Goal: Task Accomplishment & Management: Complete application form

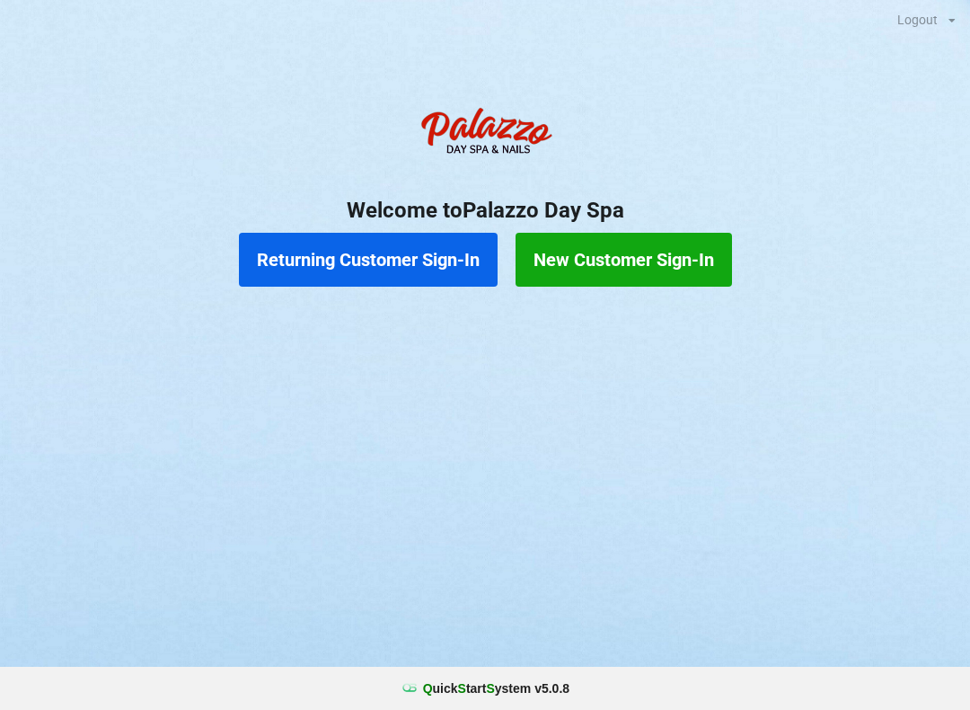
click at [407, 252] on button "Returning Customer Sign-In" at bounding box center [368, 260] width 259 height 54
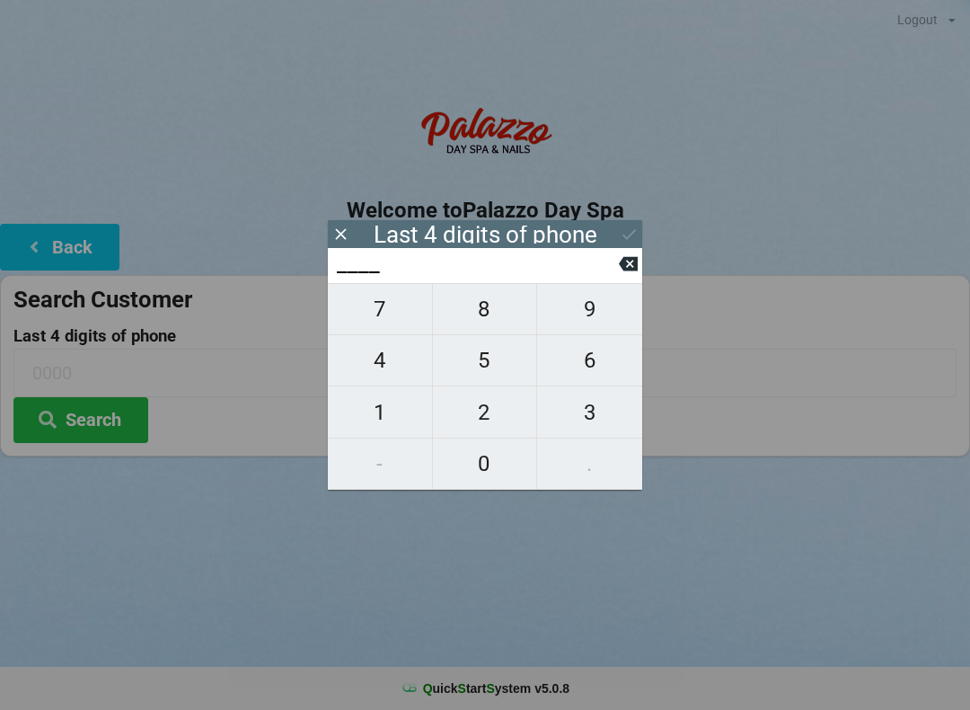
click at [489, 415] on span "2" at bounding box center [485, 413] width 104 height 38
type input "2___"
click at [484, 310] on span "8" at bounding box center [485, 309] width 104 height 38
type input "28__"
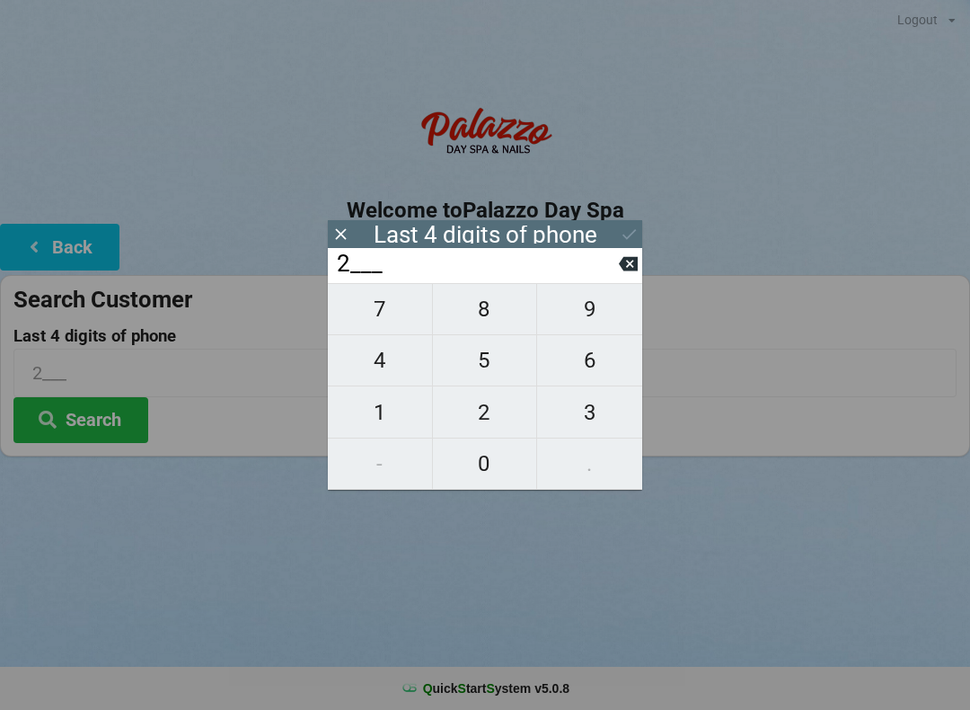
type input "28__"
click at [491, 477] on span "0" at bounding box center [485, 464] width 104 height 38
type input "280_"
click at [498, 412] on span "2" at bounding box center [485, 413] width 104 height 38
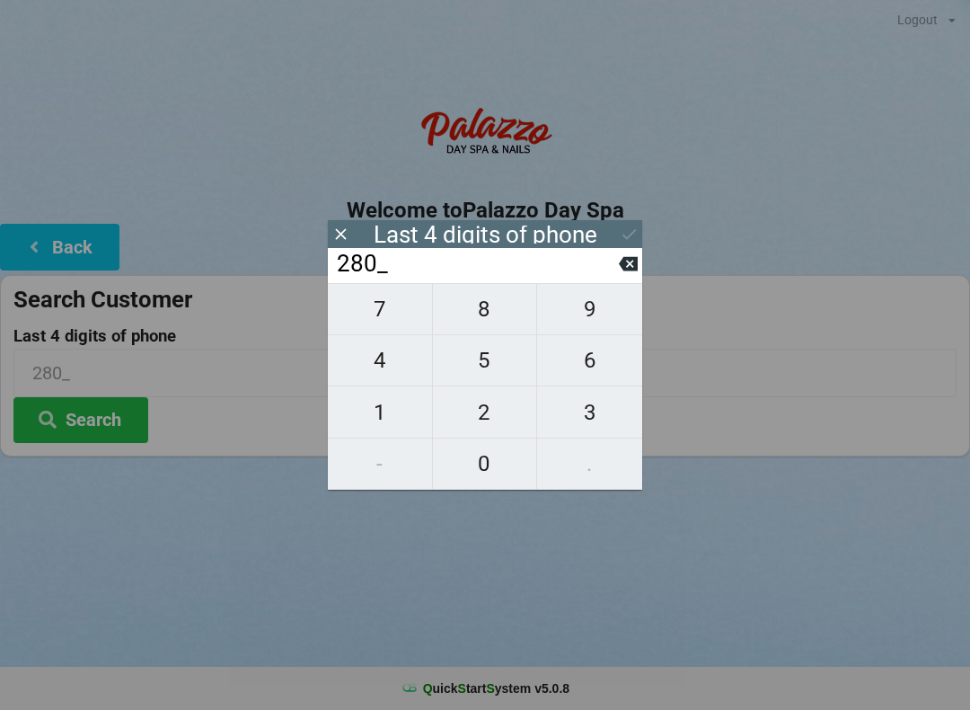
type input "2802"
click at [98, 415] on button "Search" at bounding box center [80, 420] width 135 height 46
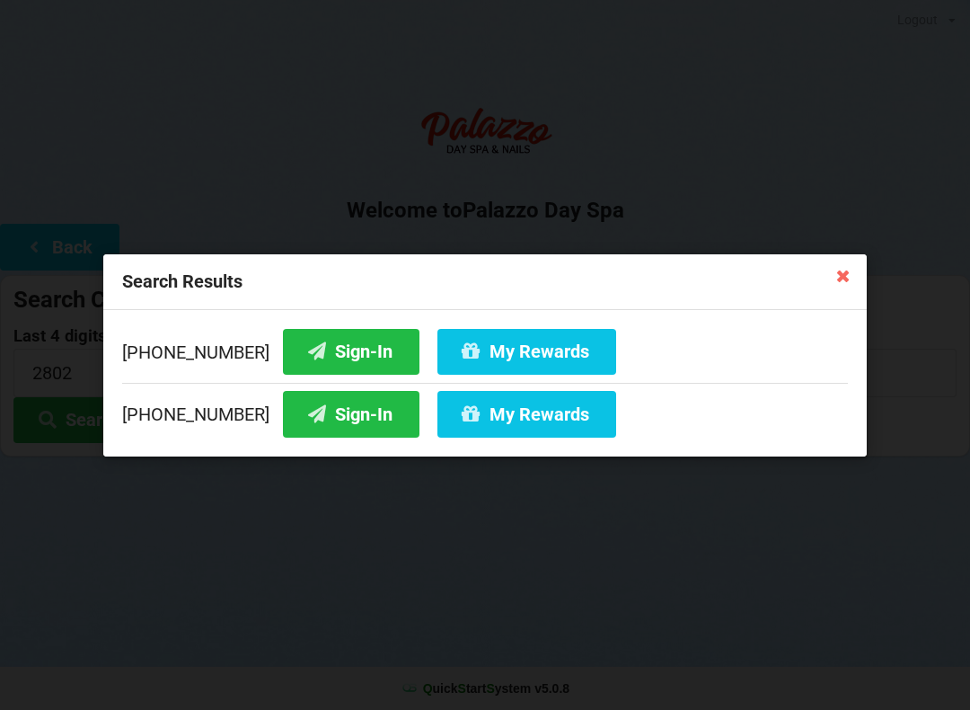
click at [342, 339] on button "Sign-In" at bounding box center [351, 351] width 137 height 46
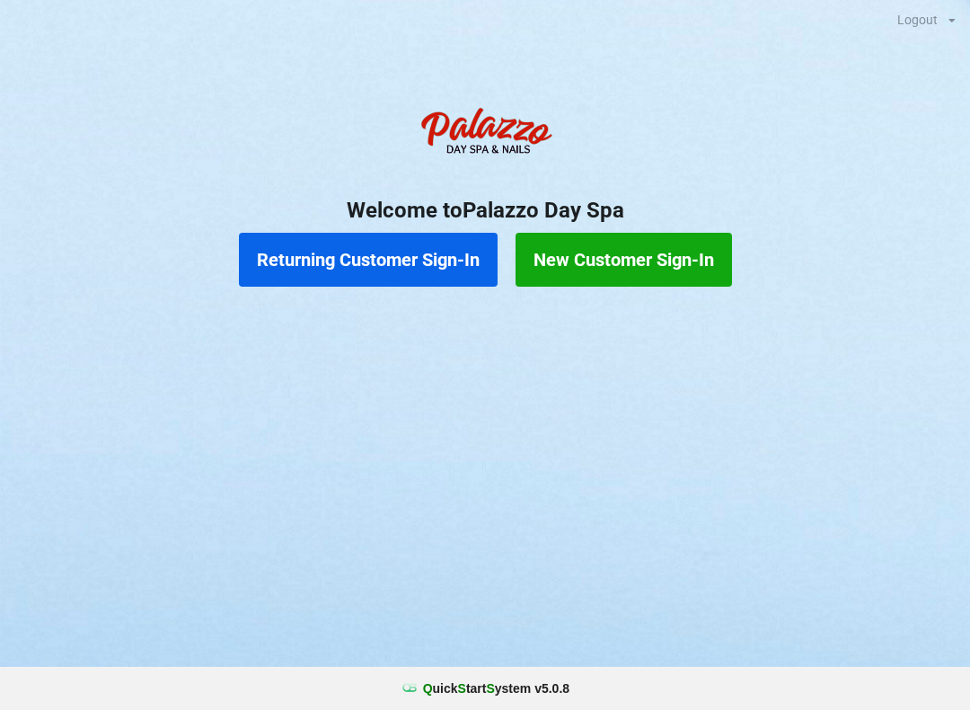
click at [420, 255] on button "Returning Customer Sign-In" at bounding box center [368, 260] width 259 height 54
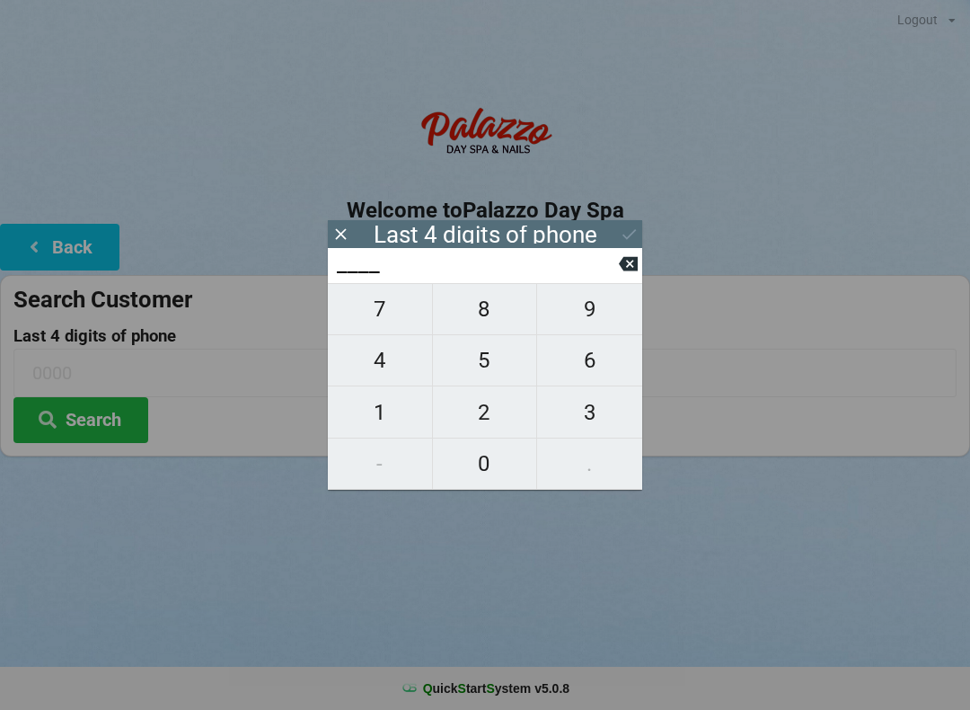
click at [594, 379] on span "6" at bounding box center [589, 360] width 105 height 38
type input "6___"
click at [604, 274] on input "6___" at bounding box center [477, 264] width 284 height 29
click at [590, 438] on button "3" at bounding box center [589, 411] width 105 height 51
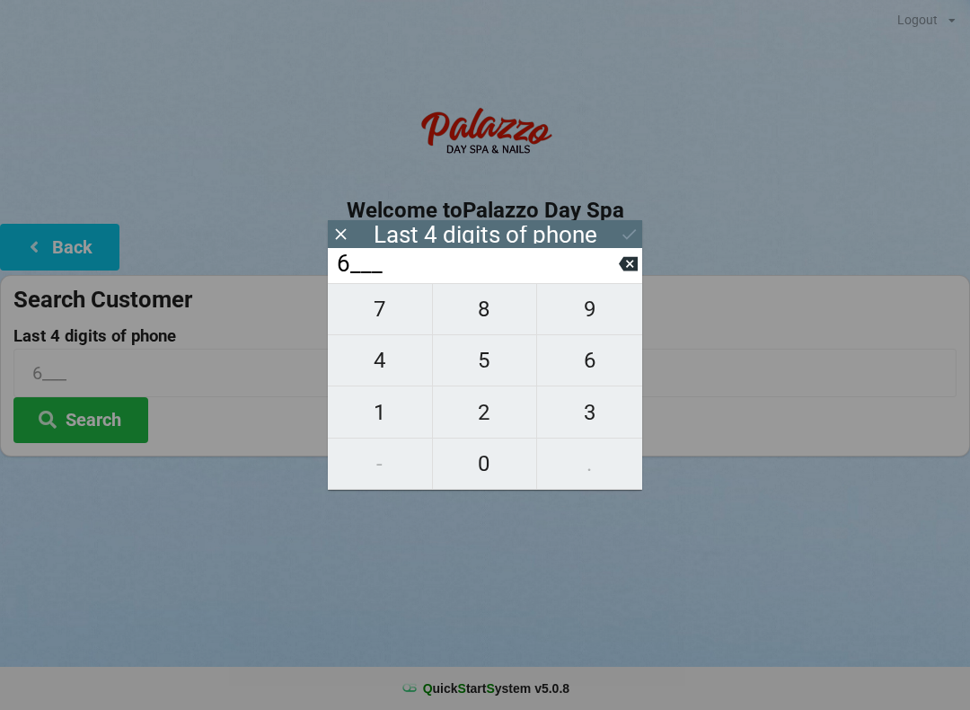
type input "63__"
click at [487, 365] on span "5" at bounding box center [485, 360] width 104 height 38
type input "635_"
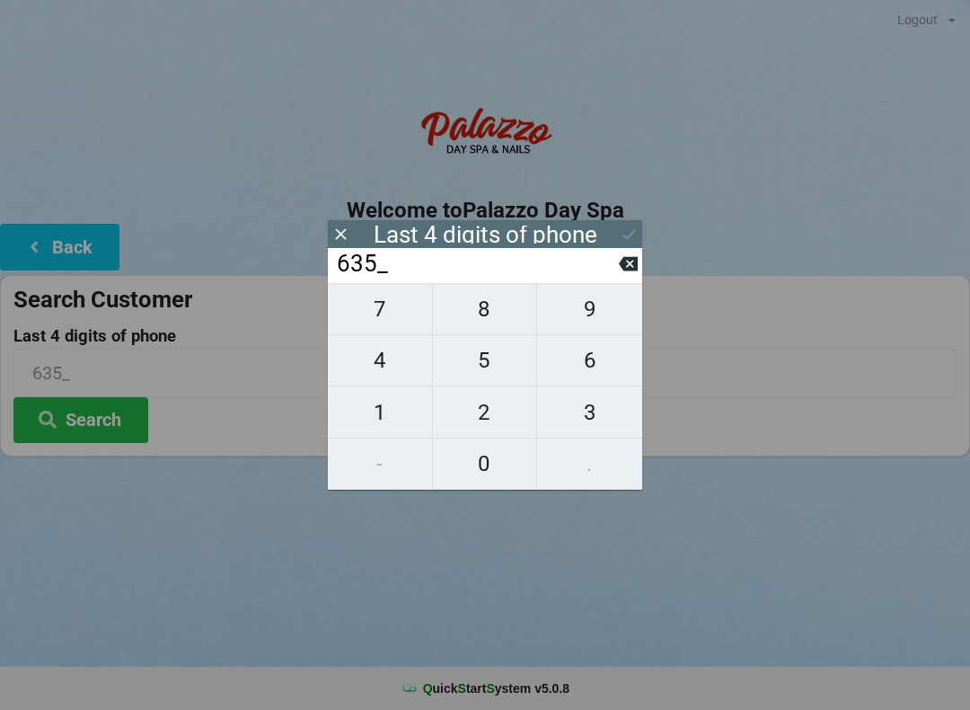
click at [383, 419] on span "1" at bounding box center [380, 413] width 104 height 38
type input "6351"
click at [478, 325] on div "7 8 9 4 5 6 1 2 3 - 0 ." at bounding box center [485, 386] width 315 height 207
click at [607, 259] on input "6351" at bounding box center [477, 264] width 284 height 29
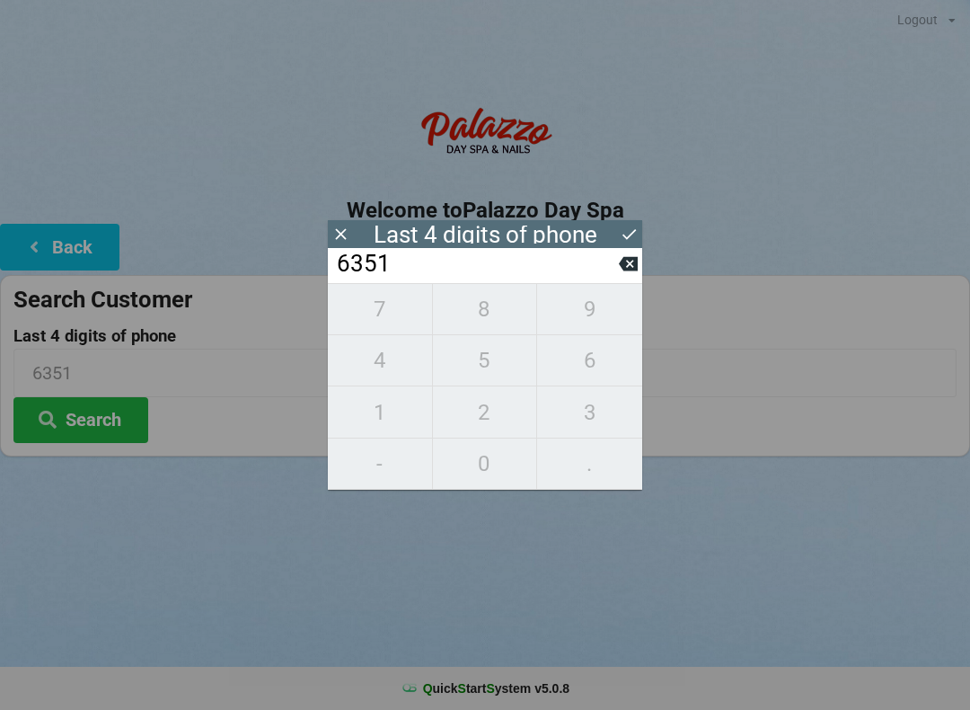
click at [612, 268] on input "6351" at bounding box center [477, 264] width 284 height 29
click at [614, 272] on input "6351" at bounding box center [477, 264] width 284 height 29
click at [600, 273] on input "6351" at bounding box center [477, 264] width 284 height 29
click at [600, 265] on input "6351" at bounding box center [477, 264] width 284 height 29
click at [607, 267] on input "6351" at bounding box center [477, 264] width 284 height 29
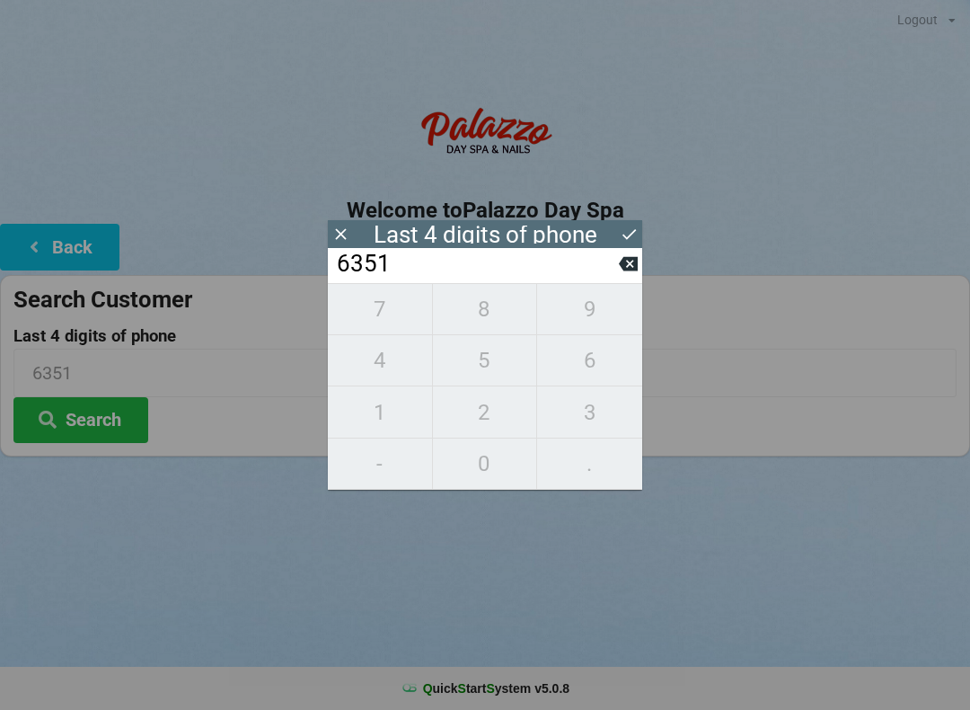
click at [624, 271] on icon at bounding box center [628, 264] width 19 height 14
click at [627, 272] on icon at bounding box center [628, 263] width 19 height 19
click at [632, 271] on icon at bounding box center [628, 264] width 19 height 14
click at [637, 270] on icon at bounding box center [628, 264] width 19 height 14
click at [636, 270] on icon at bounding box center [628, 264] width 19 height 14
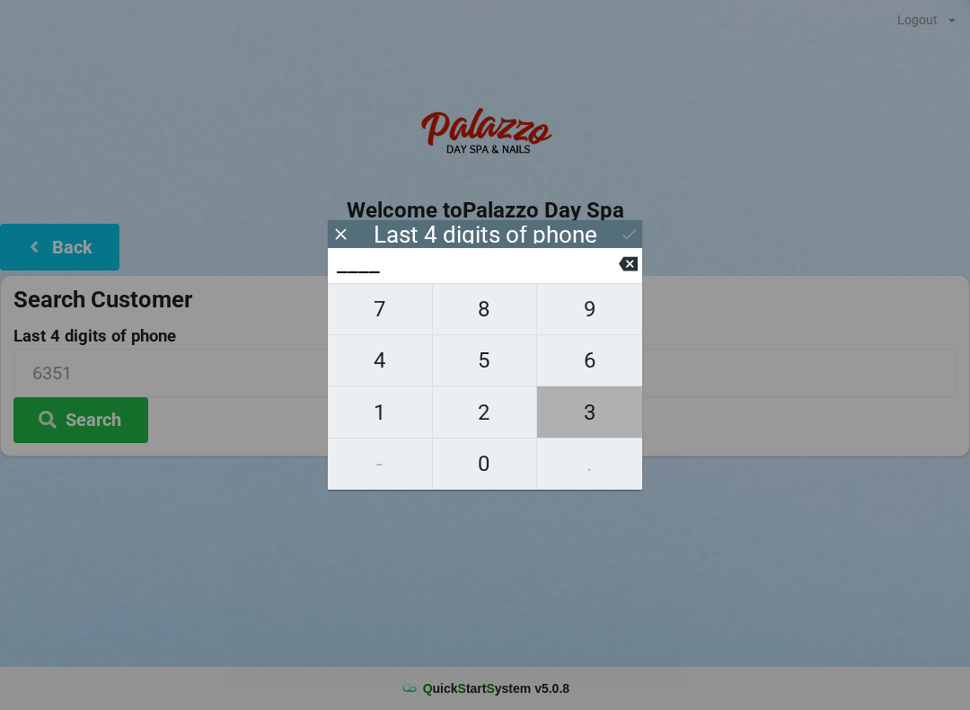
click at [597, 417] on span "3" at bounding box center [589, 413] width 105 height 38
type input "3___"
click at [481, 374] on span "5" at bounding box center [485, 360] width 104 height 38
type input "35__"
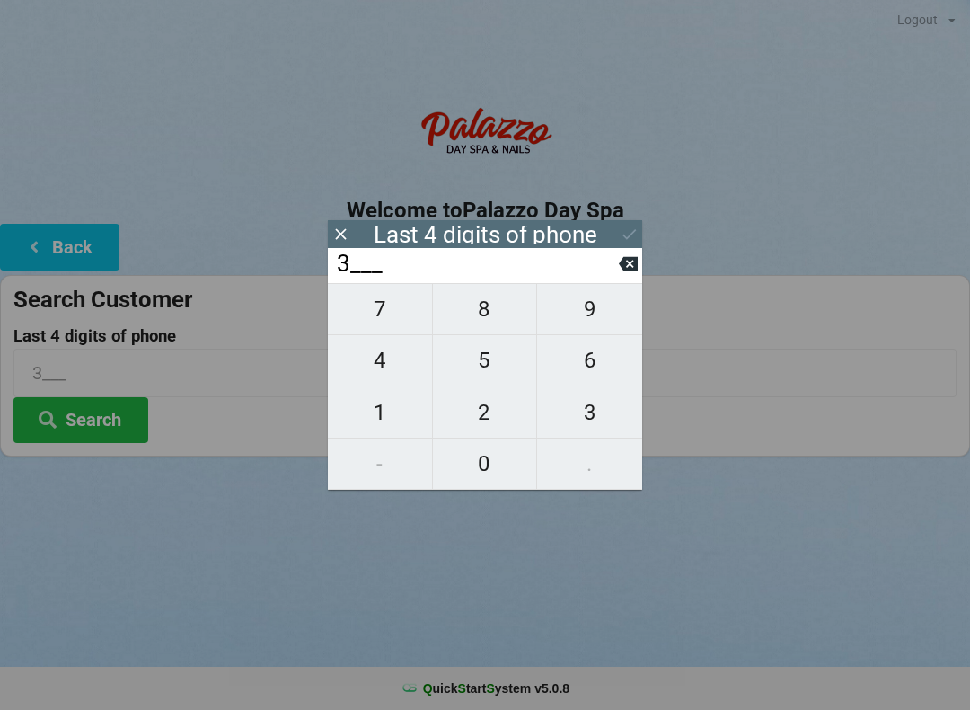
type input "35__"
click at [389, 424] on span "1" at bounding box center [380, 413] width 104 height 38
type input "351_"
click at [487, 310] on span "8" at bounding box center [485, 309] width 104 height 38
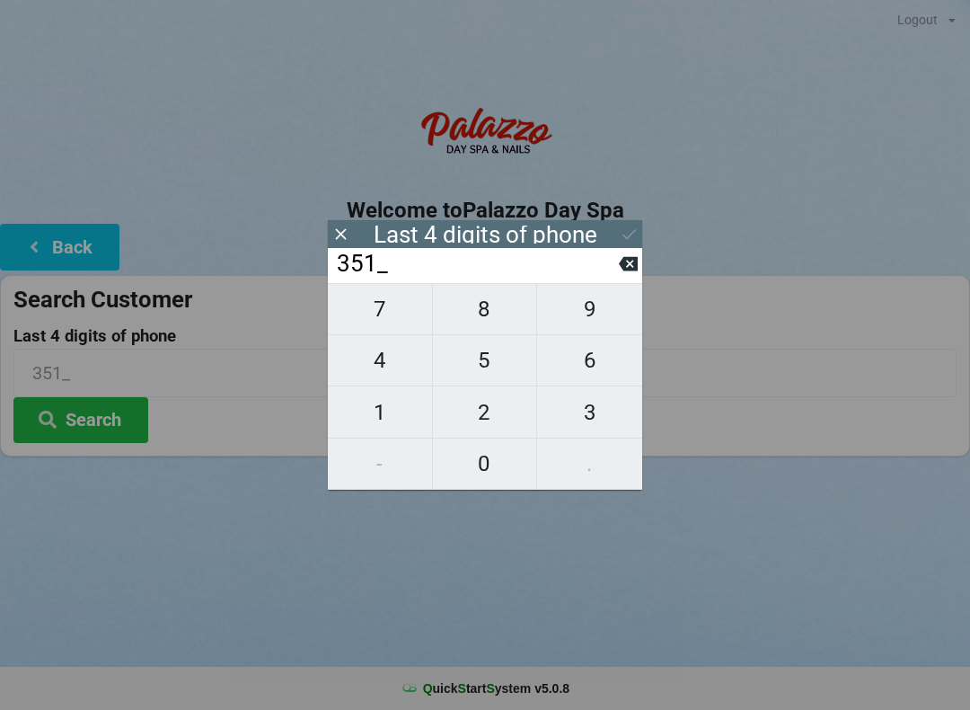
type input "3518"
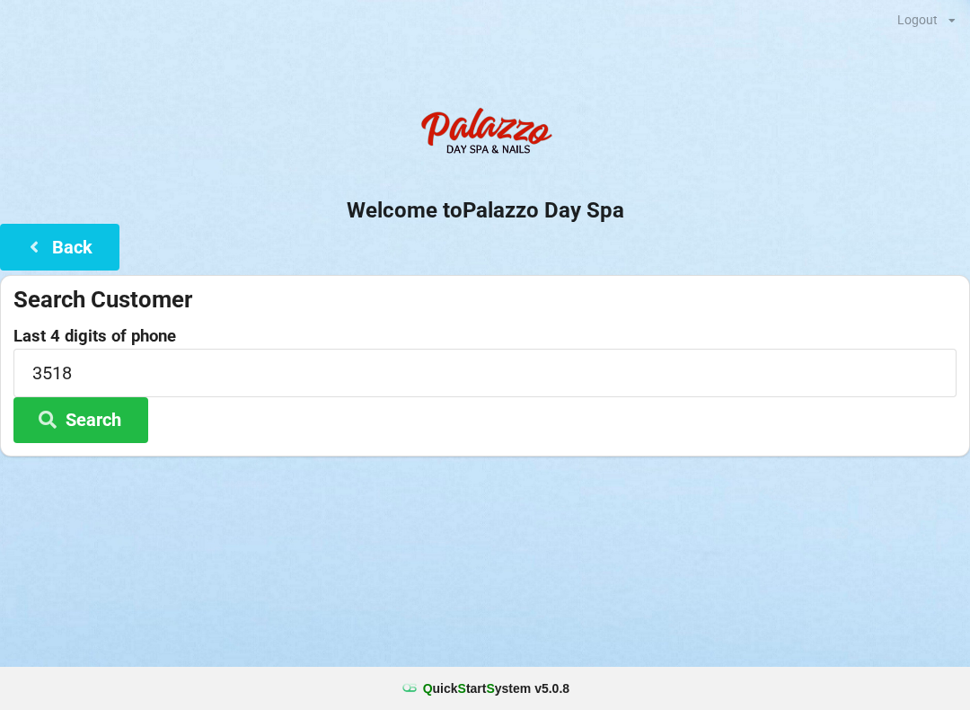
click at [739, 347] on span "3518" at bounding box center [485, 358] width 944 height 22
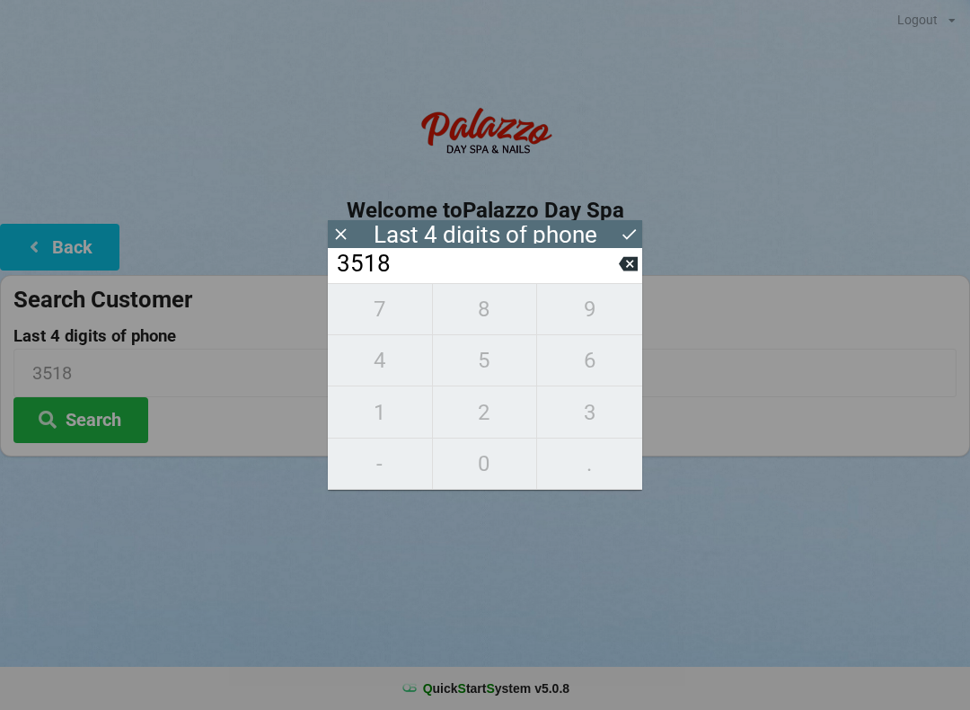
click at [498, 481] on div "7 8 9 4 5 6 1 2 3 - 0 ." at bounding box center [485, 386] width 315 height 207
click at [616, 279] on input "3518" at bounding box center [477, 264] width 284 height 29
click at [517, 279] on input "3518" at bounding box center [477, 264] width 284 height 29
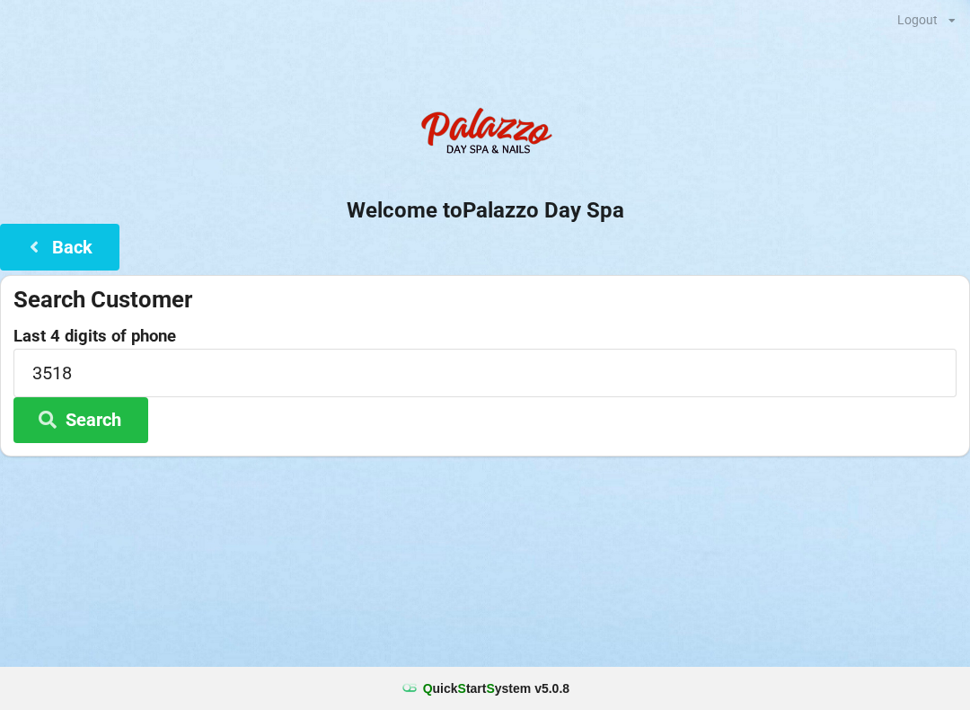
click at [226, 413] on div "Last 4 digits of phone 3518 Search" at bounding box center [485, 385] width 944 height 116
click at [94, 430] on button "Search" at bounding box center [80, 420] width 135 height 46
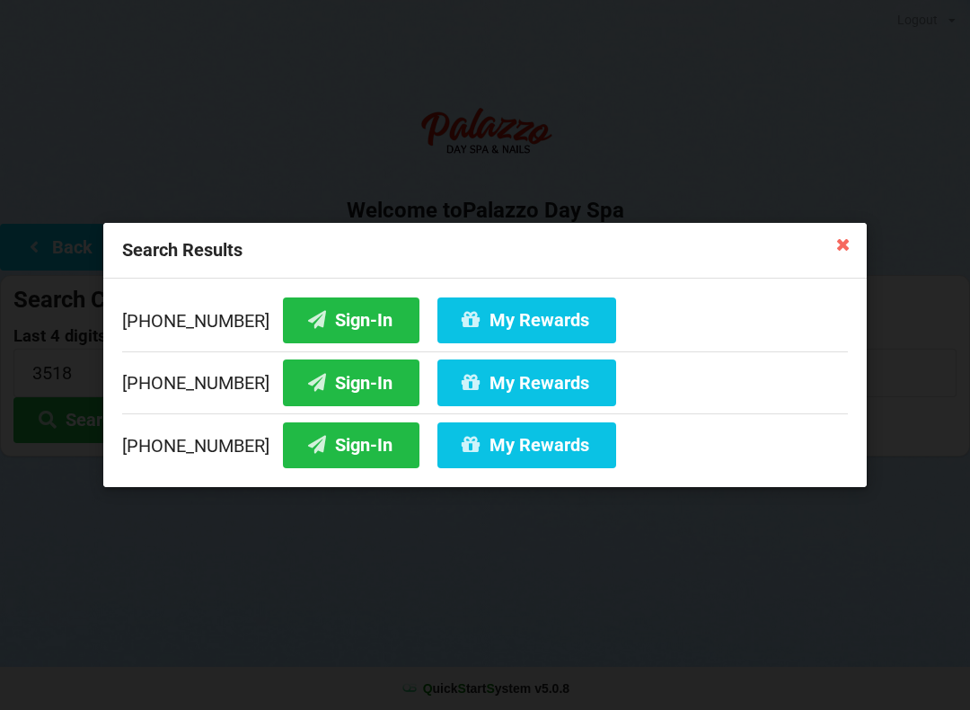
click at [322, 379] on button "Sign-In" at bounding box center [351, 382] width 137 height 46
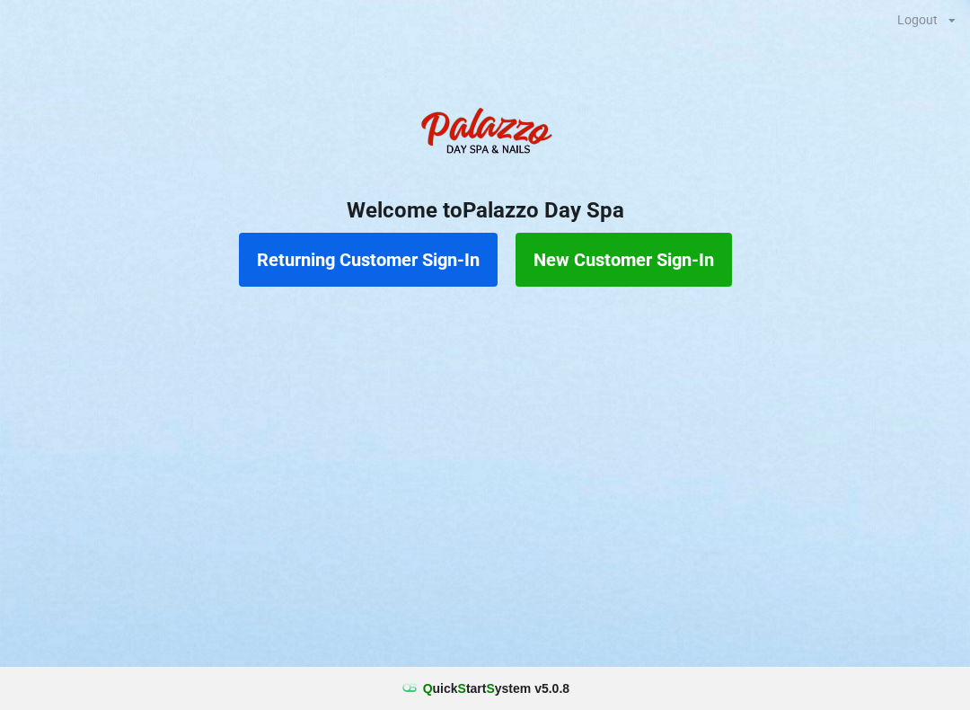
click at [428, 264] on button "Returning Customer Sign-In" at bounding box center [368, 260] width 259 height 54
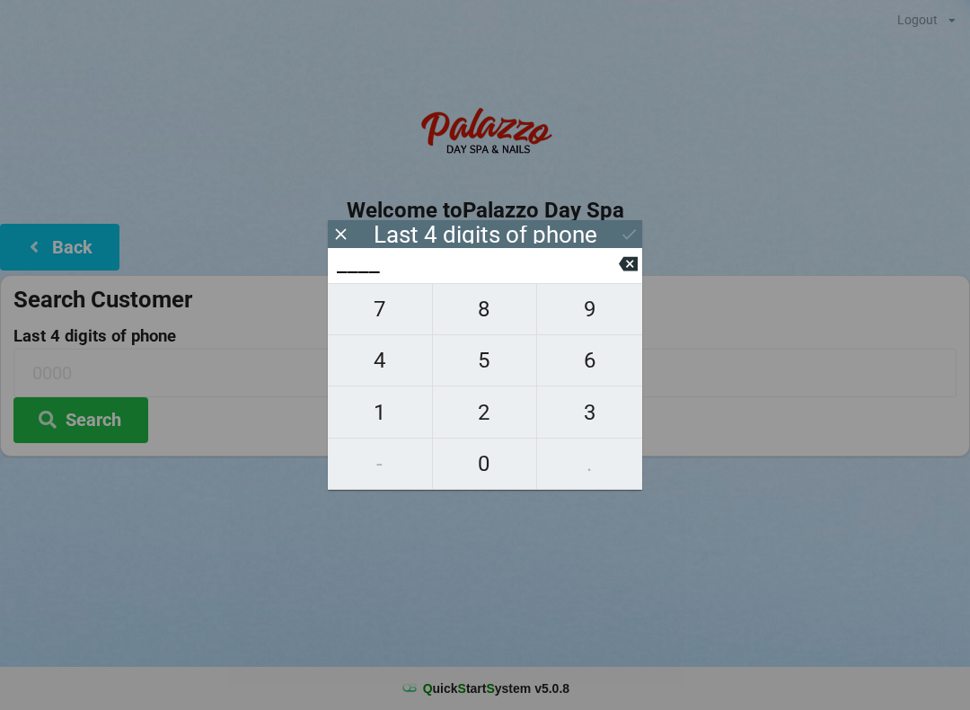
click at [600, 401] on span "3" at bounding box center [589, 413] width 105 height 38
type input "3___"
click at [502, 310] on span "8" at bounding box center [485, 309] width 104 height 38
type input "38__"
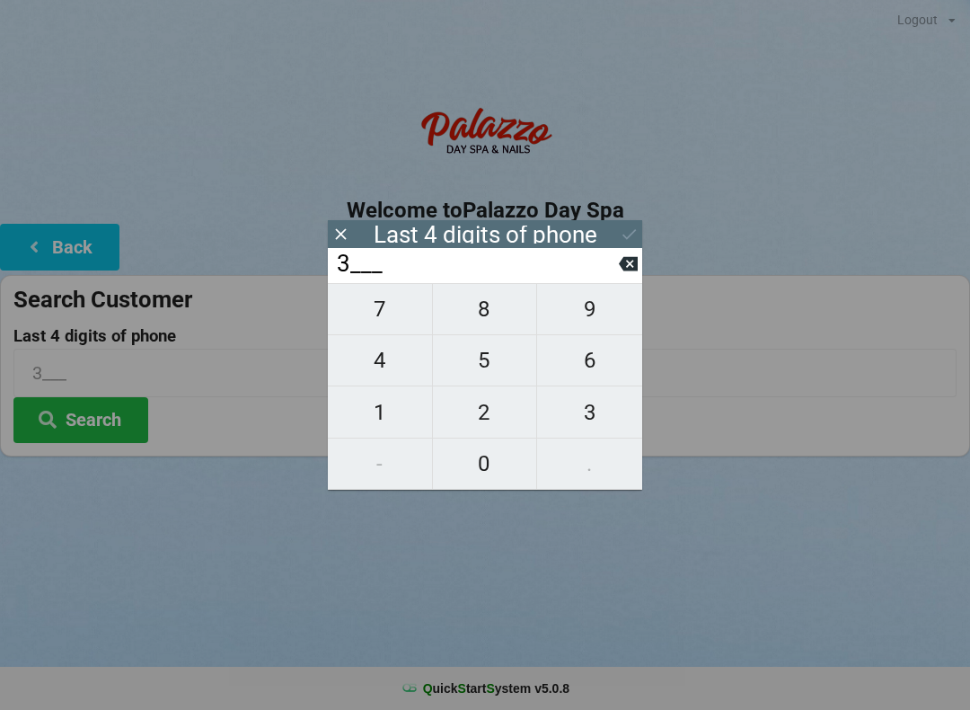
type input "38__"
click at [521, 421] on span "2" at bounding box center [485, 413] width 104 height 38
type input "382_"
click at [502, 315] on span "8" at bounding box center [485, 309] width 104 height 38
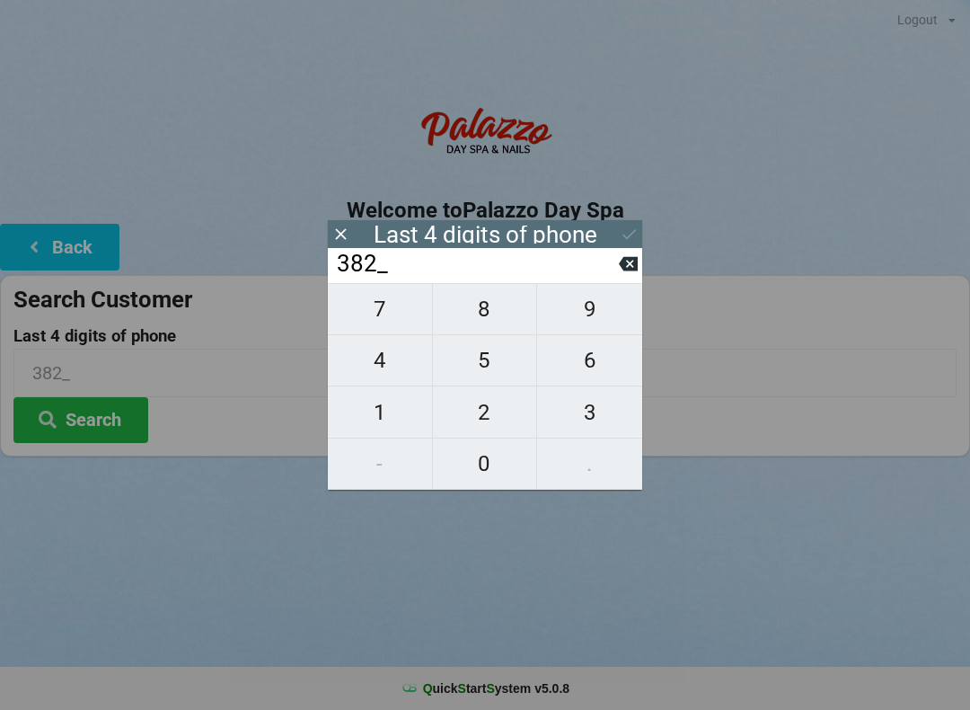
type input "3828"
click at [633, 230] on icon at bounding box center [629, 234] width 19 height 19
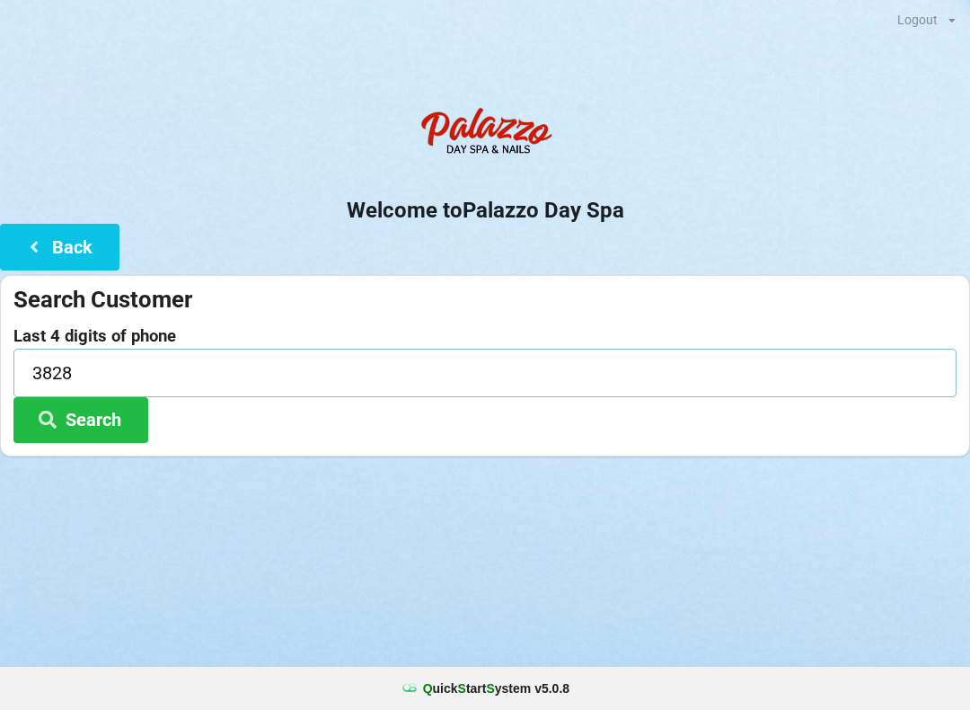
click at [93, 368] on input "3828" at bounding box center [485, 373] width 944 height 48
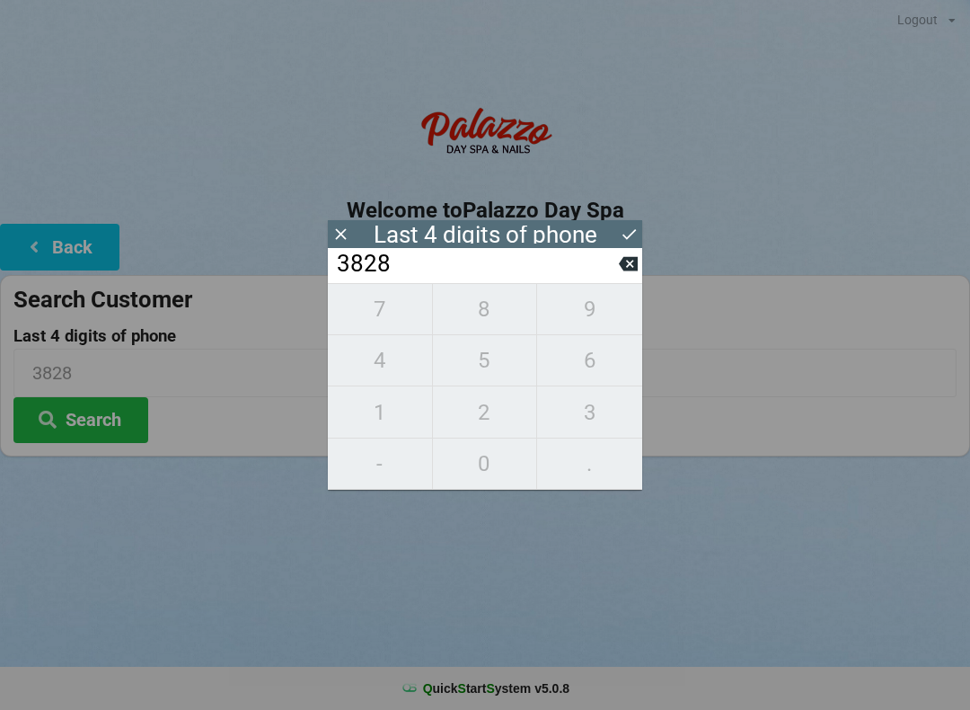
click at [627, 273] on icon at bounding box center [628, 263] width 19 height 19
click at [621, 265] on icon at bounding box center [628, 263] width 19 height 19
type input "38__"
click at [610, 267] on input "38__" at bounding box center [477, 264] width 284 height 29
click at [616, 275] on input "38__" at bounding box center [477, 264] width 284 height 29
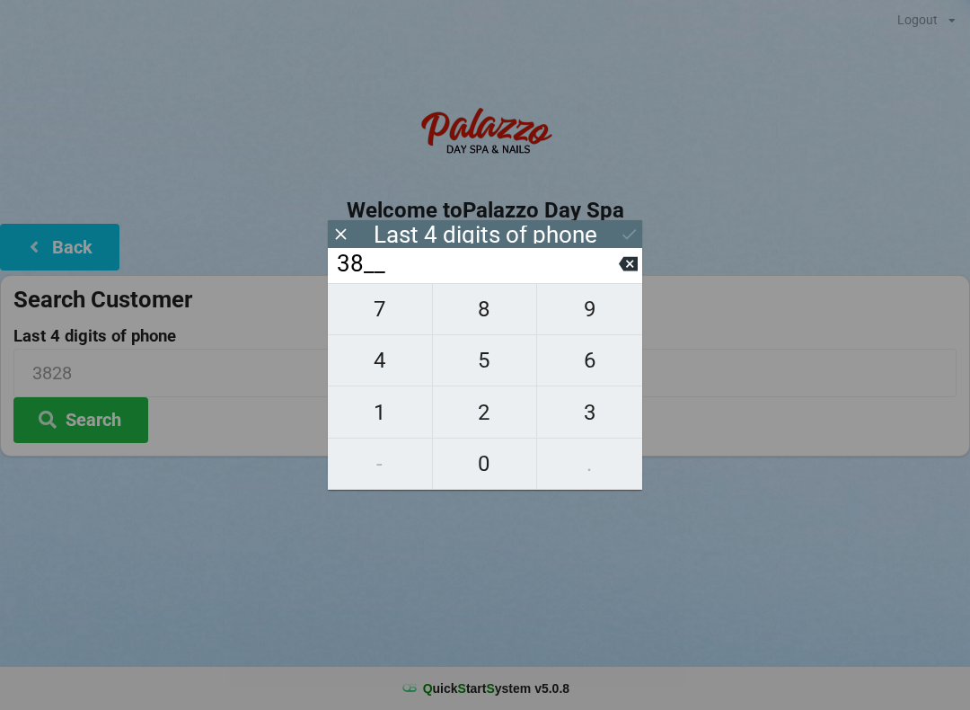
click at [629, 297] on button "9" at bounding box center [589, 309] width 105 height 52
type input "389_"
click at [621, 273] on icon at bounding box center [628, 263] width 19 height 19
click at [615, 276] on input "38__" at bounding box center [477, 264] width 284 height 29
click at [612, 269] on input "38__" at bounding box center [477, 264] width 284 height 29
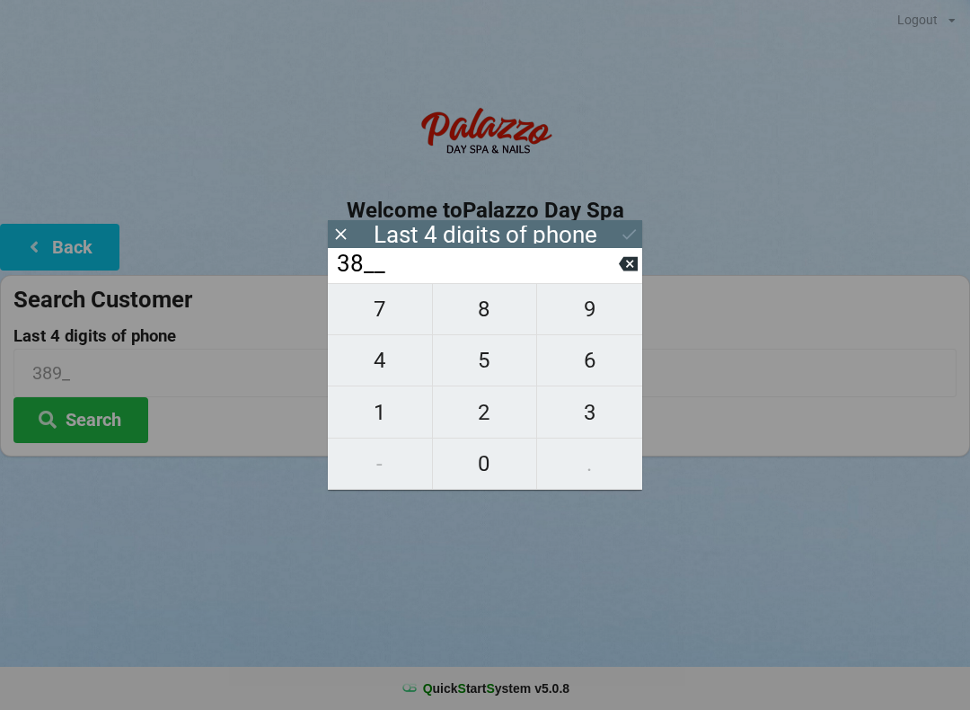
click at [628, 276] on button at bounding box center [628, 264] width 19 height 24
click at [624, 273] on icon at bounding box center [628, 263] width 19 height 19
type input "____"
click at [387, 313] on span "7" at bounding box center [380, 309] width 104 height 38
type input "7___"
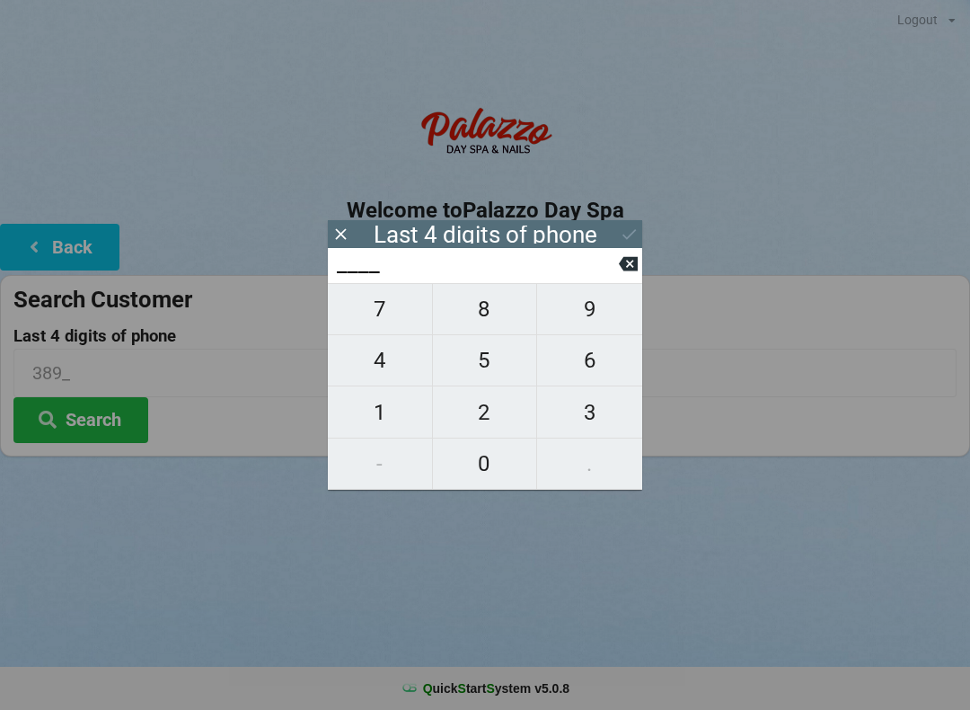
type input "7___"
click at [592, 366] on span "6" at bounding box center [589, 360] width 105 height 38
type input "76__"
click at [586, 413] on span "3" at bounding box center [589, 413] width 105 height 38
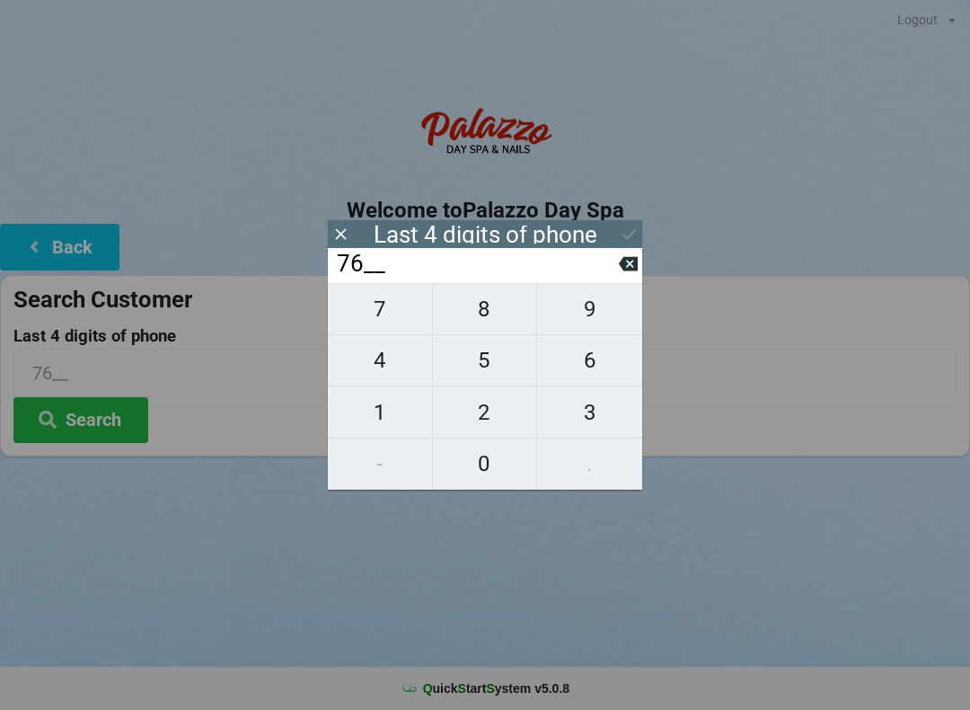
type input "763_"
click at [478, 466] on span "0" at bounding box center [485, 464] width 104 height 38
type input "7630"
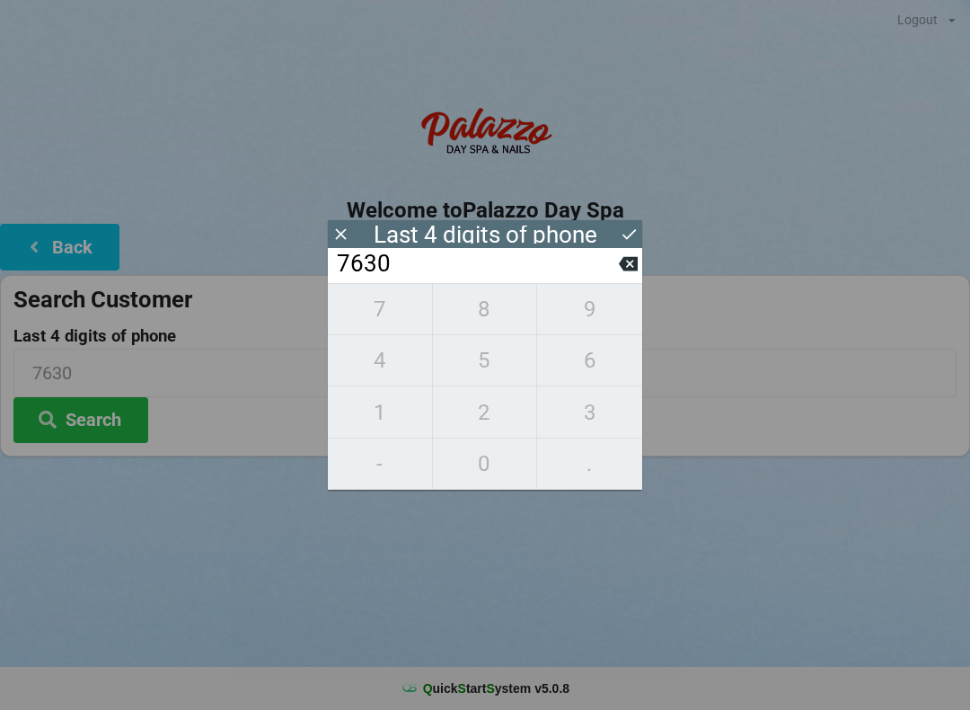
click at [615, 240] on div "Last 4 digits of phone" at bounding box center [485, 234] width 315 height 28
click at [464, 268] on input "7630" at bounding box center [477, 264] width 284 height 29
click at [625, 230] on icon at bounding box center [629, 234] width 19 height 19
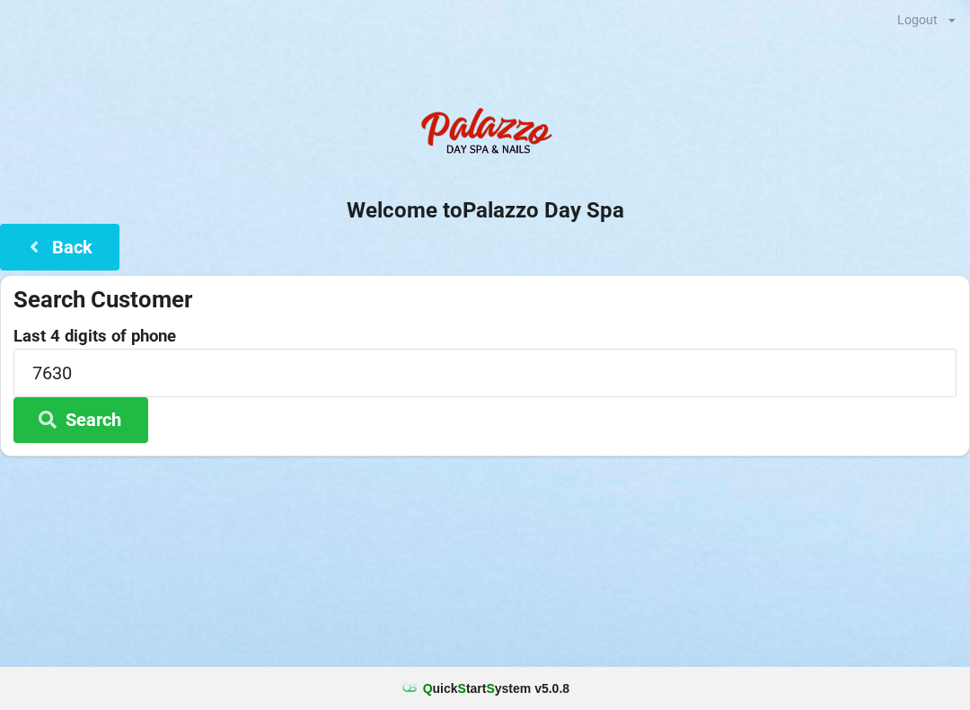
click at [81, 419] on button "Search" at bounding box center [80, 420] width 135 height 46
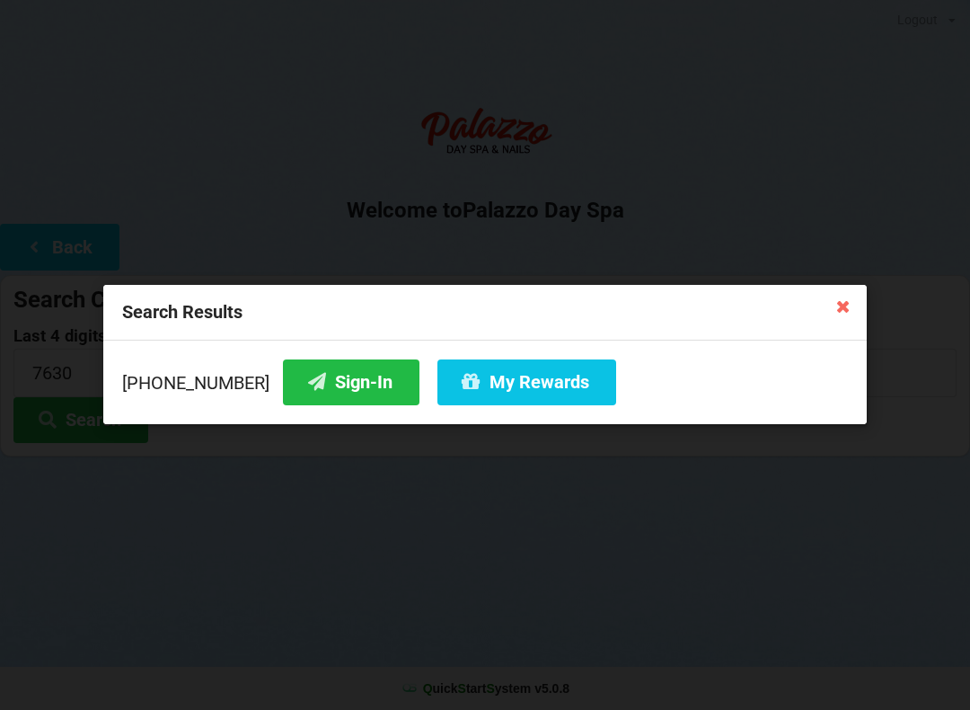
click at [312, 387] on button "Sign-In" at bounding box center [351, 382] width 137 height 46
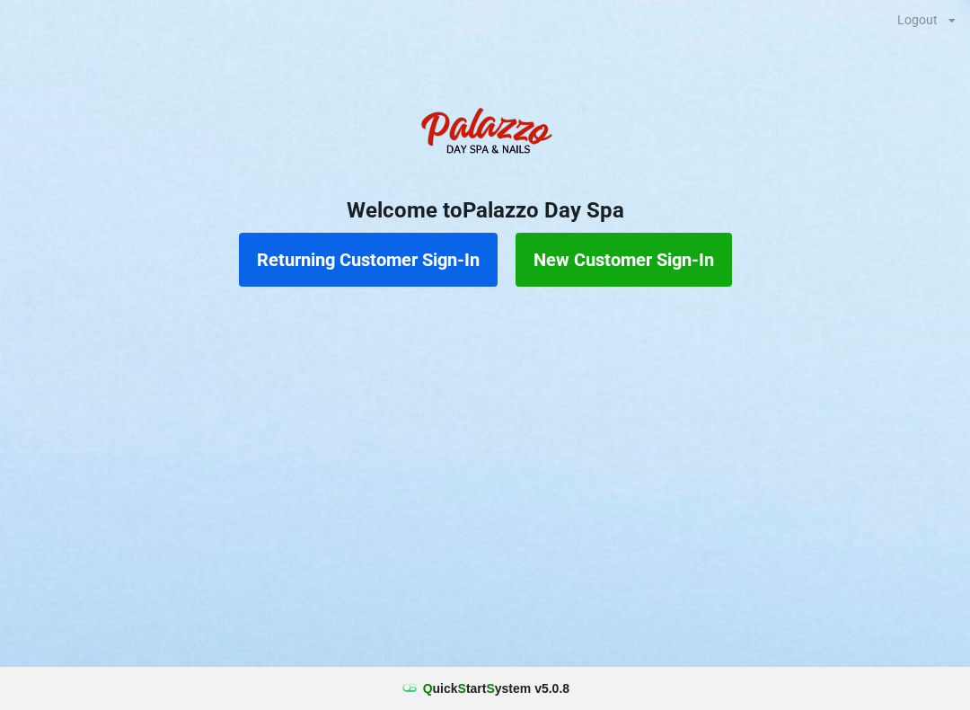
click at [422, 254] on button "Returning Customer Sign-In" at bounding box center [368, 260] width 259 height 54
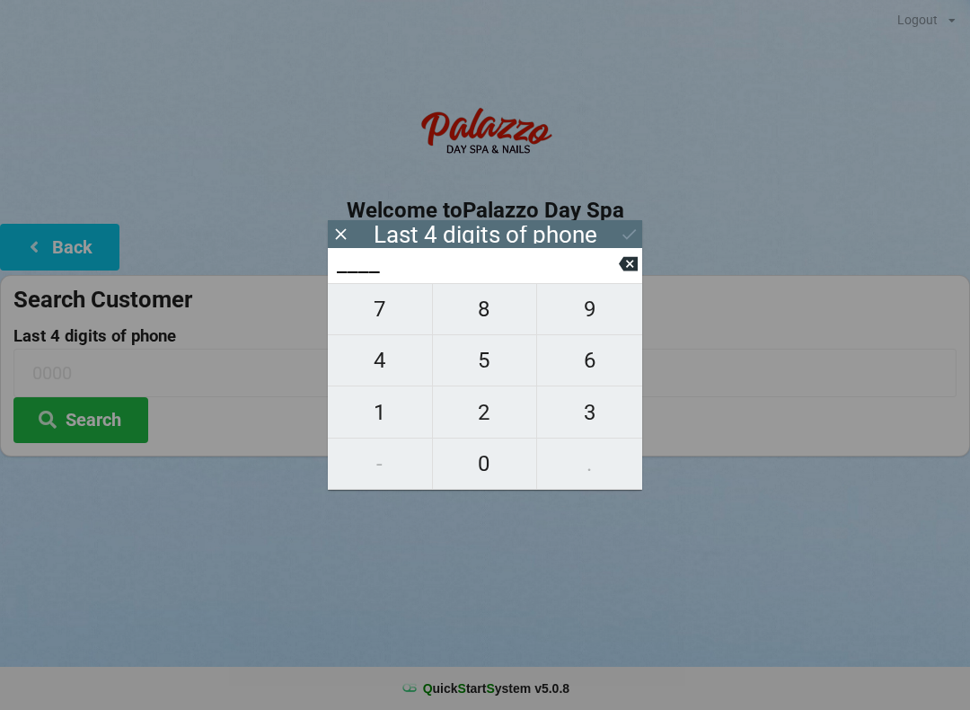
click at [577, 412] on span "3" at bounding box center [589, 413] width 105 height 38
type input "3___"
click at [491, 419] on span "2" at bounding box center [485, 413] width 104 height 38
type input "32__"
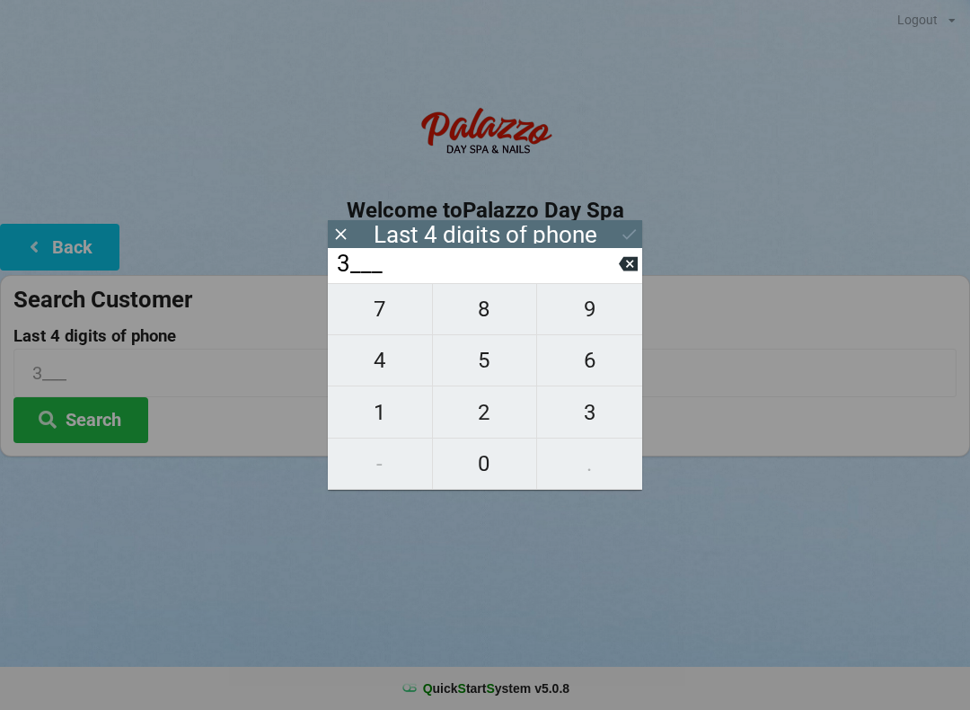
type input "32__"
click at [387, 423] on span "1" at bounding box center [380, 413] width 104 height 38
type input "321_"
click at [582, 378] on span "6" at bounding box center [589, 360] width 105 height 38
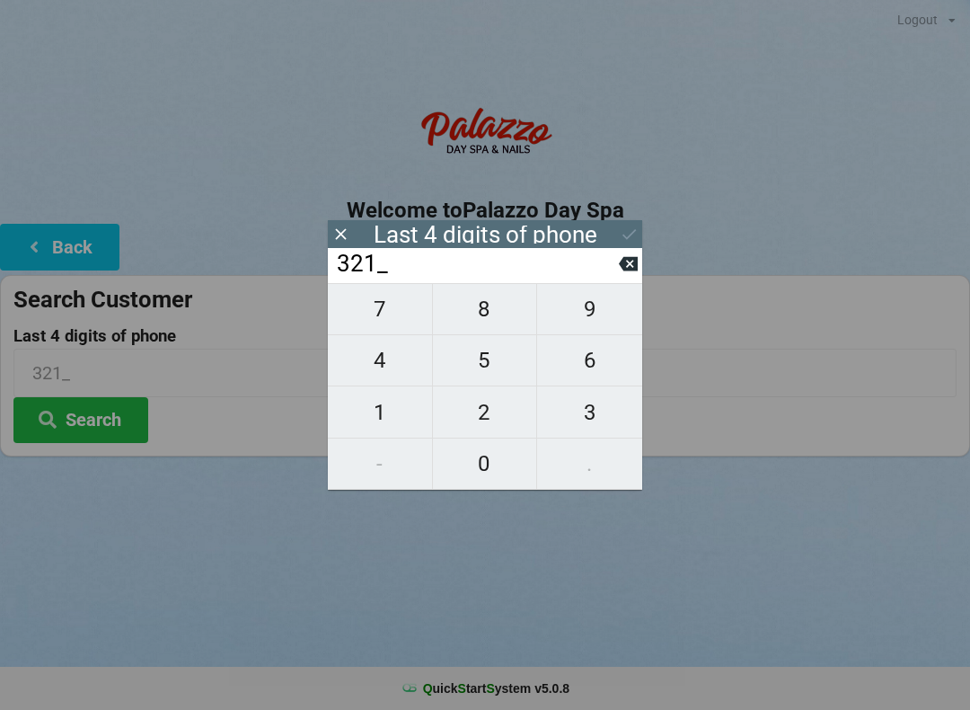
type input "3216"
click at [582, 312] on div "7 8 9 4 5 6 1 2 3 - 0 ." at bounding box center [485, 386] width 315 height 207
click at [489, 373] on div "7 8 9 4 5 6 1 2 3 - 0 ." at bounding box center [485, 386] width 315 height 207
click at [634, 271] on icon at bounding box center [628, 264] width 19 height 14
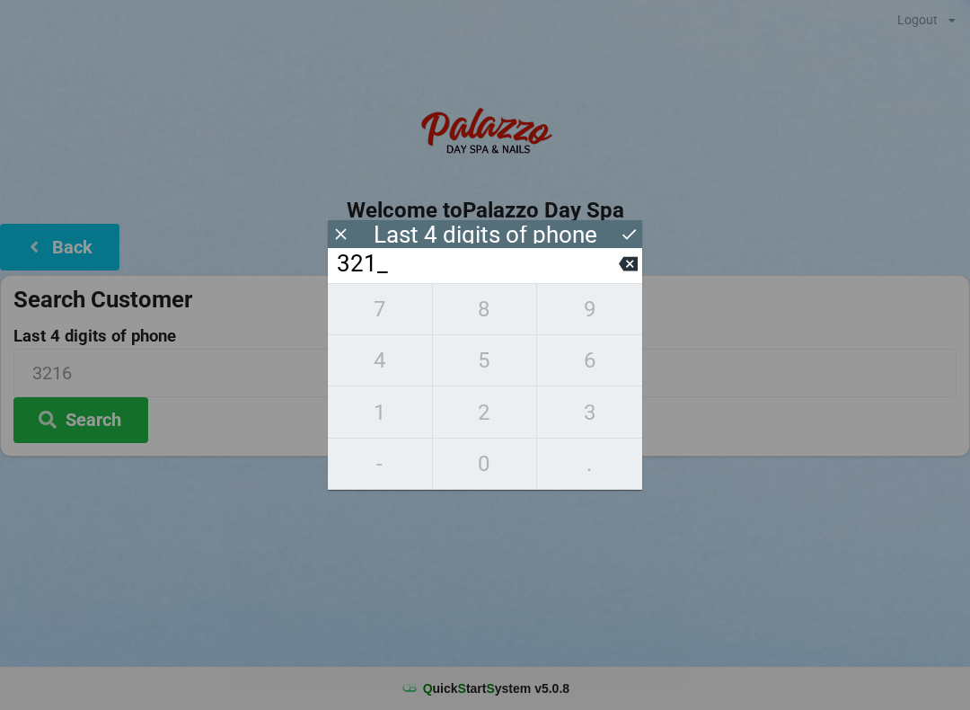
click at [619, 273] on icon at bounding box center [628, 263] width 19 height 19
click at [624, 268] on icon at bounding box center [628, 264] width 19 height 14
click at [624, 270] on icon at bounding box center [628, 264] width 19 height 14
click at [484, 425] on span "2" at bounding box center [485, 413] width 104 height 38
type input "2___"
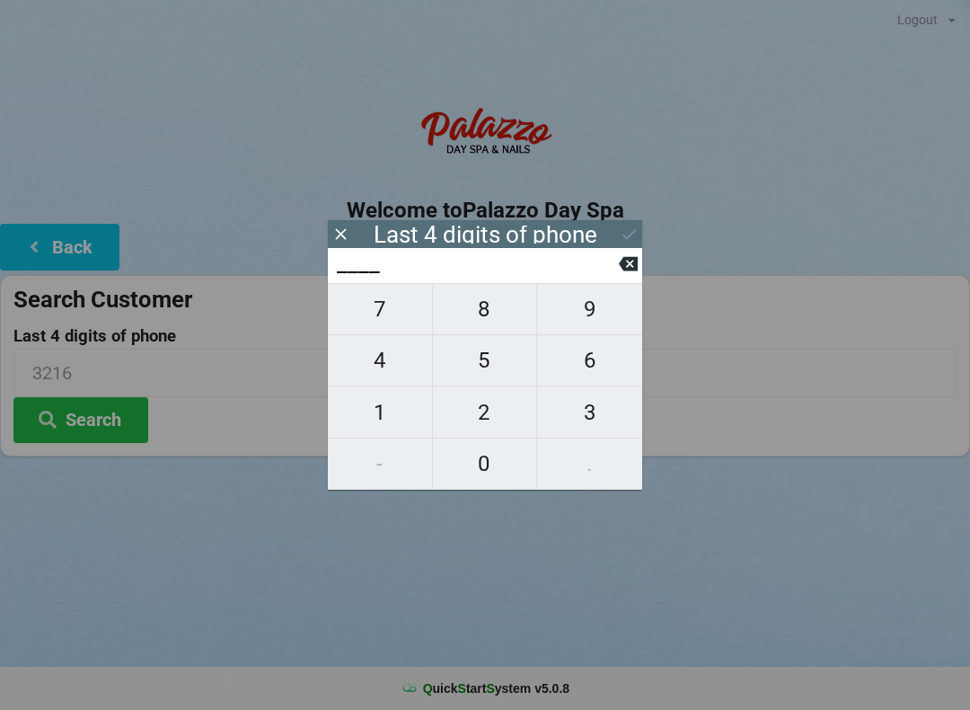
type input "2___"
click at [590, 415] on span "3" at bounding box center [589, 413] width 105 height 38
type input "23__"
click at [489, 372] on span "5" at bounding box center [485, 360] width 104 height 38
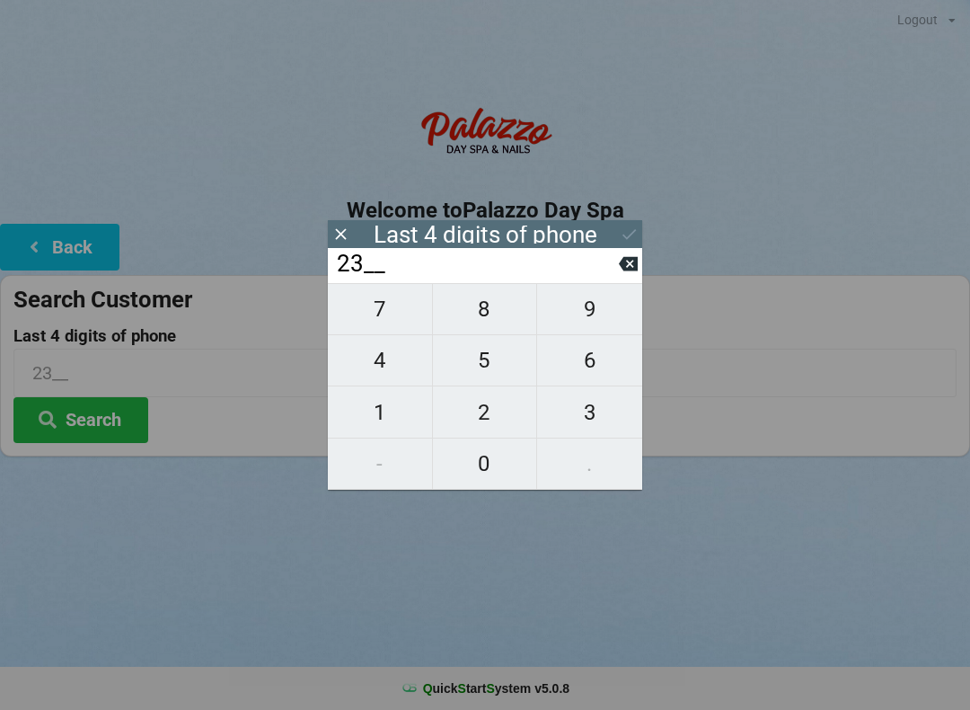
type input "235_"
click at [484, 368] on span "5" at bounding box center [485, 360] width 104 height 38
type input "2355"
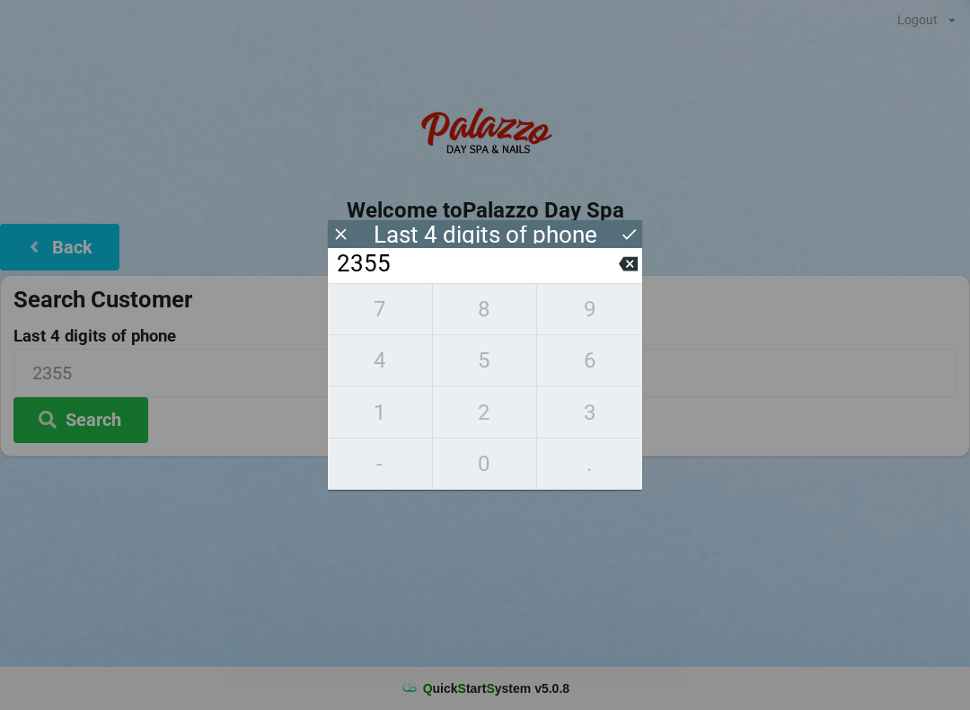
click at [626, 239] on icon at bounding box center [629, 234] width 19 height 19
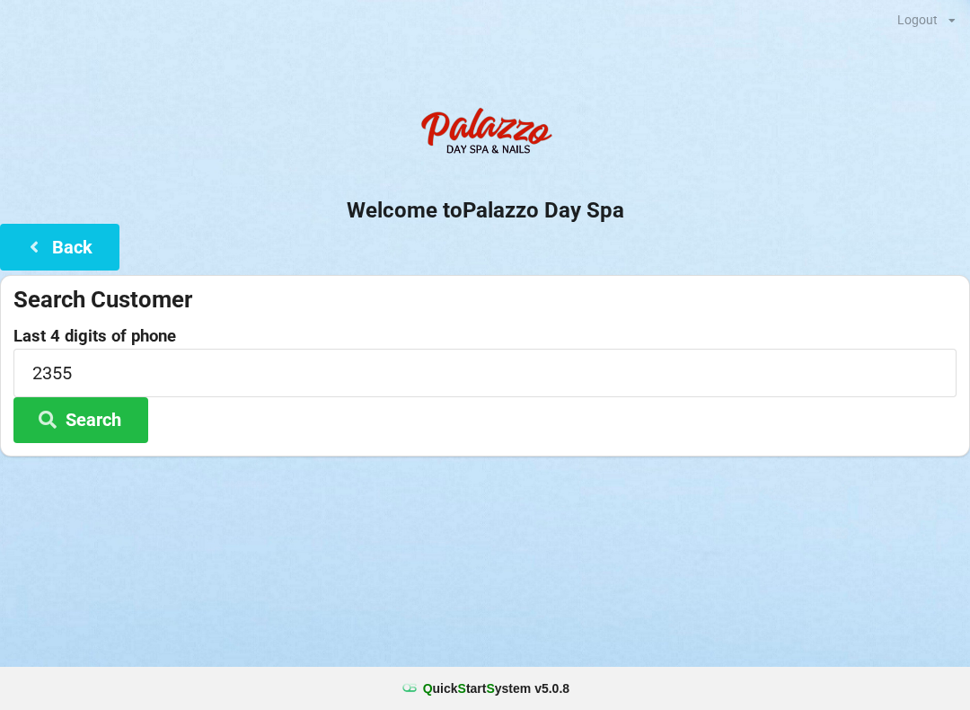
click at [125, 429] on button "Search" at bounding box center [80, 420] width 135 height 46
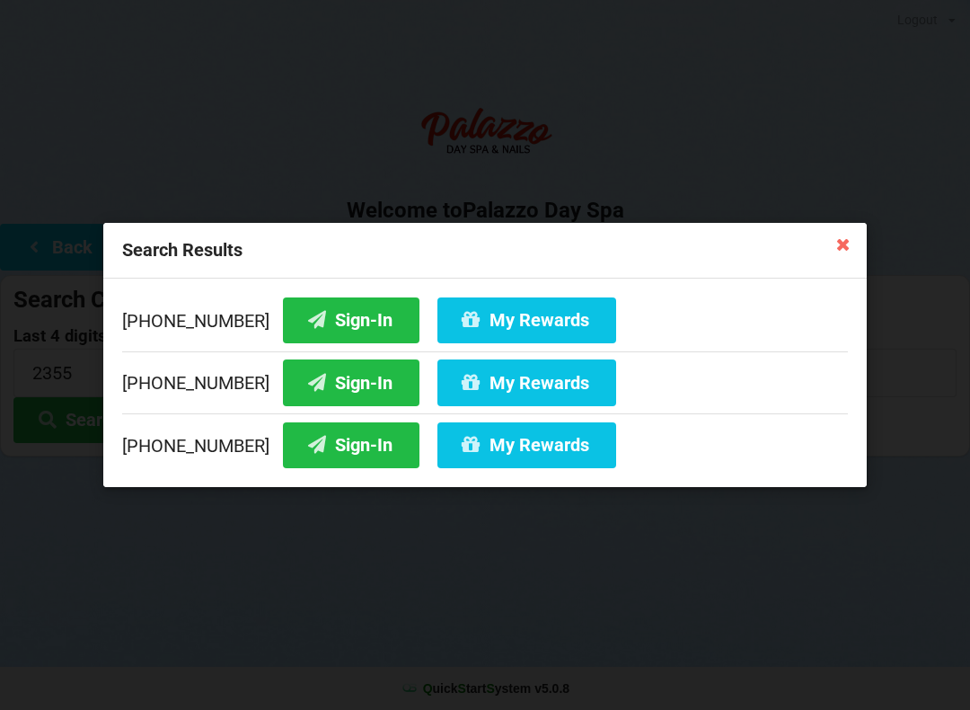
click at [454, 315] on button "My Rewards" at bounding box center [527, 320] width 179 height 46
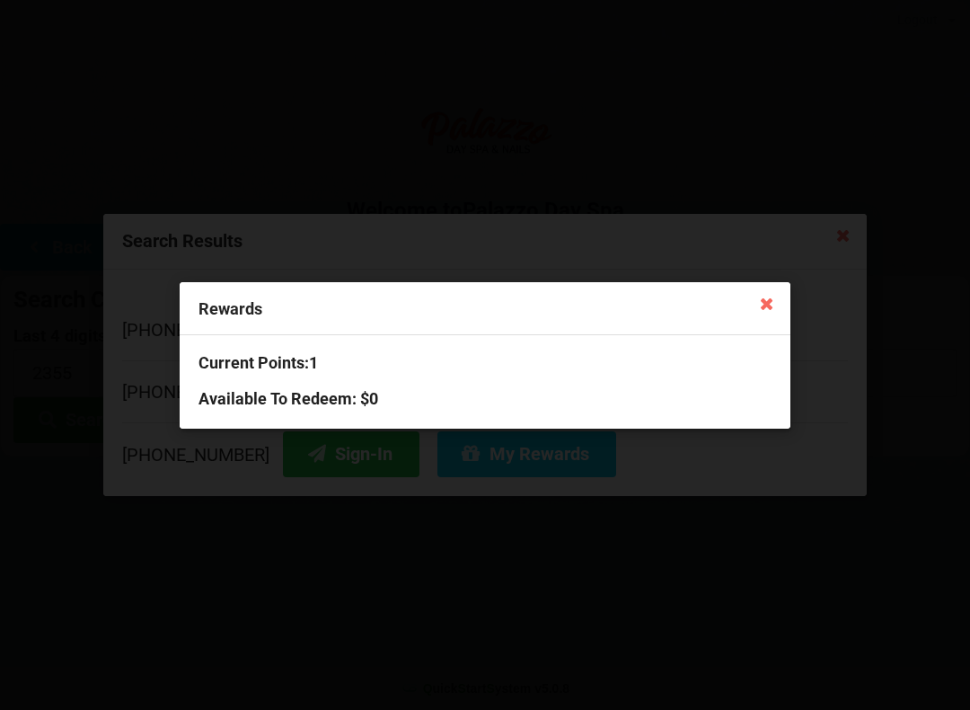
click at [757, 311] on icon at bounding box center [767, 302] width 29 height 29
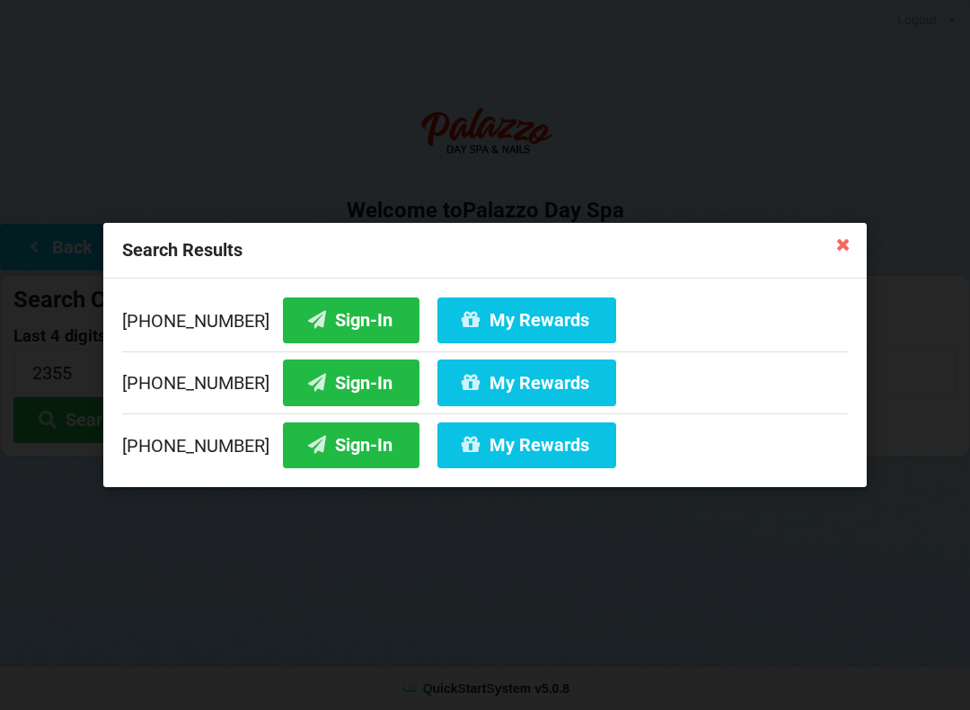
click at [327, 321] on button "Sign-In" at bounding box center [351, 320] width 137 height 46
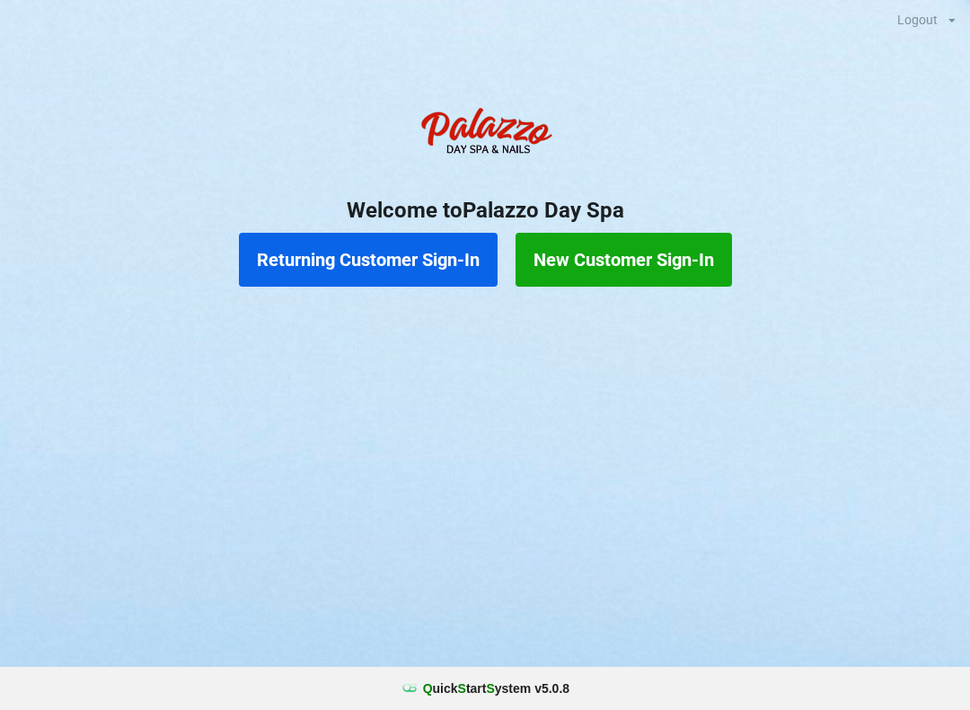
click at [432, 285] on button "Returning Customer Sign-In" at bounding box center [368, 260] width 259 height 54
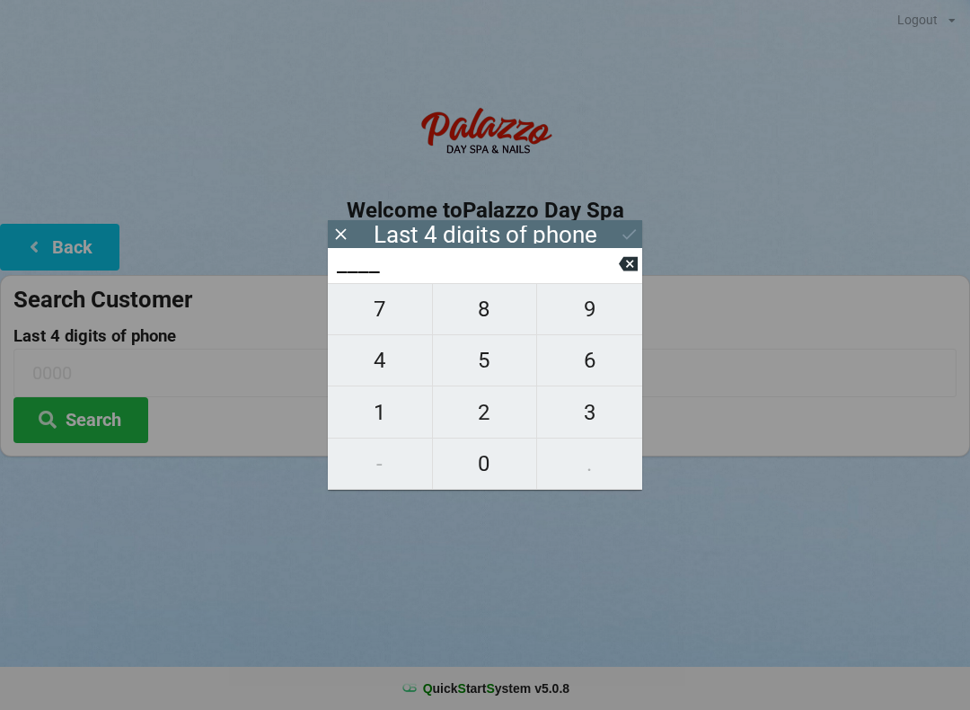
click at [507, 371] on span "5" at bounding box center [485, 360] width 104 height 38
type input "5___"
click at [392, 378] on span "4" at bounding box center [380, 360] width 104 height 38
type input "54__"
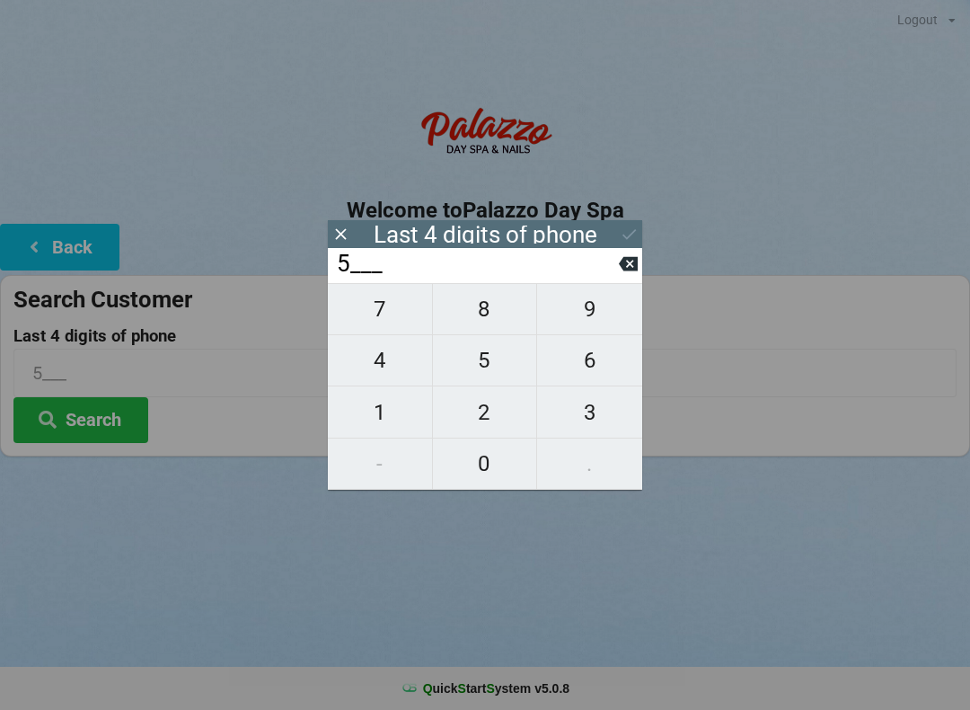
type input "54__"
click at [592, 315] on span "9" at bounding box center [589, 309] width 105 height 38
type input "549_"
click at [486, 327] on span "8" at bounding box center [485, 309] width 104 height 38
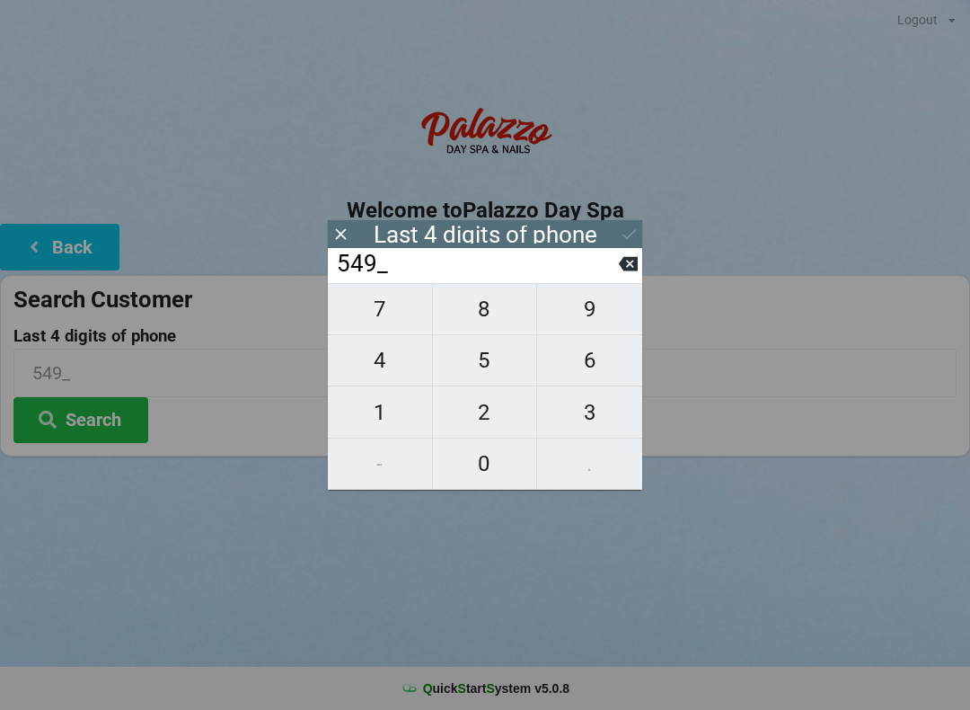
type input "5498"
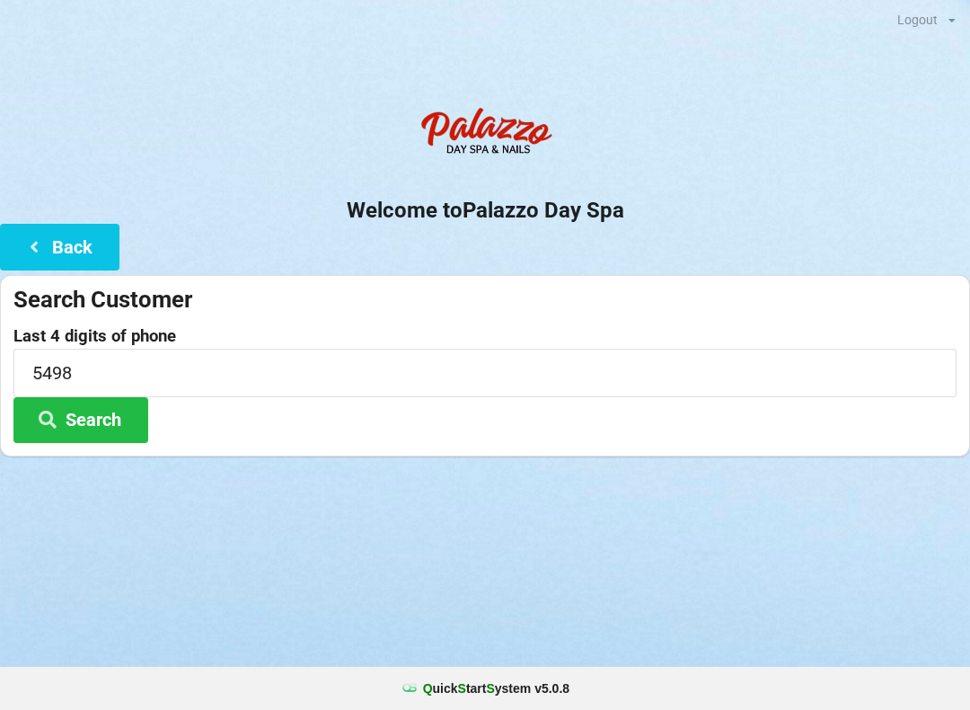
click at [497, 640] on div "Logout Logout Sign-In Welcome to Palazzo Day Spa Back Search Customer Last 4 di…" at bounding box center [485, 355] width 970 height 710
click at [110, 412] on button "Search" at bounding box center [80, 420] width 135 height 46
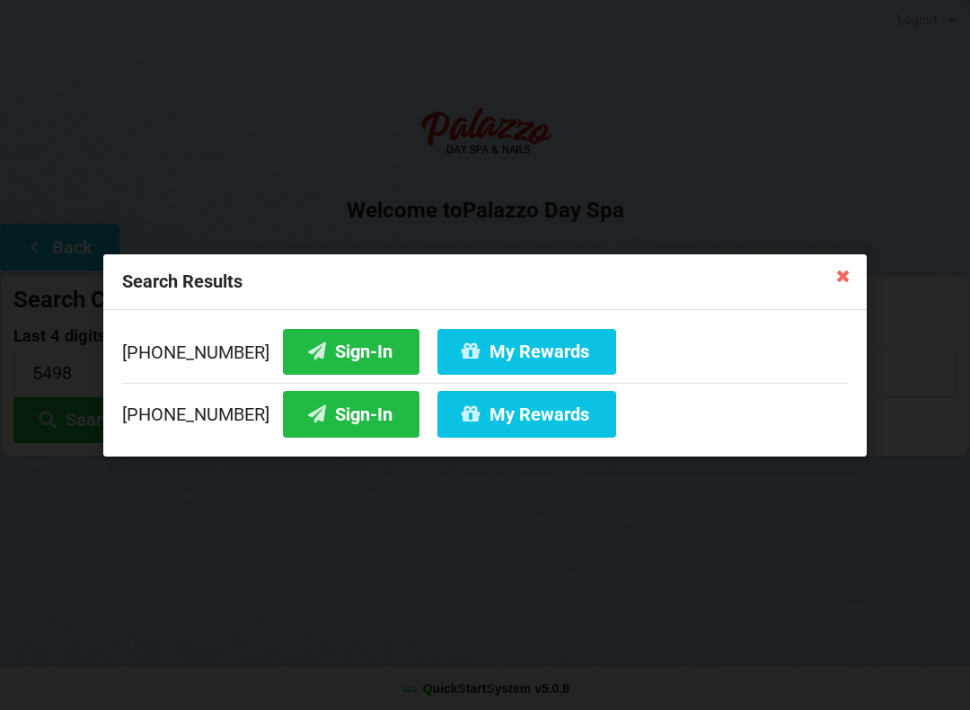
click at [333, 433] on button "Sign-In" at bounding box center [351, 414] width 137 height 46
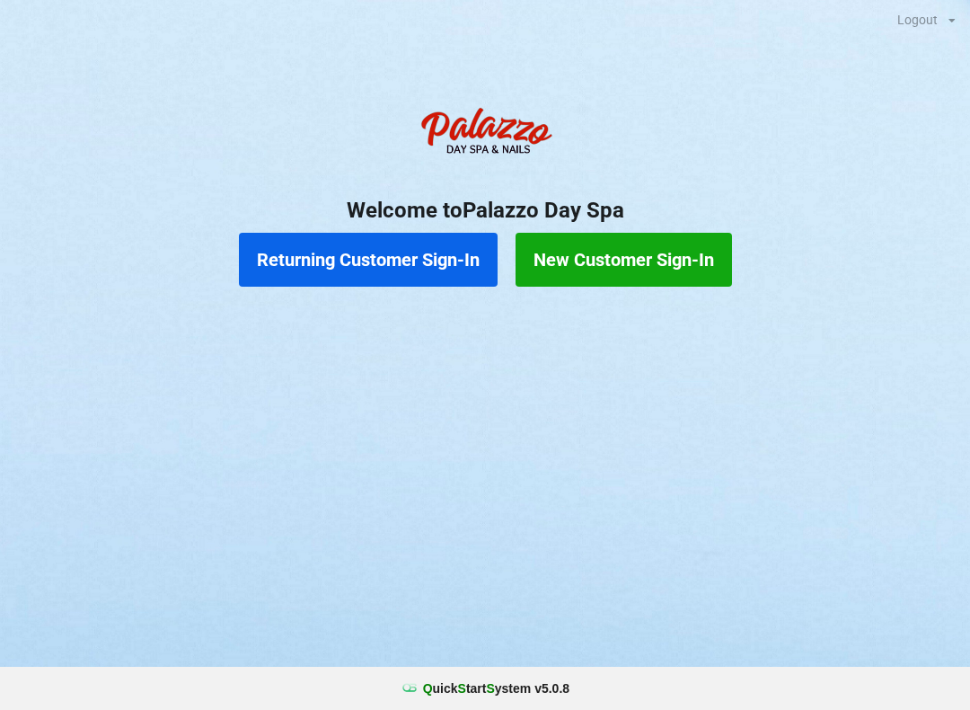
click at [351, 249] on button "Returning Customer Sign-In" at bounding box center [368, 260] width 259 height 54
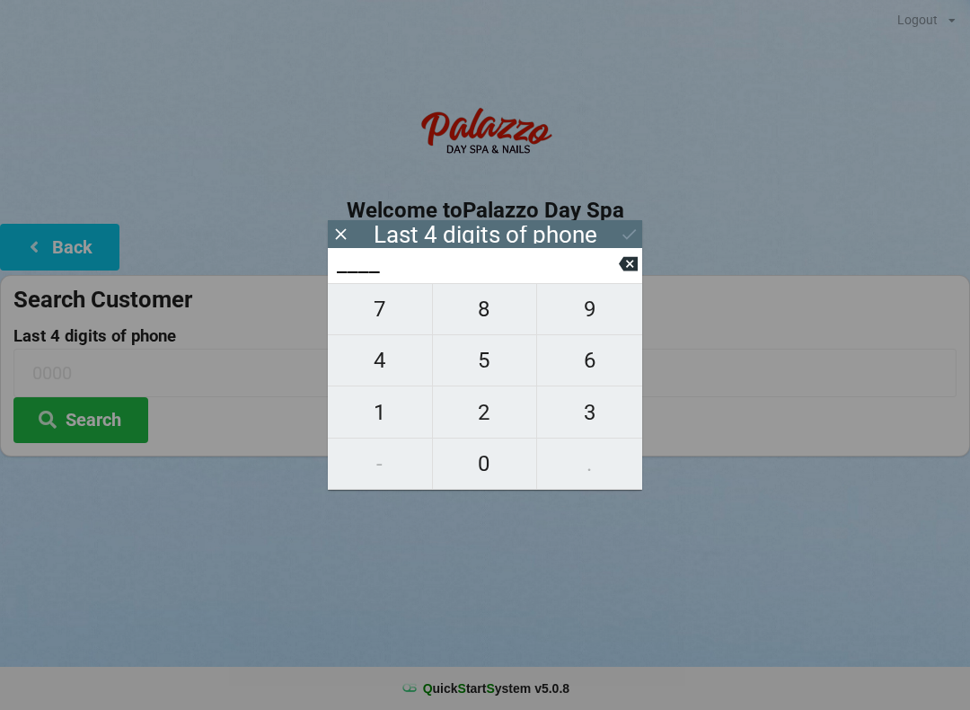
click at [377, 370] on span "4" at bounding box center [380, 360] width 104 height 38
type input "4___"
click at [481, 460] on span "0" at bounding box center [485, 464] width 104 height 38
type input "40__"
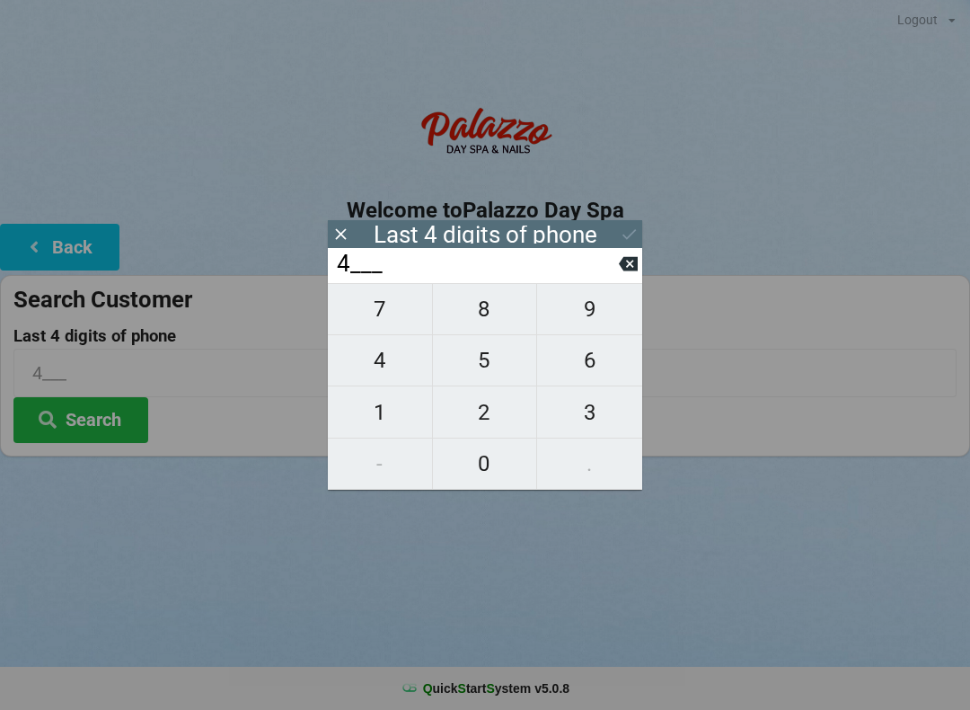
type input "40__"
click at [384, 310] on span "7" at bounding box center [380, 309] width 104 height 38
type input "407_"
click at [372, 316] on span "7" at bounding box center [380, 309] width 104 height 38
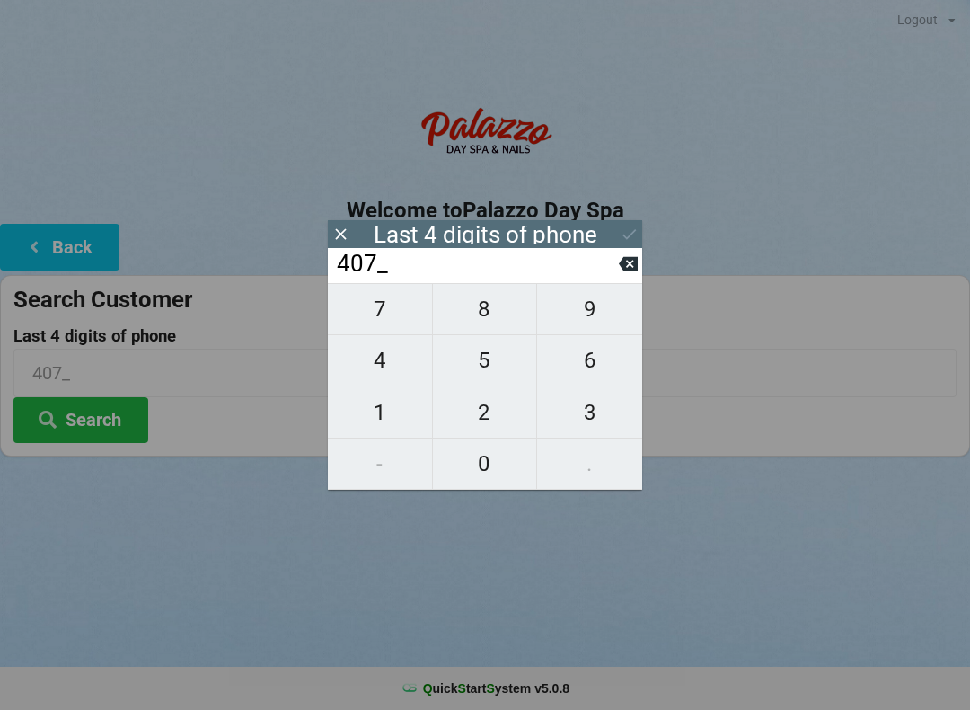
type input "4077"
click at [593, 406] on div "7 8 9 4 5 6 1 2 3 - 0 ." at bounding box center [485, 386] width 315 height 207
click at [633, 271] on icon at bounding box center [628, 264] width 19 height 14
click at [372, 320] on span "7" at bounding box center [380, 309] width 104 height 38
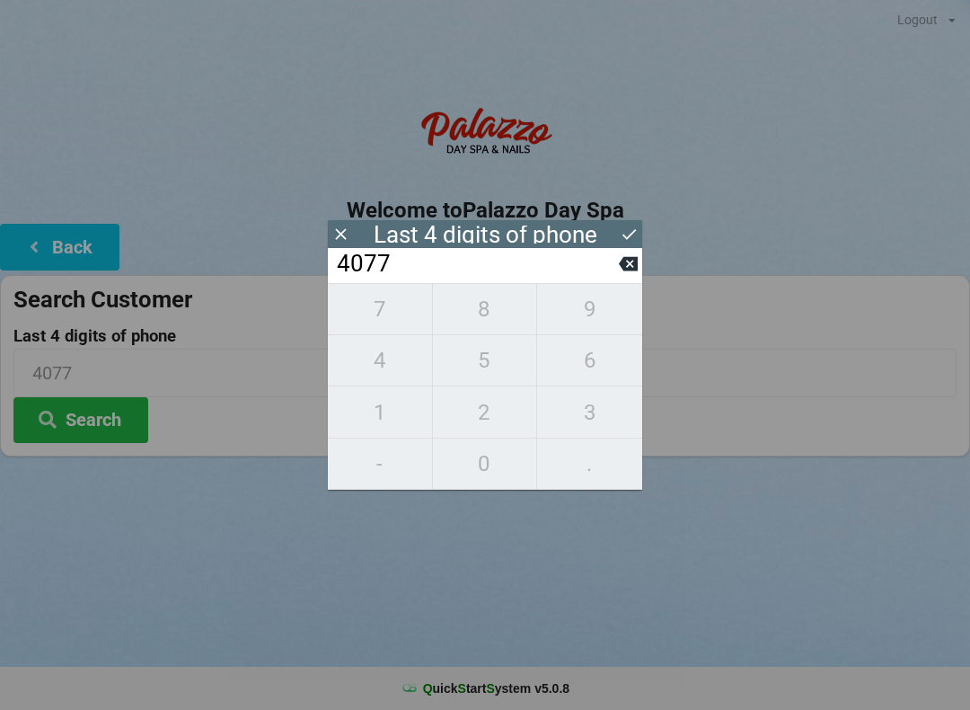
click at [628, 265] on icon at bounding box center [628, 264] width 19 height 14
click at [628, 272] on icon at bounding box center [628, 263] width 19 height 19
click at [634, 263] on icon at bounding box center [628, 264] width 19 height 14
click at [616, 269] on input "4___" at bounding box center [477, 264] width 284 height 29
click at [617, 261] on input "4___" at bounding box center [477, 264] width 284 height 29
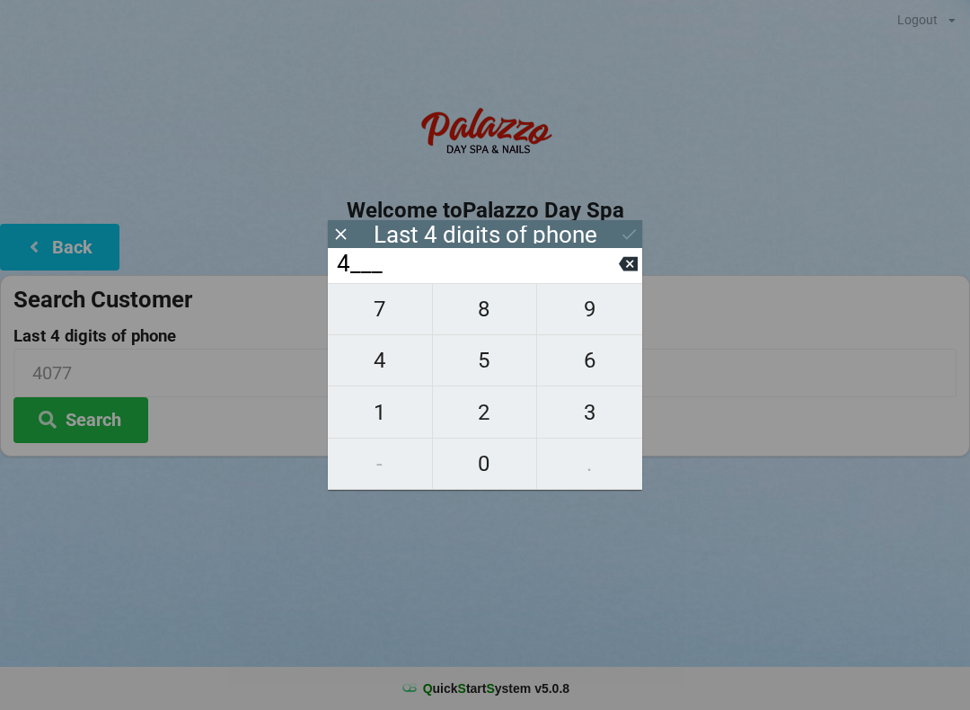
click at [618, 264] on input "4___" at bounding box center [477, 264] width 284 height 29
click at [622, 261] on icon at bounding box center [628, 263] width 19 height 19
click at [596, 313] on span "9" at bounding box center [589, 309] width 105 height 38
type input "9___"
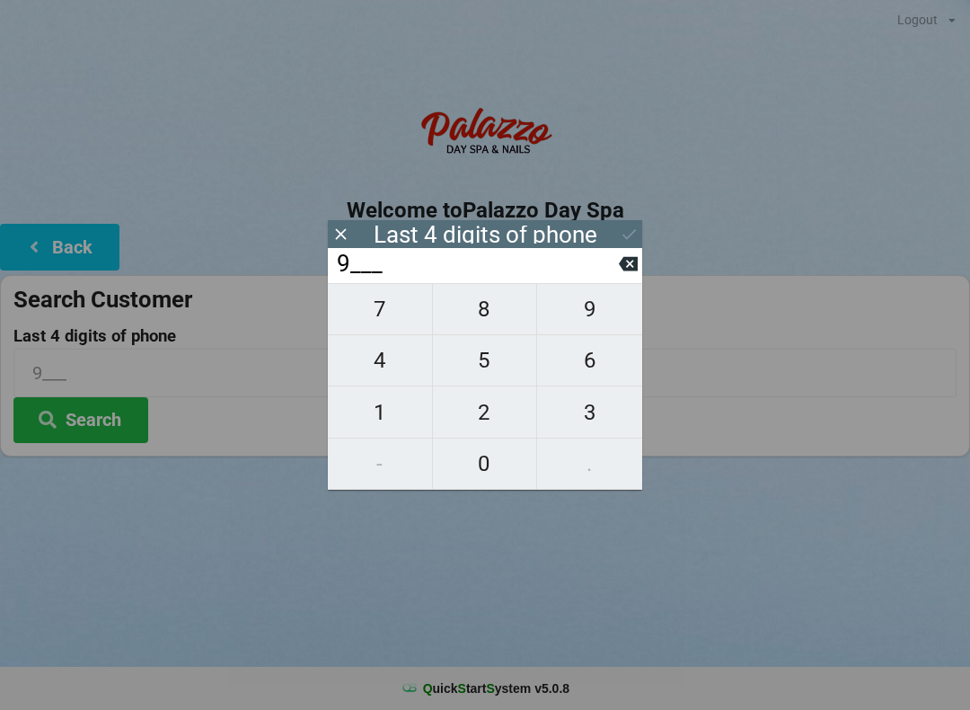
click at [479, 372] on span "5" at bounding box center [485, 360] width 104 height 38
type input "95__"
click at [377, 315] on span "7" at bounding box center [380, 309] width 104 height 38
type input "957_"
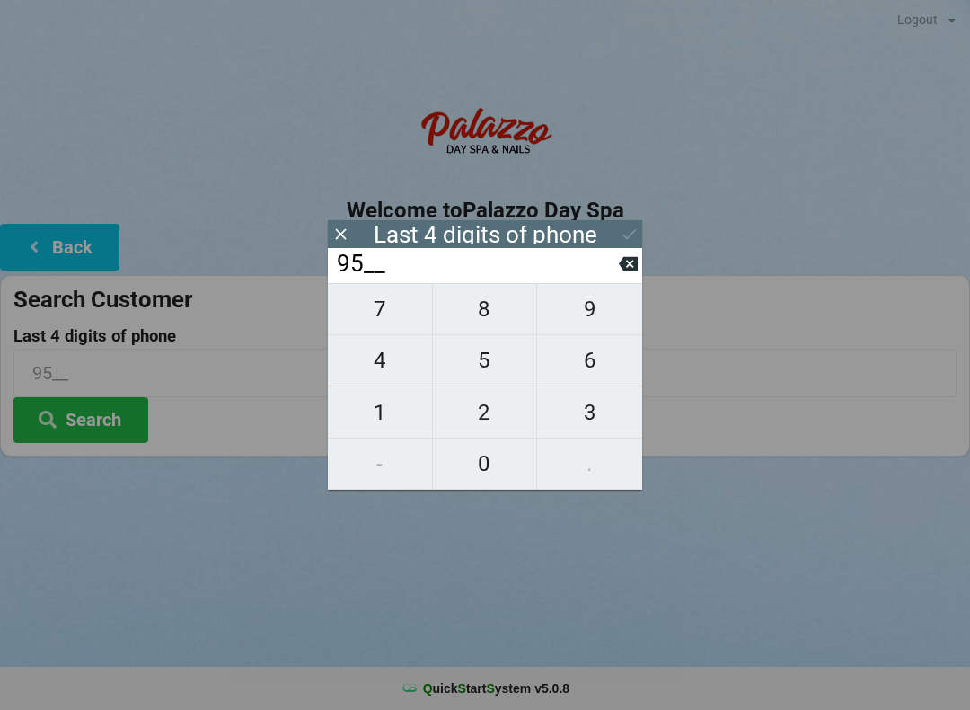
type input "957_"
click at [490, 364] on span "5" at bounding box center [485, 360] width 104 height 38
type input "9575"
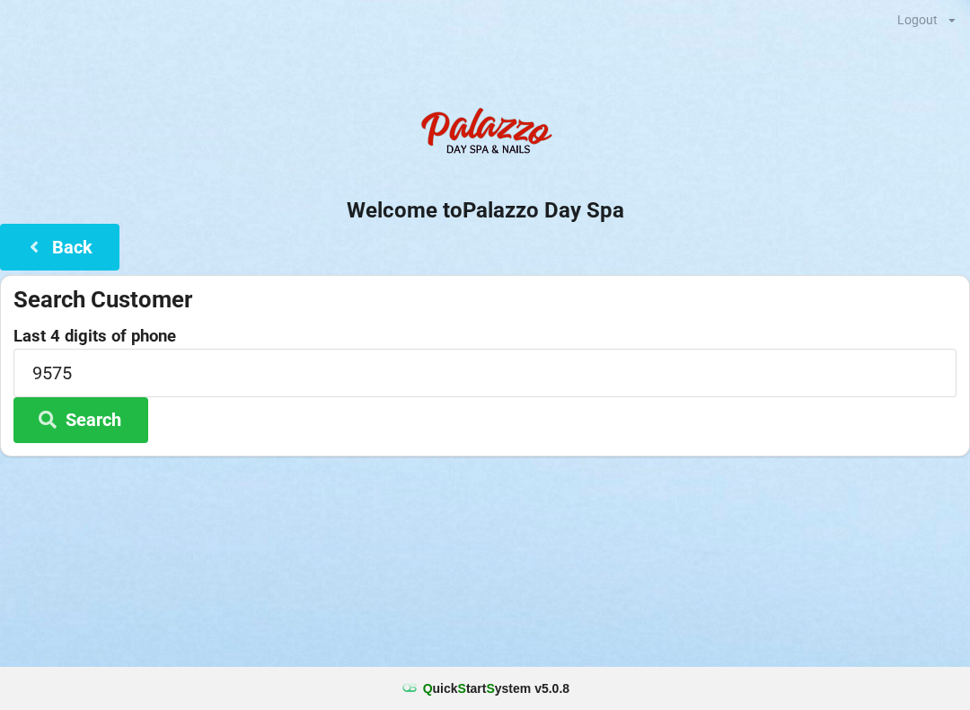
click at [608, 540] on div "Logout Logout Sign-In Welcome to Palazzo Day Spa Back Search Customer Last 4 di…" at bounding box center [485, 355] width 970 height 710
click at [102, 412] on button "Search" at bounding box center [80, 420] width 135 height 46
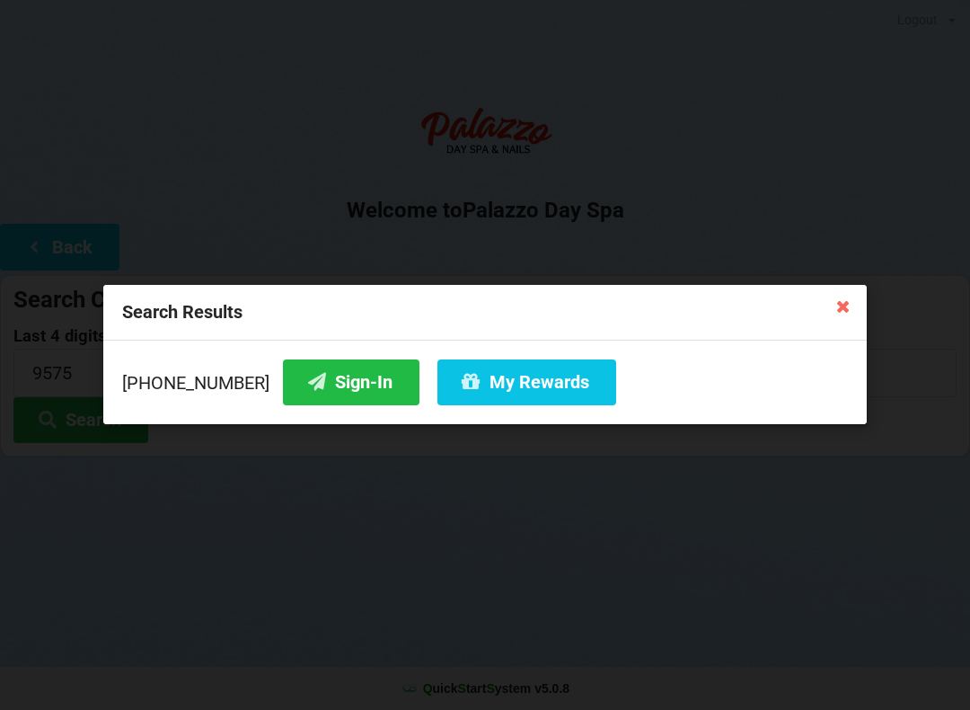
click at [311, 381] on button "Sign-In" at bounding box center [351, 382] width 137 height 46
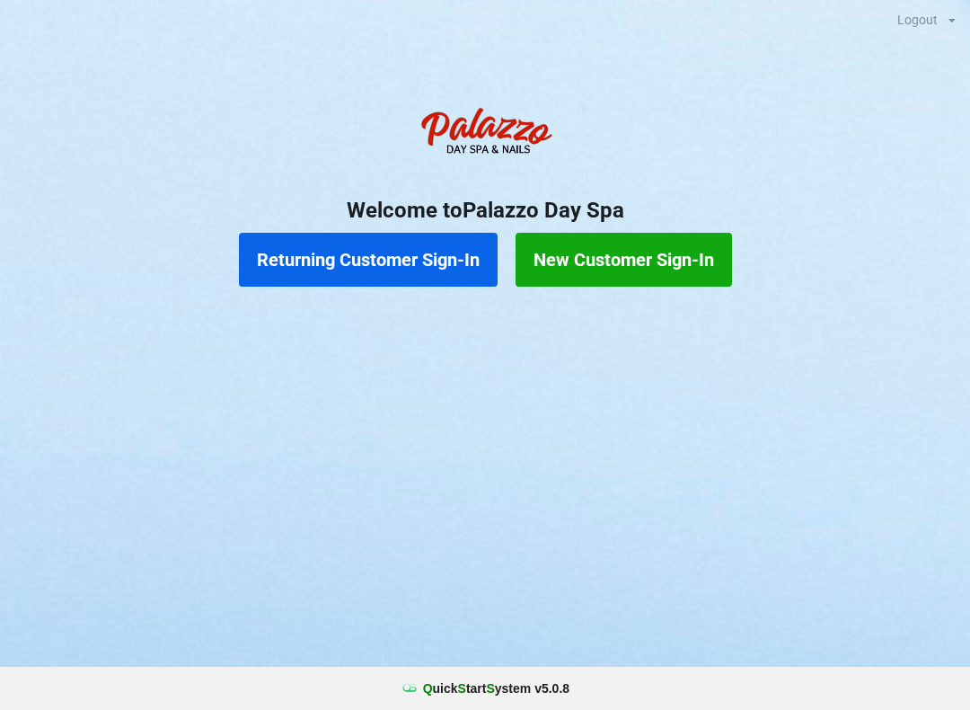
click at [384, 244] on button "Returning Customer Sign-In" at bounding box center [368, 260] width 259 height 54
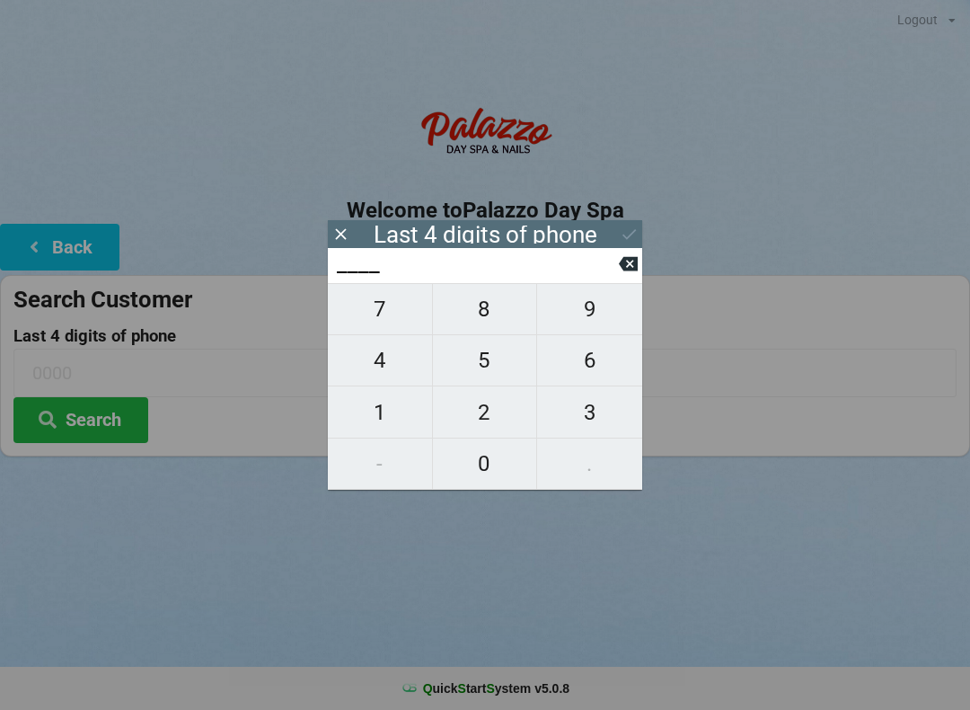
click at [503, 361] on span "5" at bounding box center [485, 360] width 104 height 38
type input "5___"
click at [620, 310] on span "9" at bounding box center [589, 309] width 105 height 38
type input "59__"
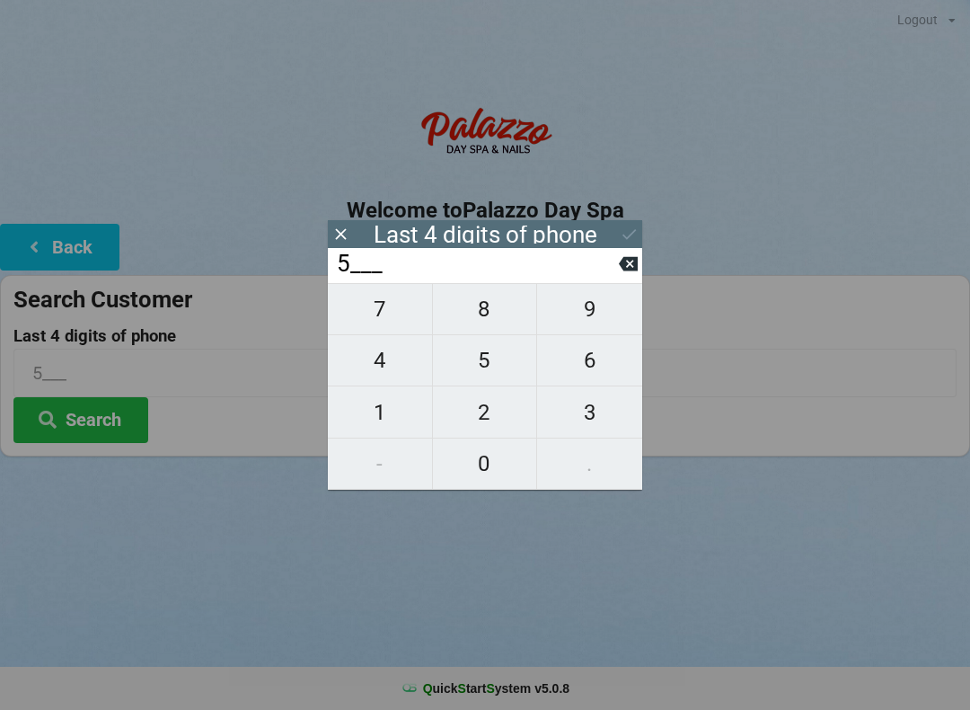
type input "59__"
click at [506, 315] on span "8" at bounding box center [485, 309] width 104 height 38
type input "598_"
click at [497, 372] on span "5" at bounding box center [485, 360] width 104 height 38
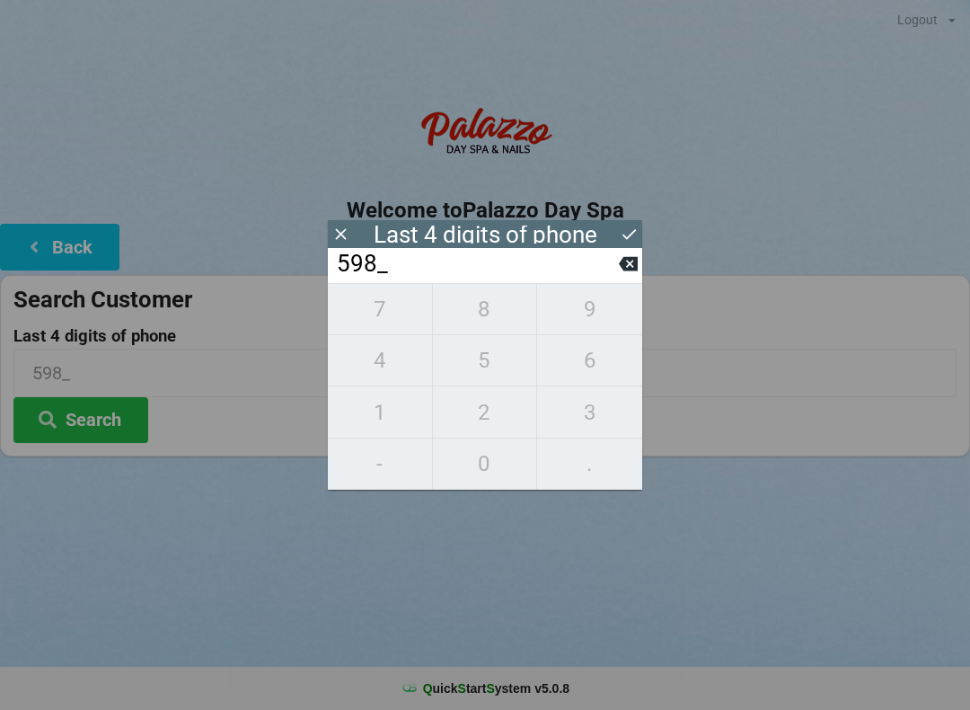
type input "5985"
click at [633, 231] on icon at bounding box center [629, 234] width 19 height 19
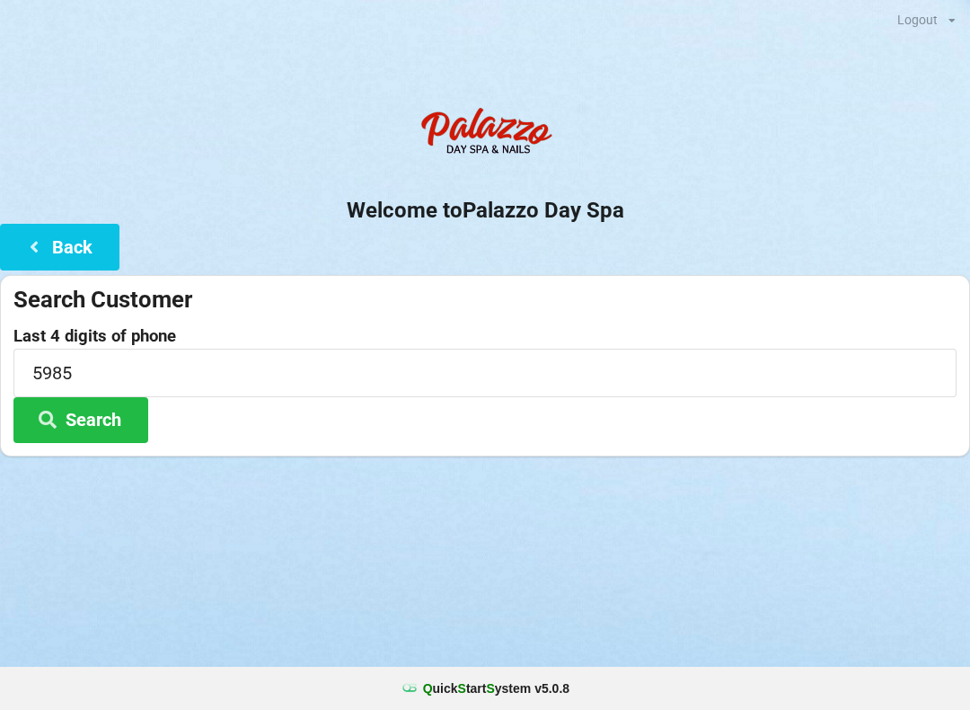
click at [98, 426] on button "Search" at bounding box center [80, 420] width 135 height 46
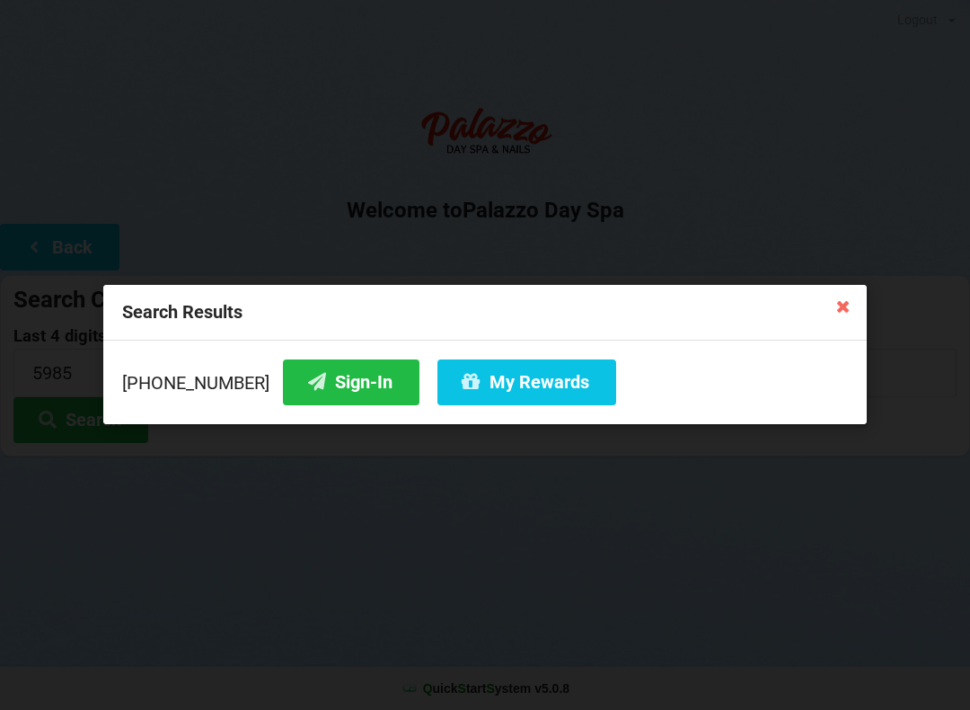
click at [327, 386] on button "Sign-In" at bounding box center [351, 382] width 137 height 46
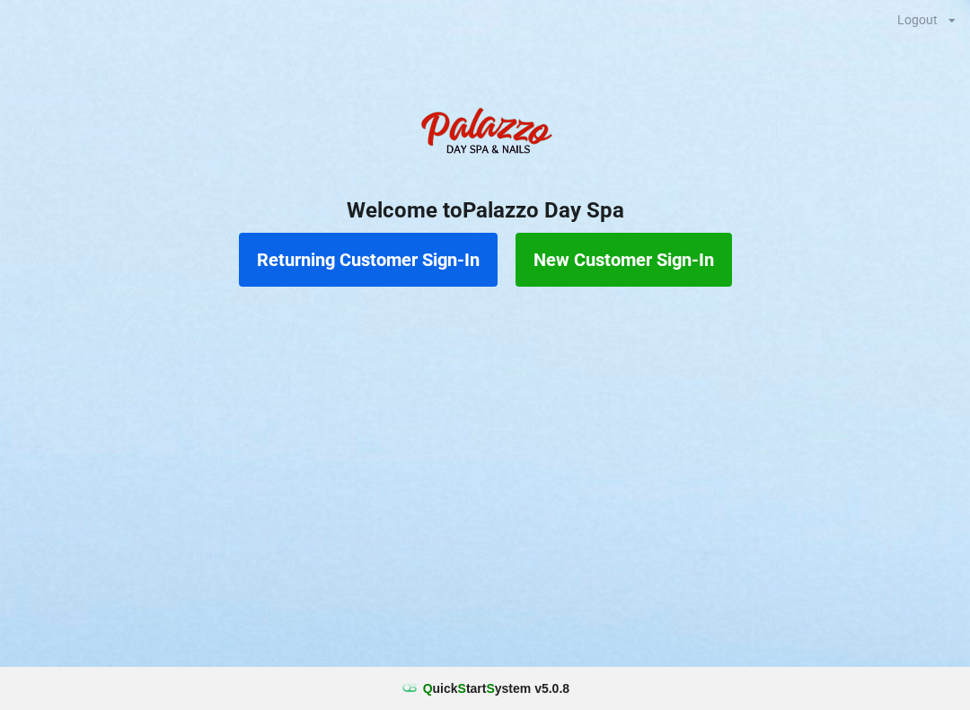
click at [406, 249] on button "Returning Customer Sign-In" at bounding box center [368, 260] width 259 height 54
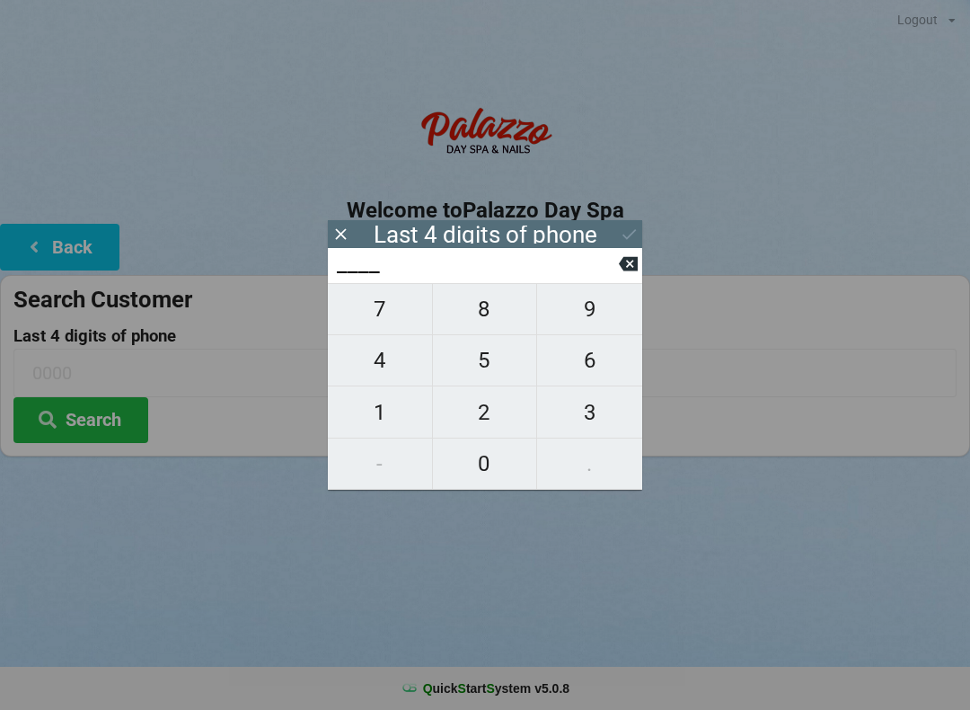
click at [477, 359] on span "5" at bounding box center [485, 360] width 104 height 38
type input "5___"
click at [592, 318] on span "9" at bounding box center [589, 309] width 105 height 38
type input "59__"
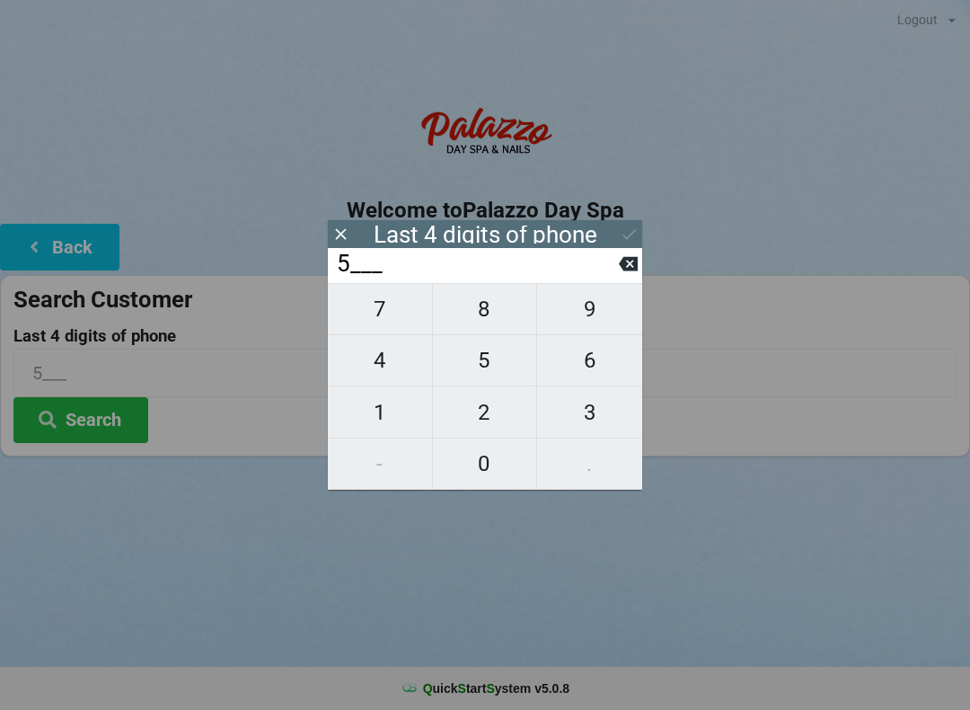
type input "59__"
click at [474, 317] on span "8" at bounding box center [485, 309] width 104 height 38
type input "598_"
click at [473, 358] on span "5" at bounding box center [485, 360] width 104 height 38
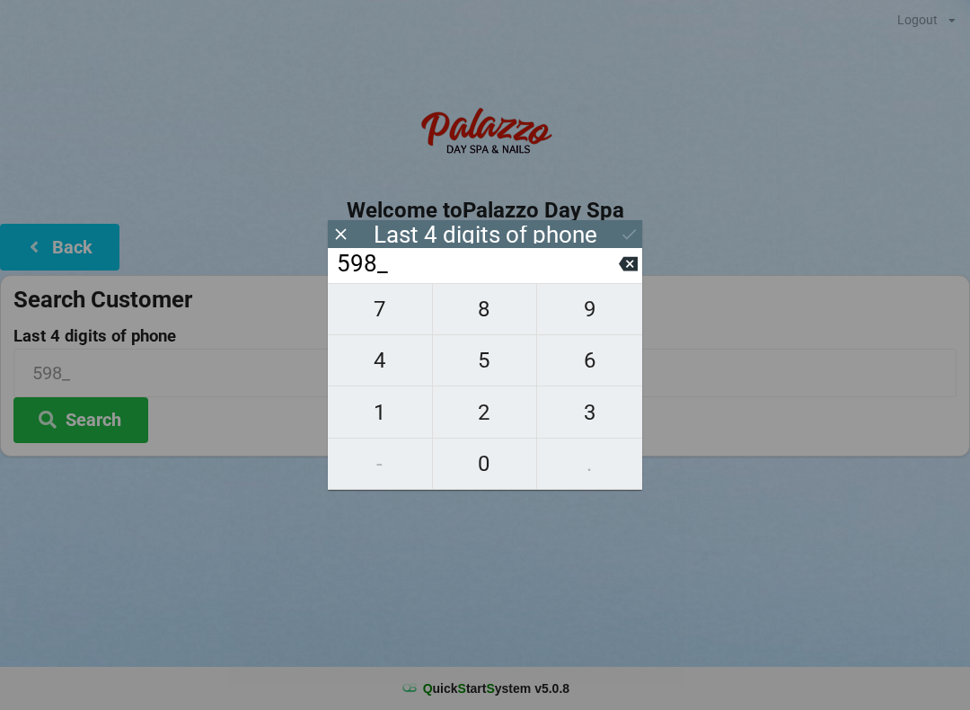
type input "5985"
click at [636, 224] on button at bounding box center [629, 234] width 19 height 24
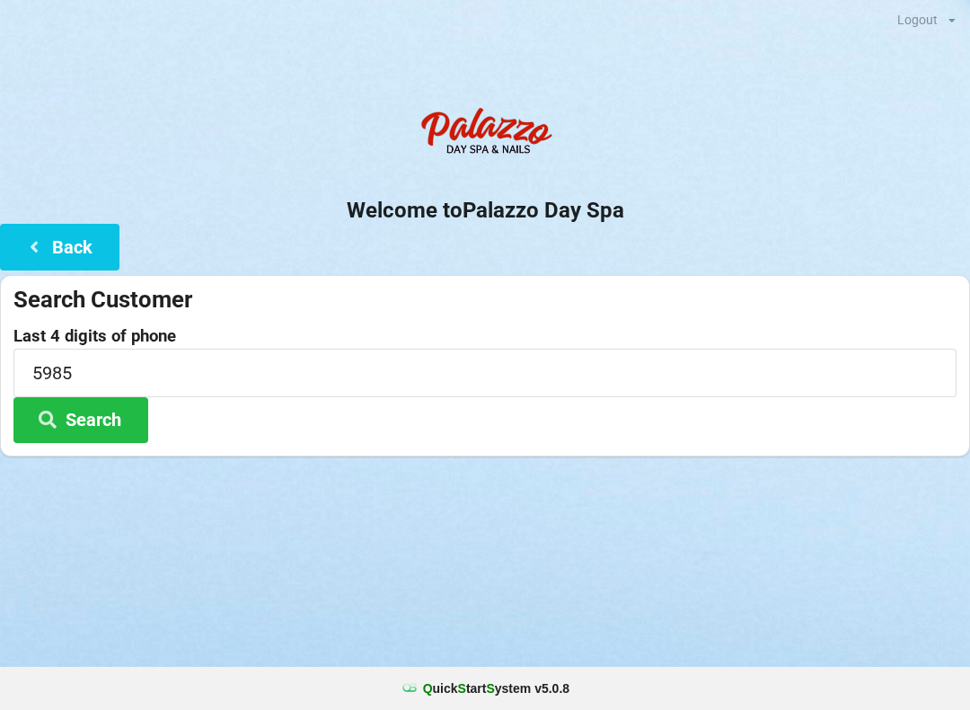
click at [114, 415] on button "Search" at bounding box center [80, 420] width 135 height 46
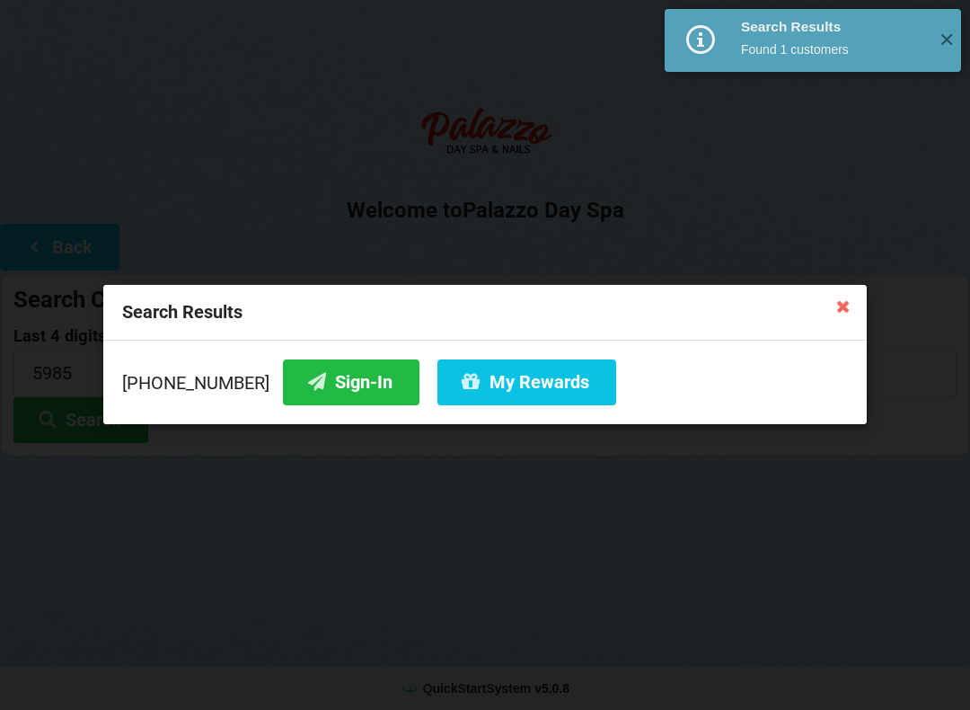
click at [550, 378] on button "My Rewards" at bounding box center [527, 382] width 179 height 46
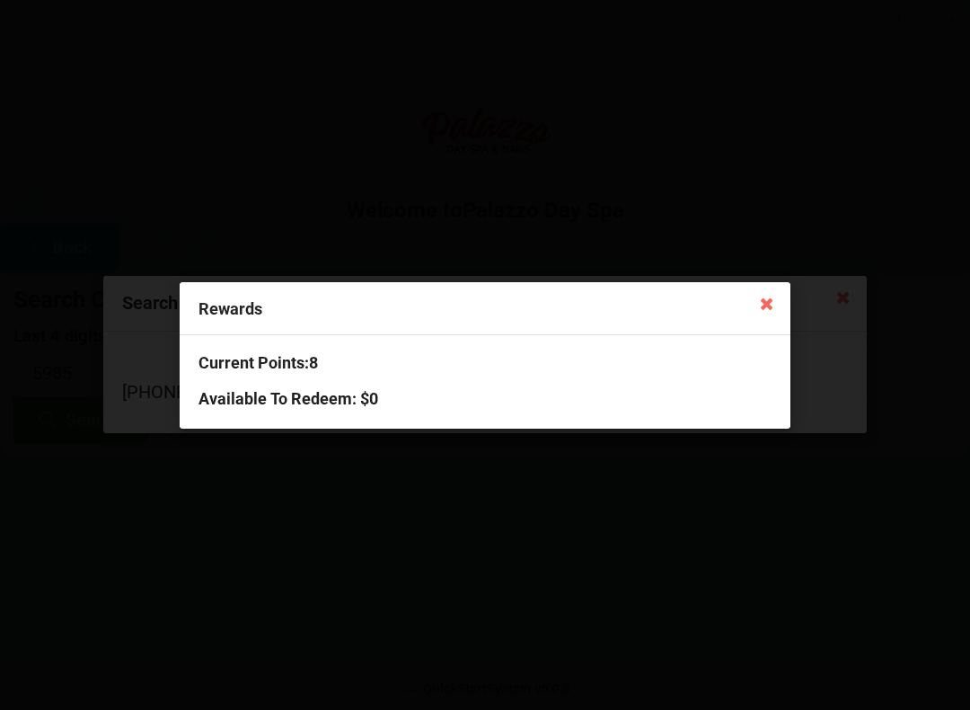
click at [770, 308] on icon at bounding box center [767, 302] width 29 height 29
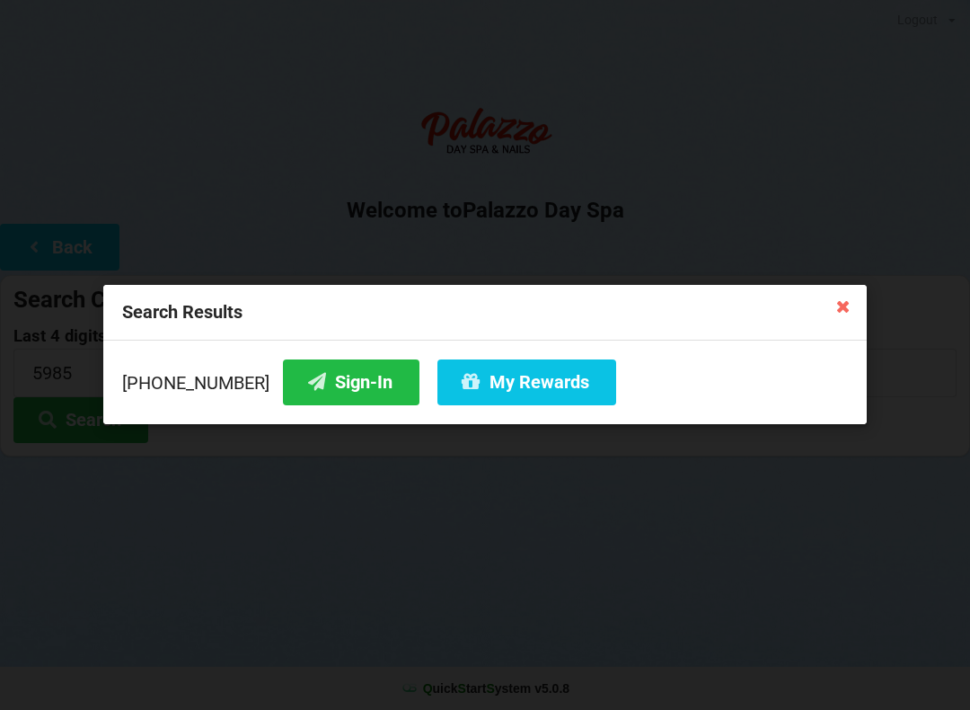
click at [355, 384] on button "Sign-In" at bounding box center [351, 382] width 137 height 46
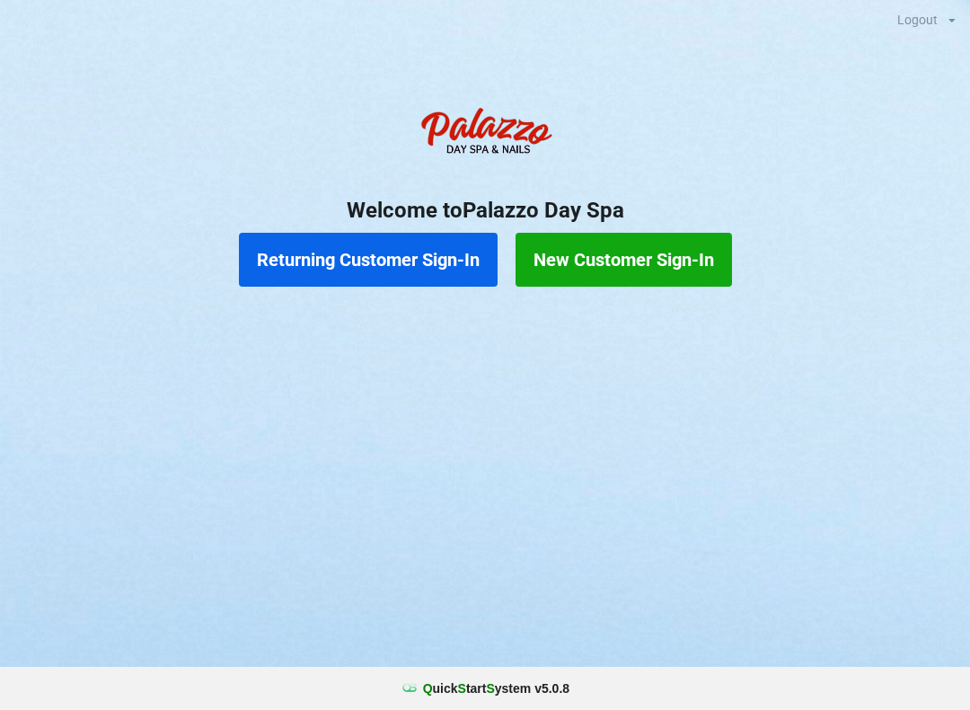
click at [448, 247] on button "Returning Customer Sign-In" at bounding box center [368, 260] width 259 height 54
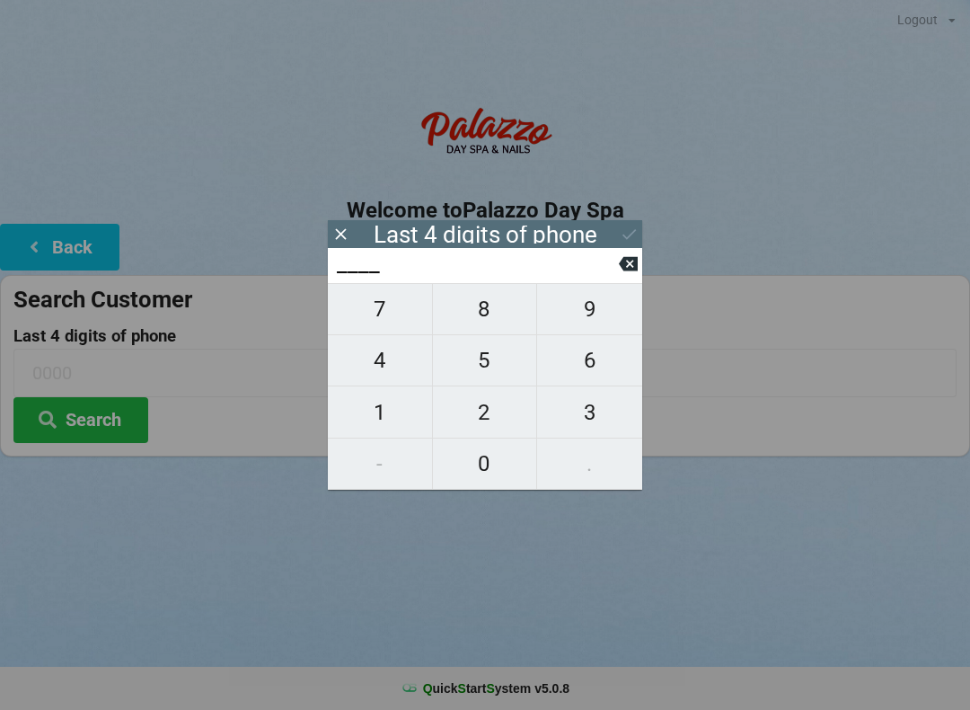
click at [589, 323] on span "9" at bounding box center [589, 309] width 105 height 38
type input "9___"
click at [604, 421] on span "3" at bounding box center [589, 413] width 105 height 38
type input "93__"
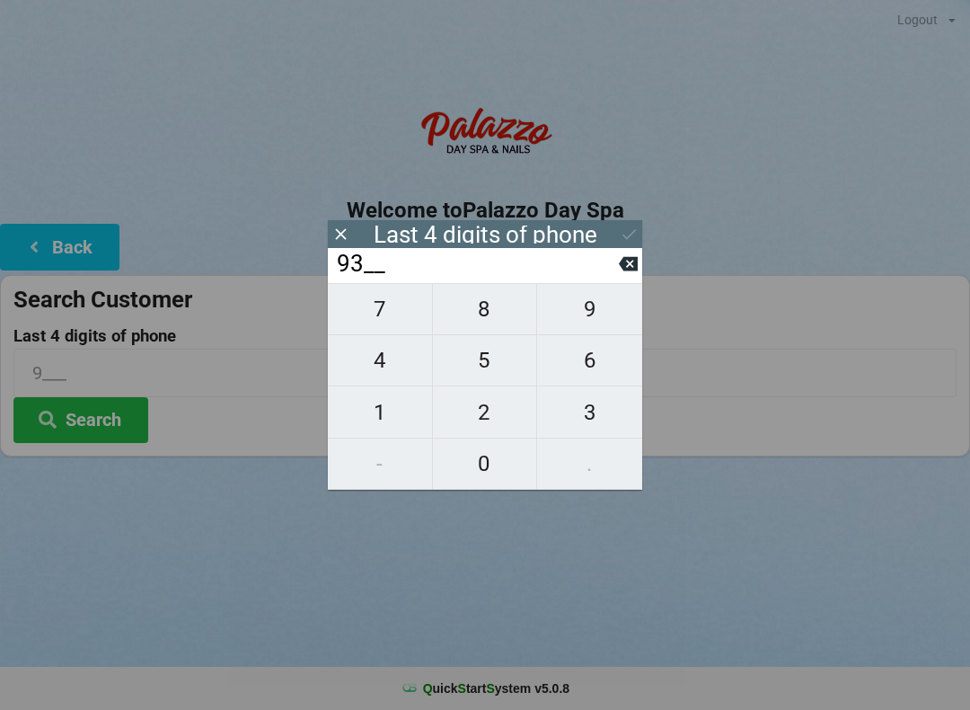
type input "93__"
click at [489, 317] on span "8" at bounding box center [485, 309] width 104 height 38
type input "938_"
click at [592, 428] on span "3" at bounding box center [589, 413] width 105 height 38
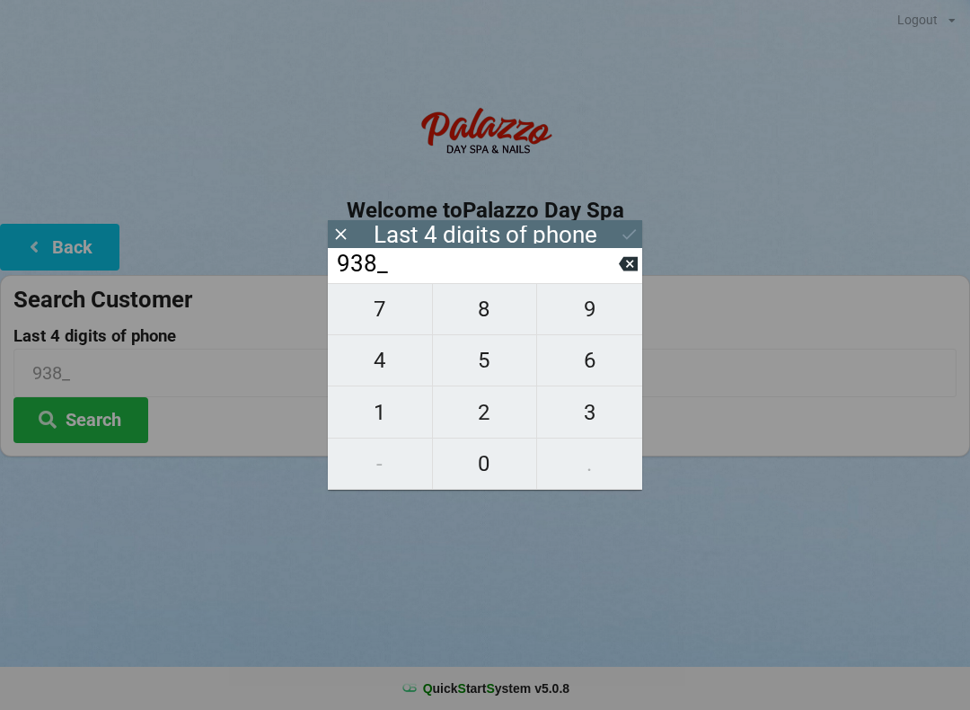
type input "9383"
click at [625, 235] on icon at bounding box center [629, 234] width 19 height 19
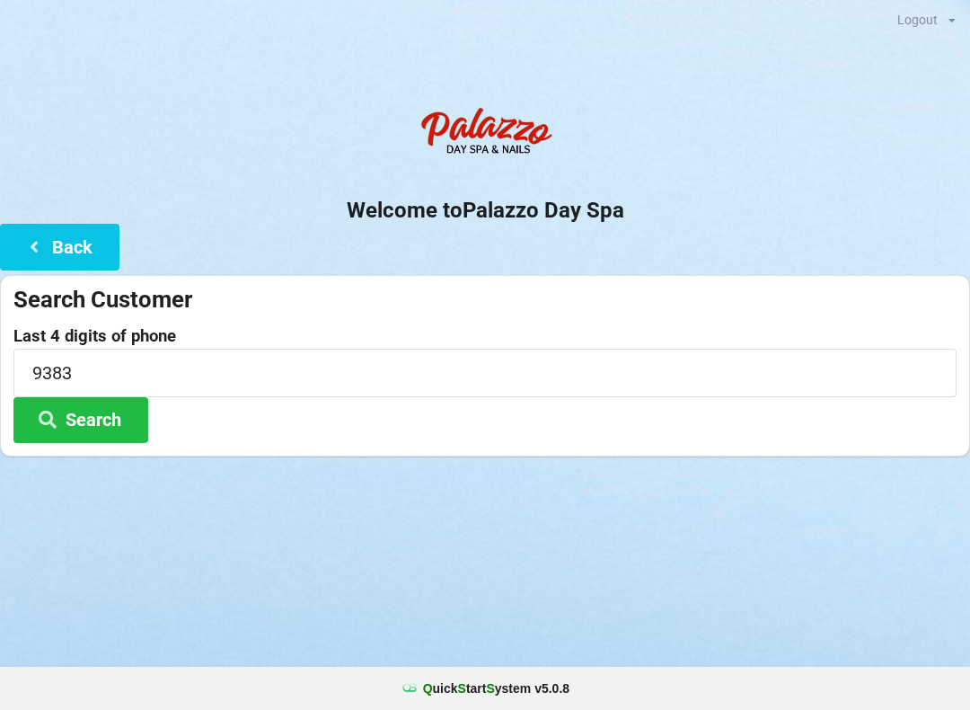
click at [120, 411] on button "Search" at bounding box center [80, 420] width 135 height 46
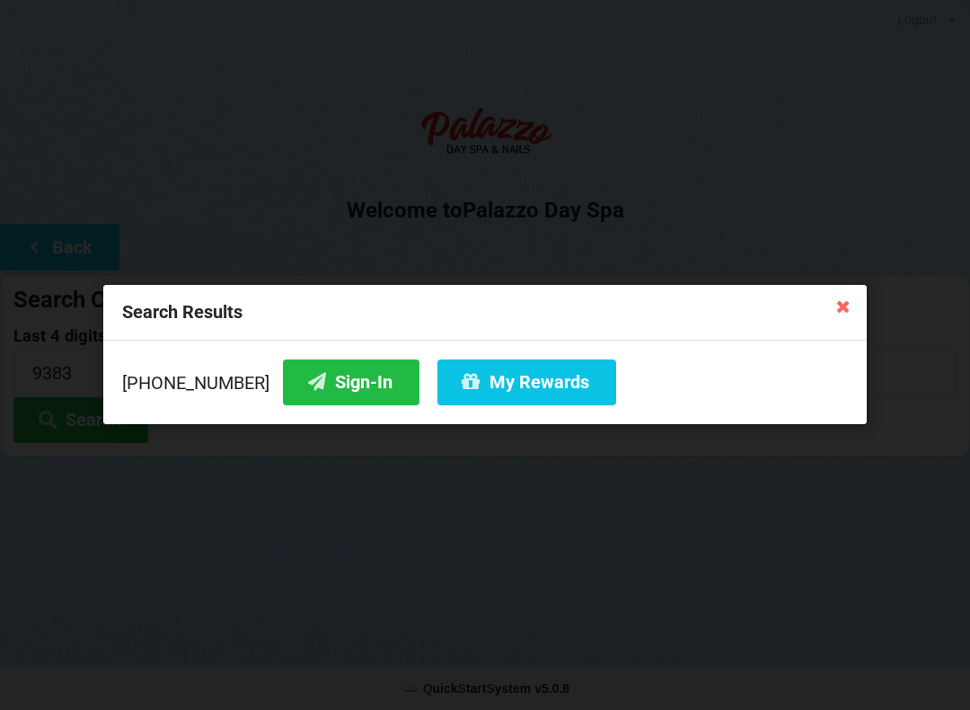
click at [332, 379] on button "Sign-In" at bounding box center [351, 382] width 137 height 46
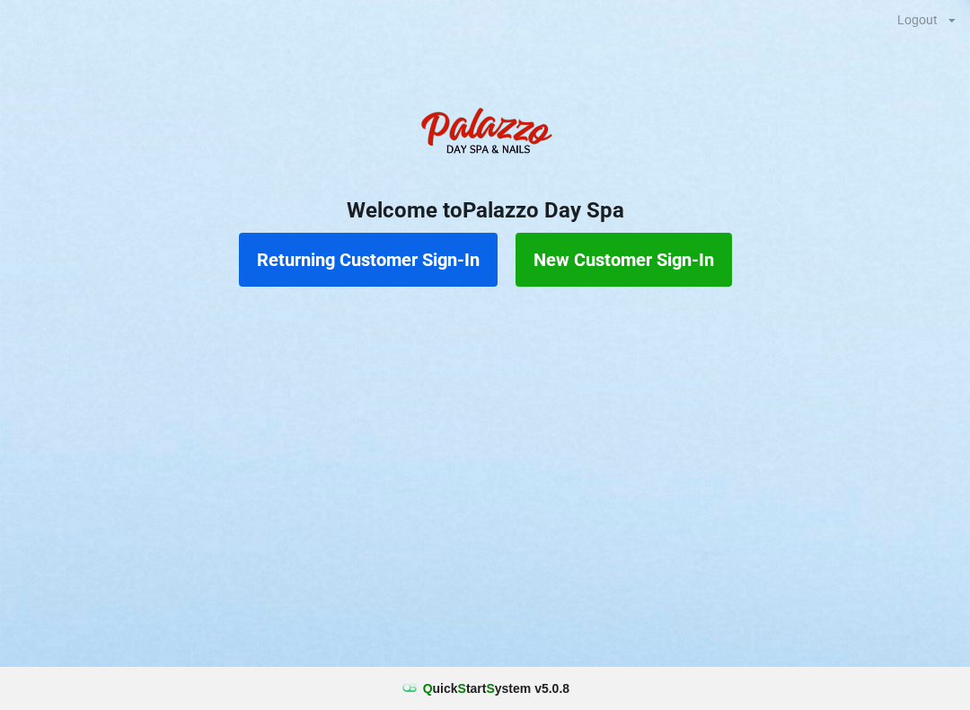
click at [323, 257] on button "Returning Customer Sign-In" at bounding box center [368, 260] width 259 height 54
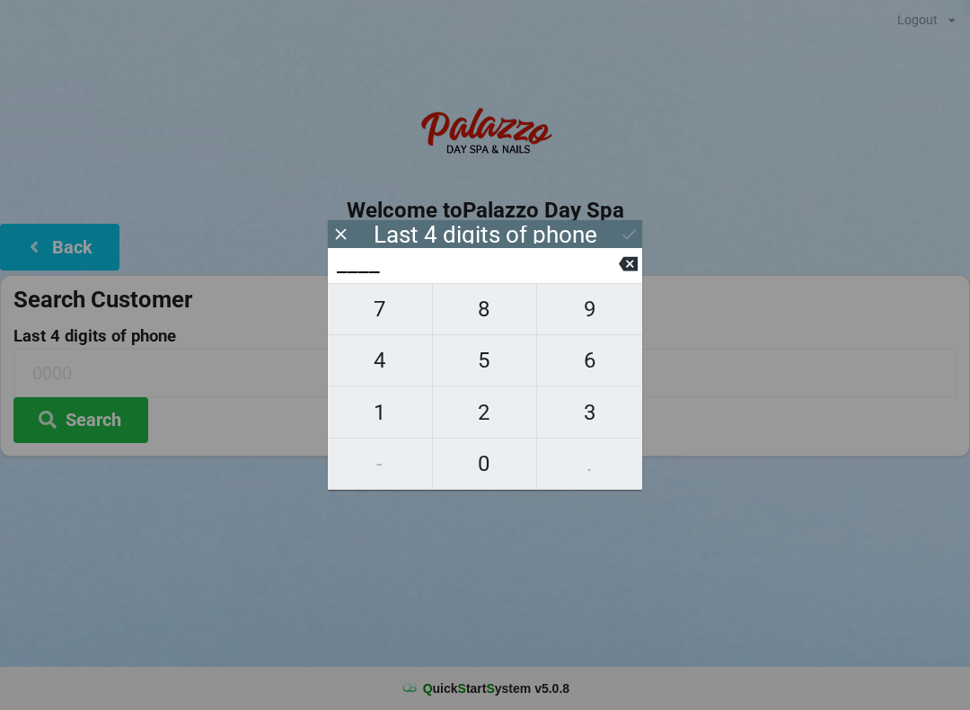
click at [573, 351] on span "6" at bounding box center [589, 360] width 105 height 38
type input "6___"
click at [480, 356] on span "5" at bounding box center [485, 360] width 104 height 38
type input "65__"
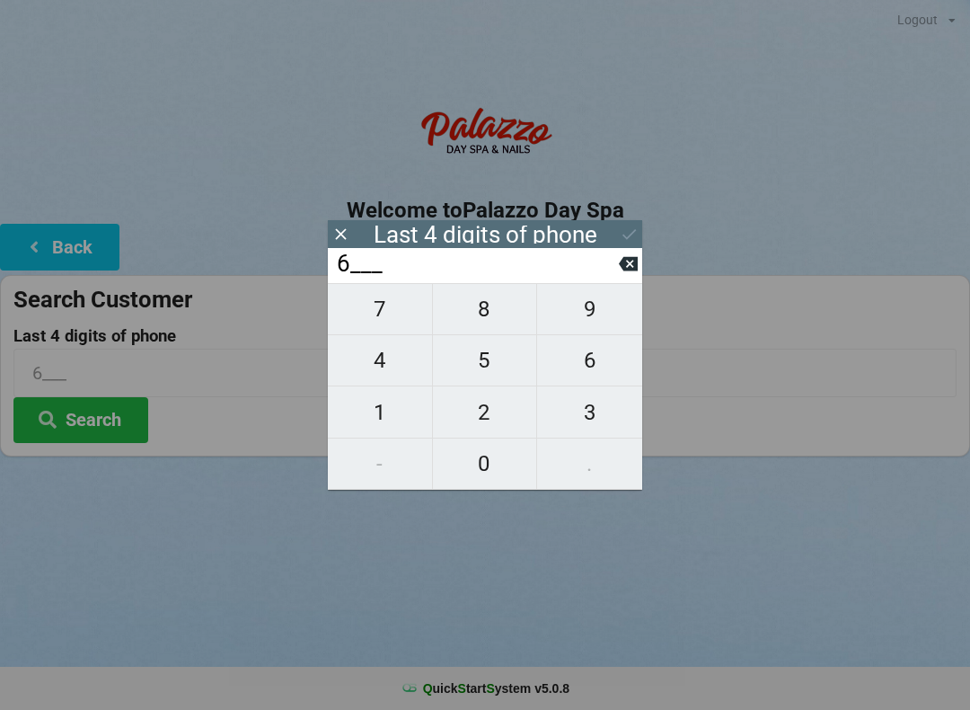
type input "65__"
click at [466, 371] on span "5" at bounding box center [485, 360] width 104 height 38
type input "655_"
click at [615, 270] on input "655_" at bounding box center [477, 264] width 284 height 29
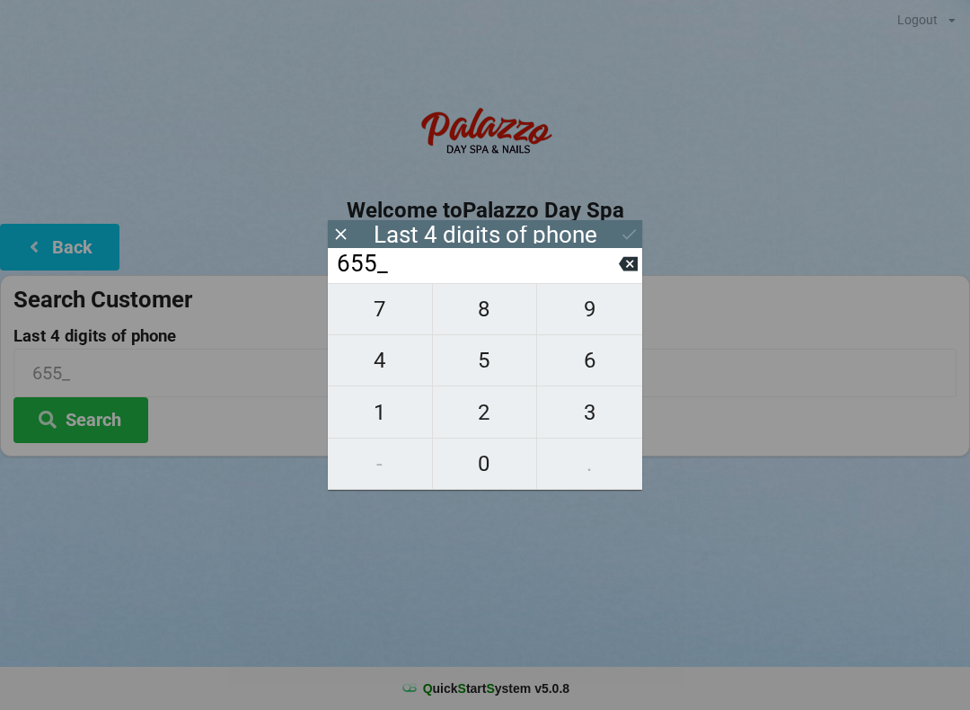
click at [619, 273] on icon at bounding box center [628, 263] width 19 height 19
click at [598, 373] on span "6" at bounding box center [589, 360] width 105 height 38
type input "656_"
click at [495, 379] on span "5" at bounding box center [485, 360] width 104 height 38
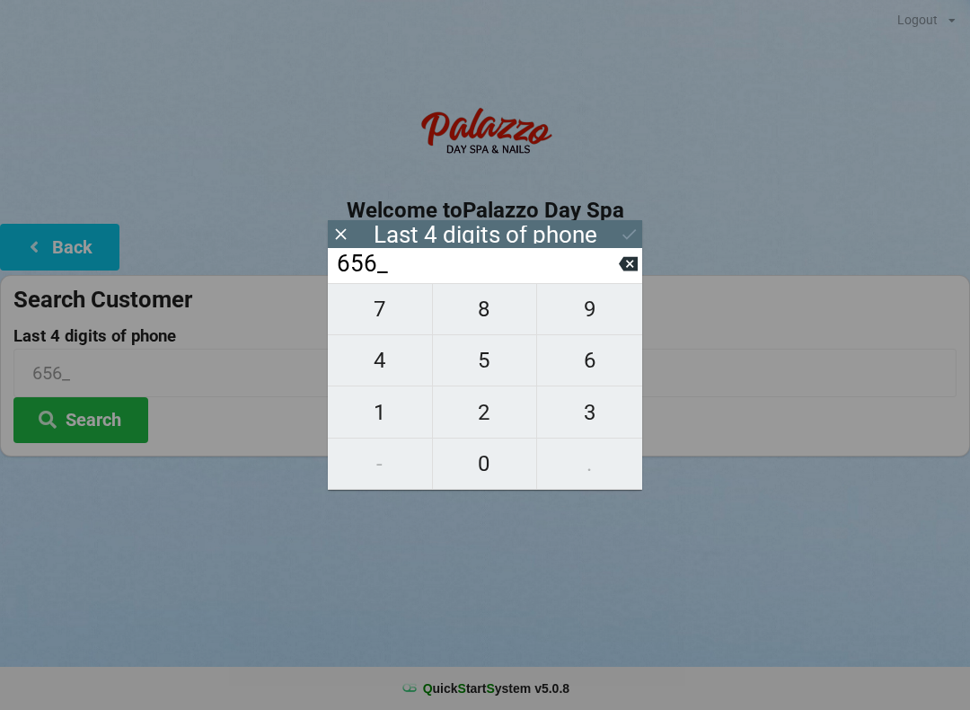
type input "6565"
click at [616, 279] on input "6565" at bounding box center [477, 264] width 284 height 29
click at [625, 268] on icon at bounding box center [628, 264] width 19 height 14
click at [615, 272] on input "656_" at bounding box center [477, 264] width 284 height 29
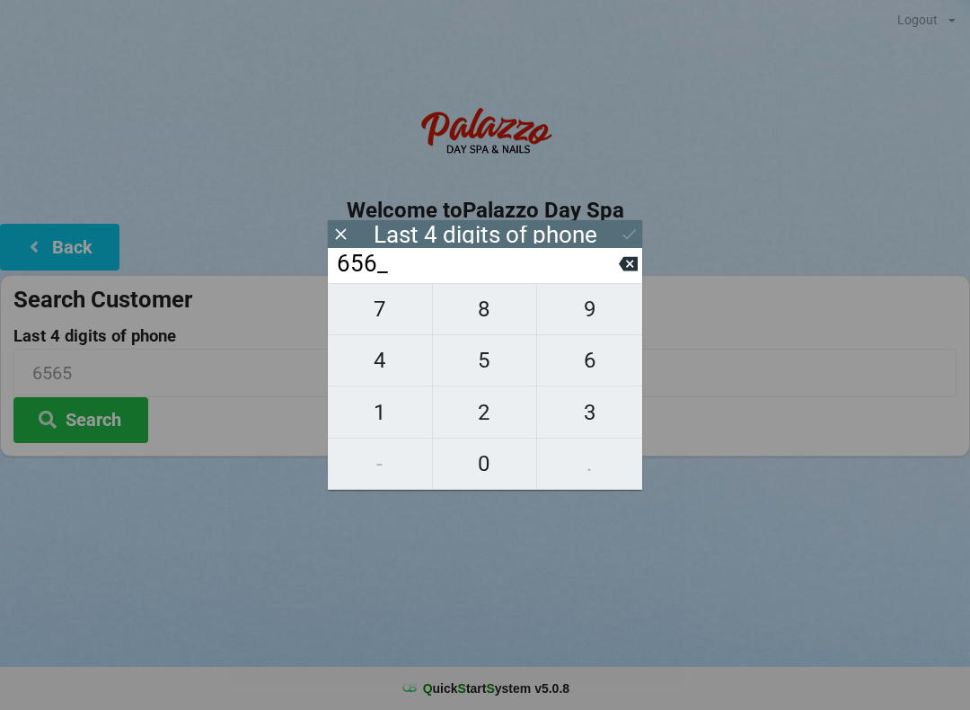
click at [624, 271] on icon at bounding box center [628, 264] width 19 height 14
click at [599, 412] on span "3" at bounding box center [589, 413] width 105 height 38
type input "653_"
click at [500, 367] on span "5" at bounding box center [485, 360] width 104 height 38
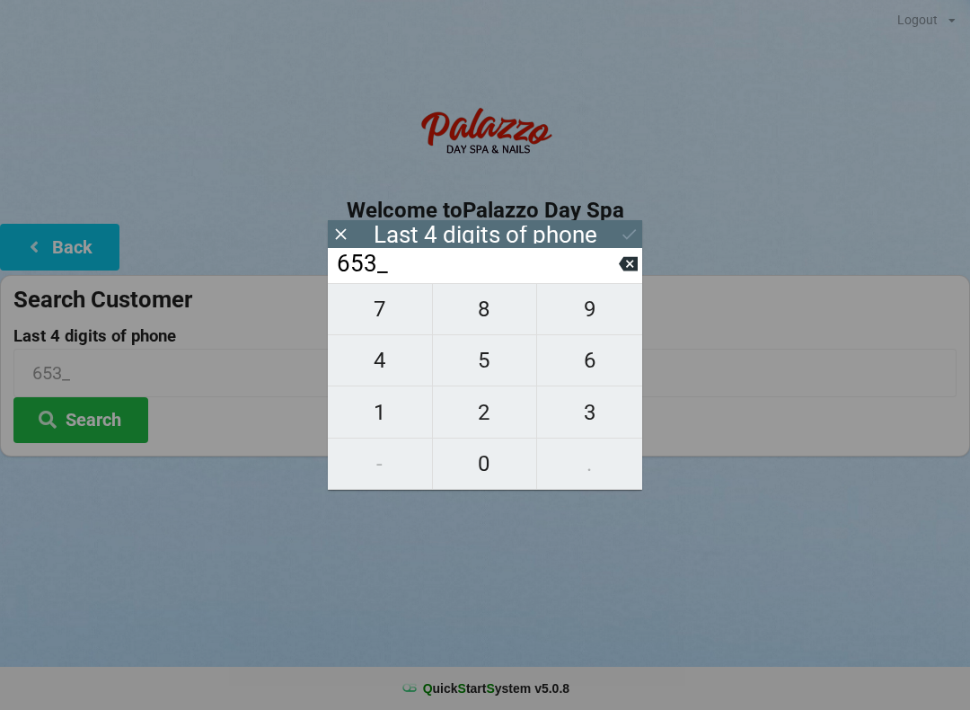
type input "6535"
click at [580, 568] on div "Logout Logout Sign-In Welcome to Palazzo Day Spa Back Search Customer Last 4 di…" at bounding box center [485, 355] width 970 height 710
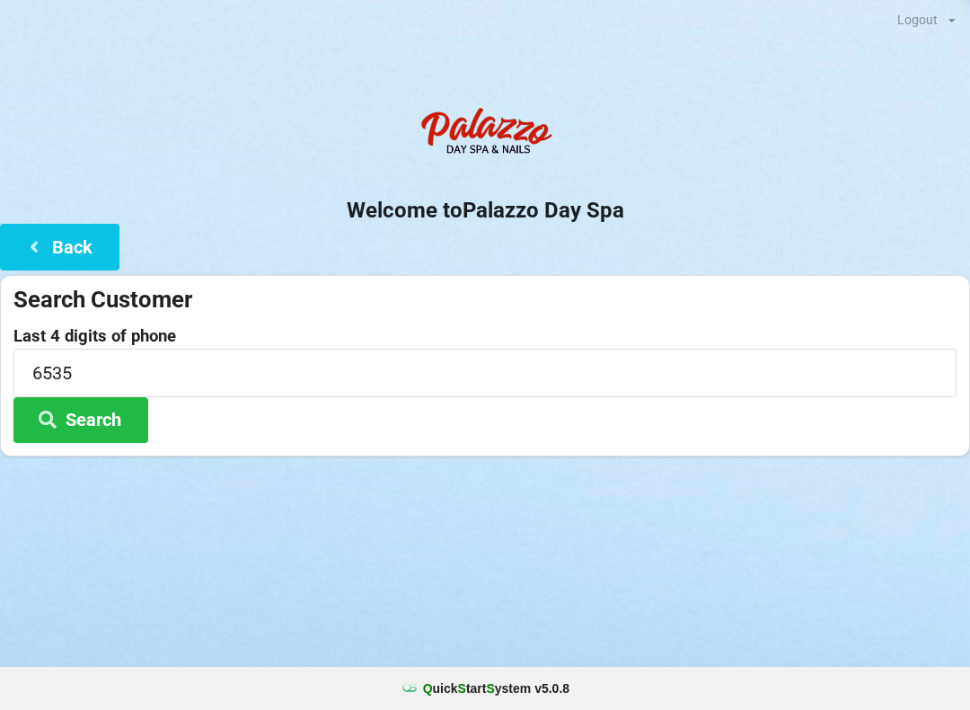
click at [119, 418] on button "Search" at bounding box center [80, 420] width 135 height 46
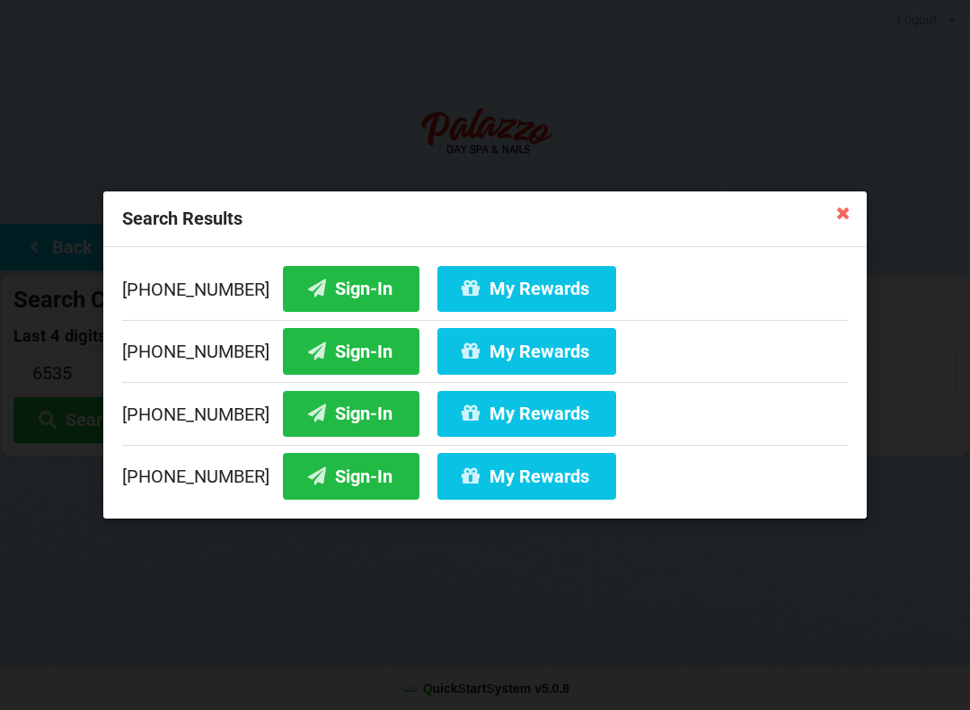
click at [353, 413] on button "Sign-In" at bounding box center [351, 414] width 137 height 46
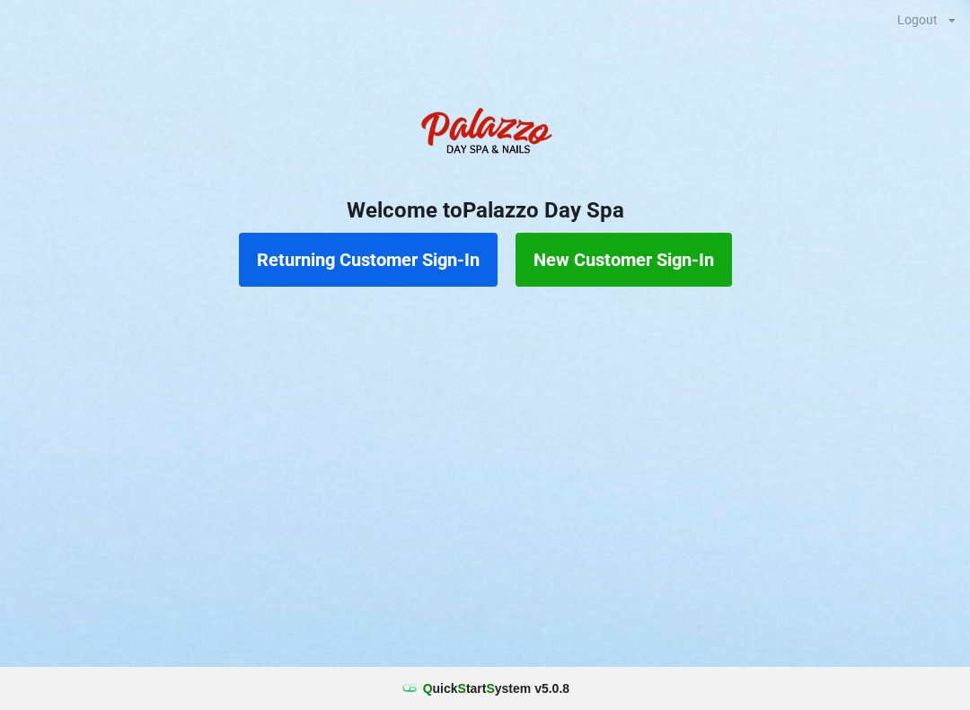
click at [419, 269] on button "Returning Customer Sign-In" at bounding box center [368, 260] width 259 height 54
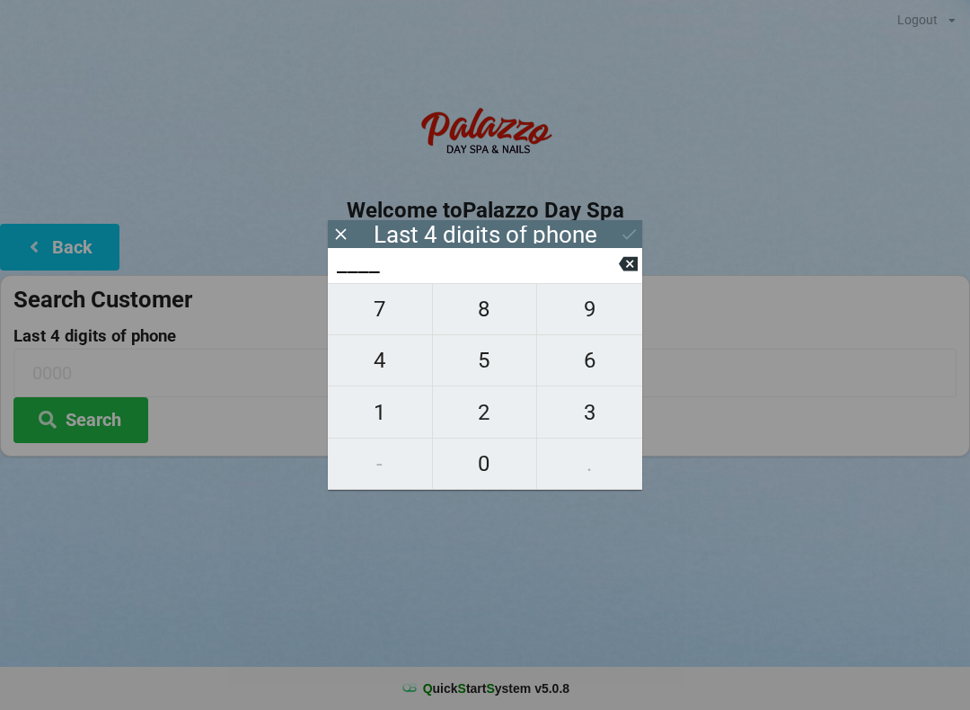
click at [394, 323] on span "7" at bounding box center [380, 309] width 104 height 38
type input "7___"
click at [588, 375] on span "6" at bounding box center [589, 360] width 105 height 38
type input "76__"
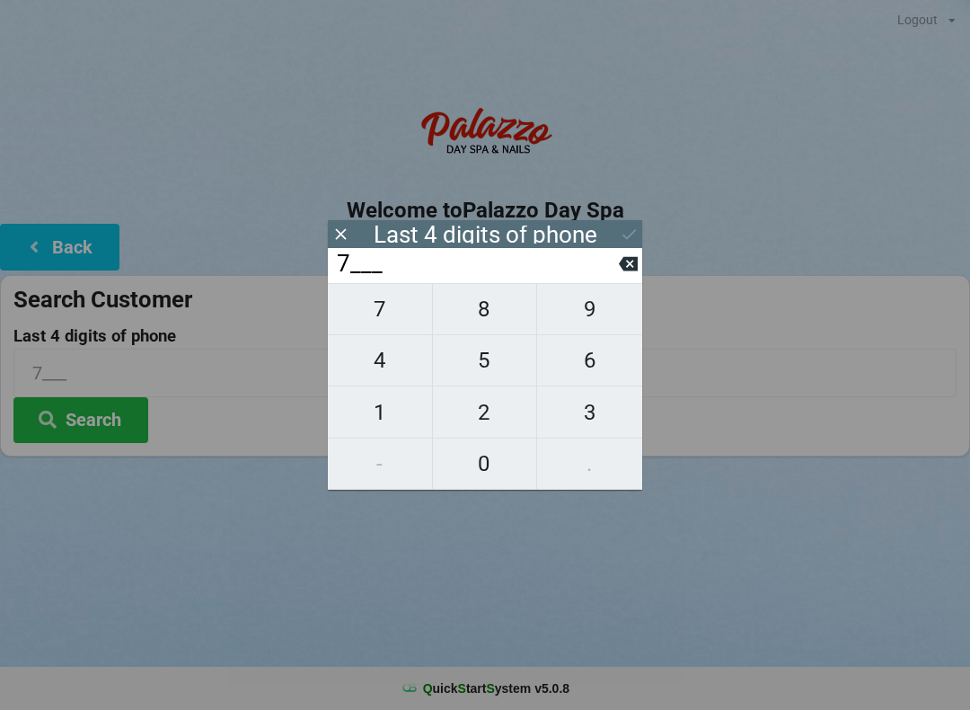
type input "76__"
click at [600, 325] on span "9" at bounding box center [589, 309] width 105 height 38
type input "769_"
click at [594, 323] on span "9" at bounding box center [589, 309] width 105 height 38
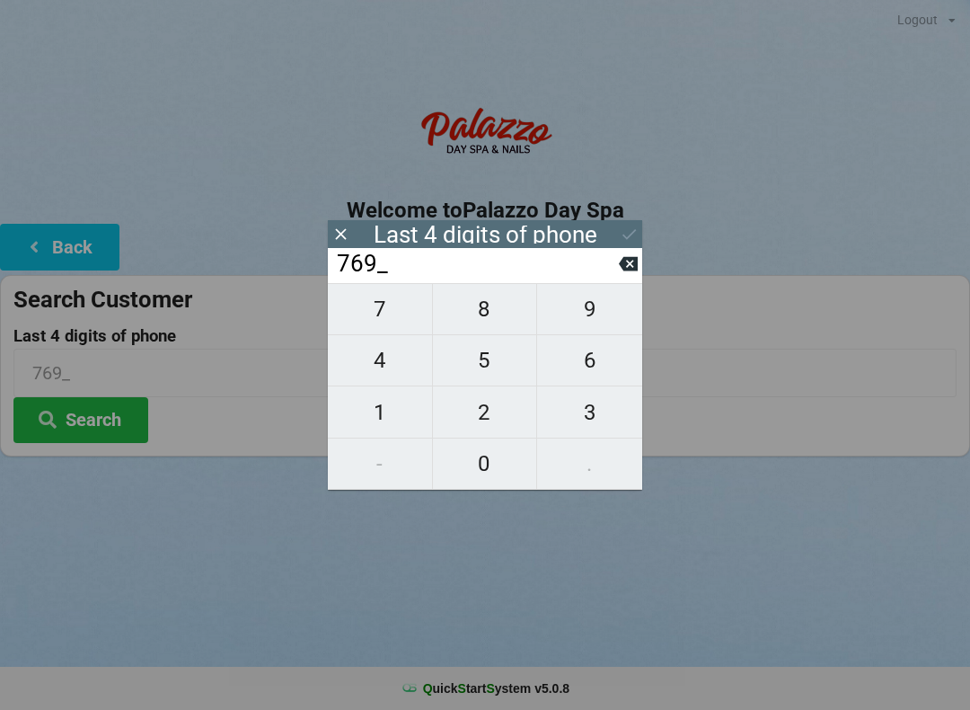
type input "7699"
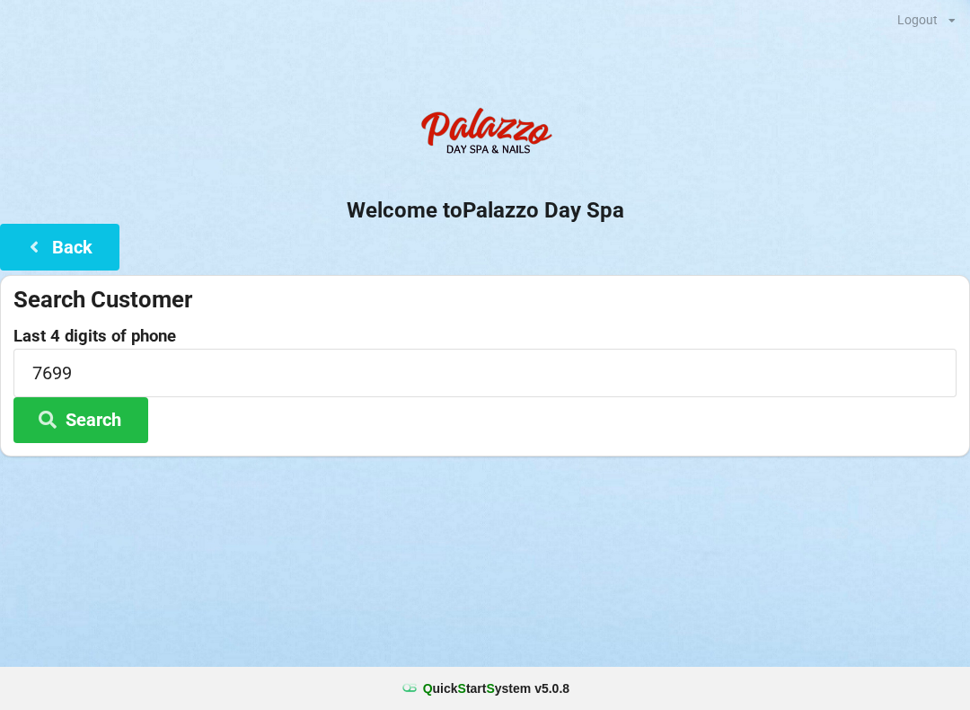
click at [111, 439] on button "Search" at bounding box center [80, 420] width 135 height 46
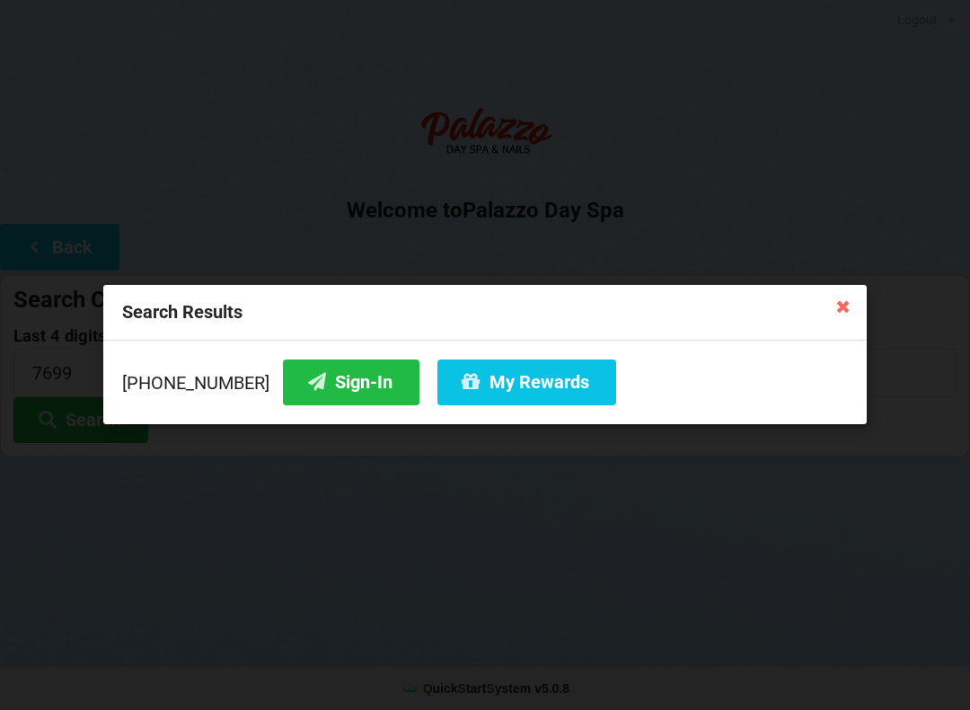
click at [831, 319] on icon at bounding box center [843, 305] width 29 height 29
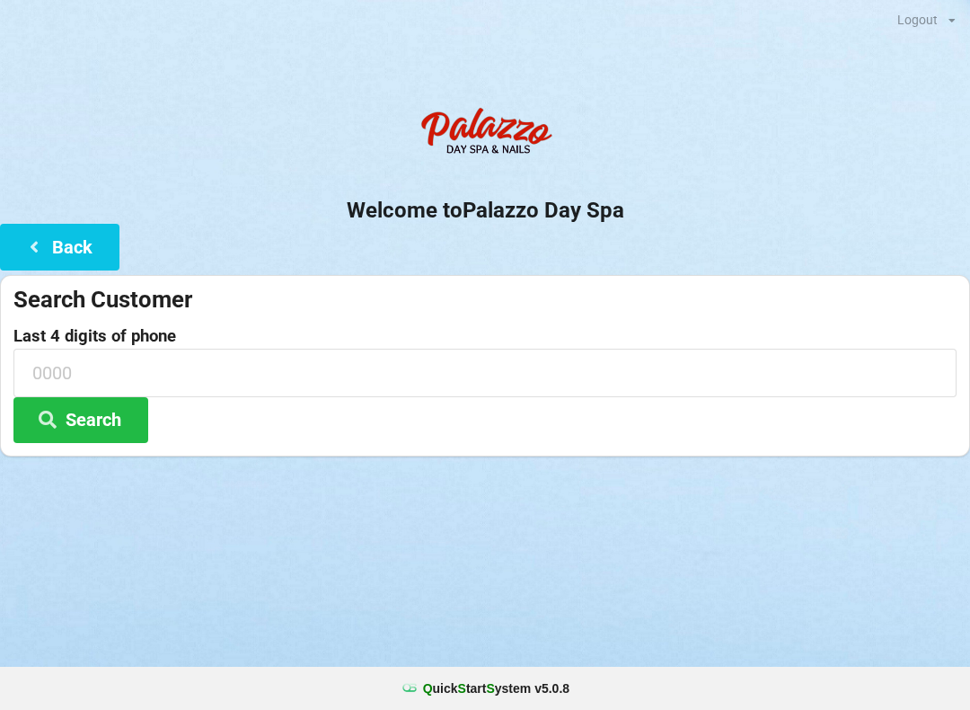
click at [116, 415] on button "Search" at bounding box center [80, 420] width 135 height 46
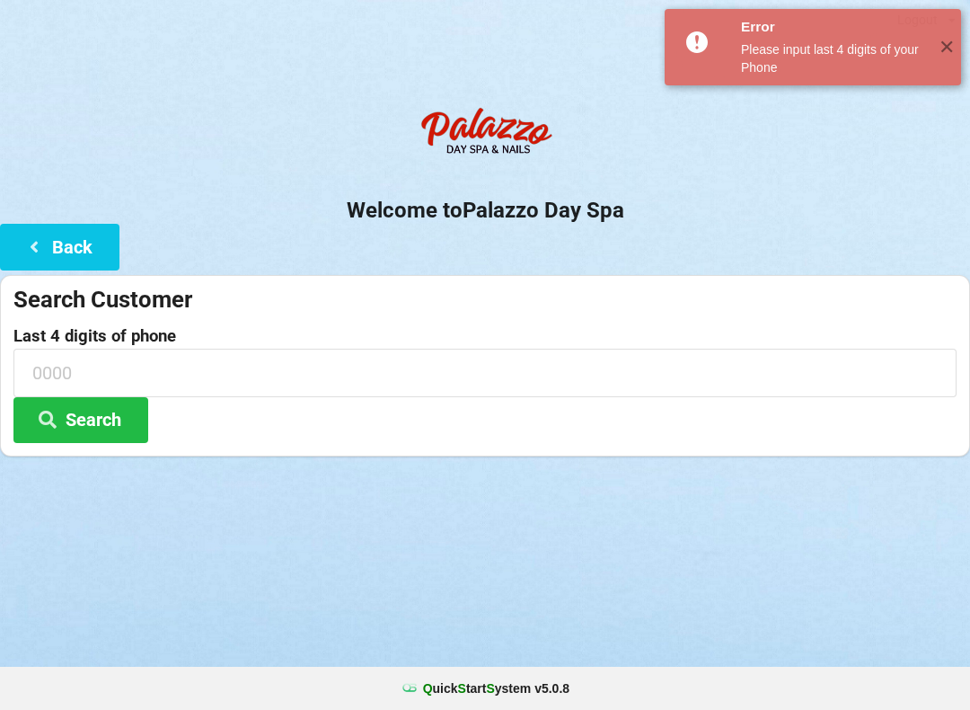
click at [84, 255] on button "Back" at bounding box center [60, 247] width 120 height 46
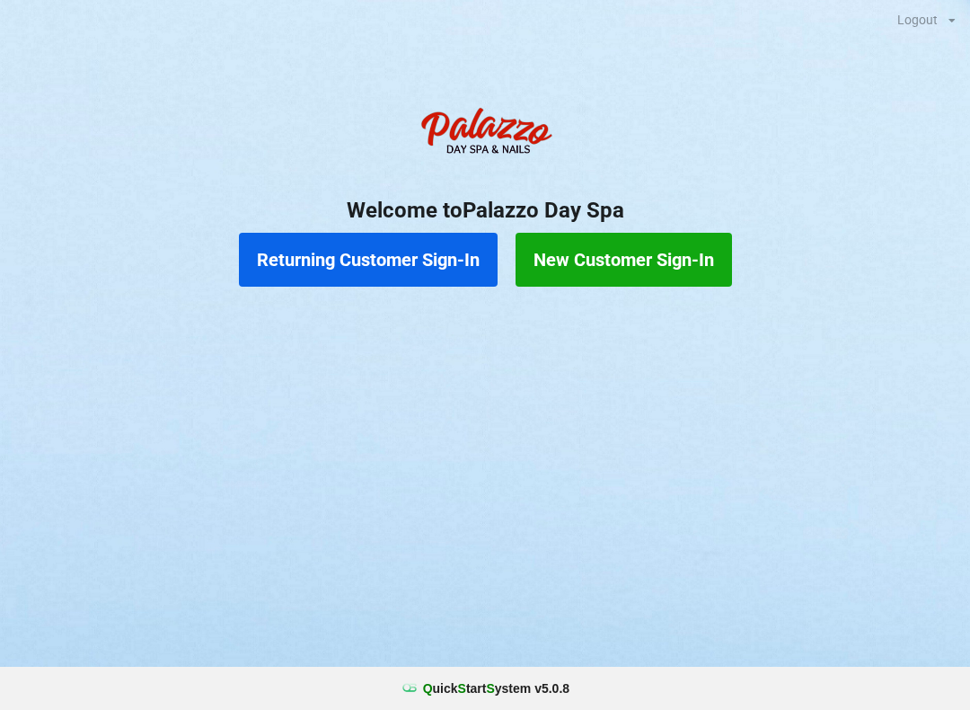
click at [434, 267] on button "Returning Customer Sign-In" at bounding box center [368, 260] width 259 height 54
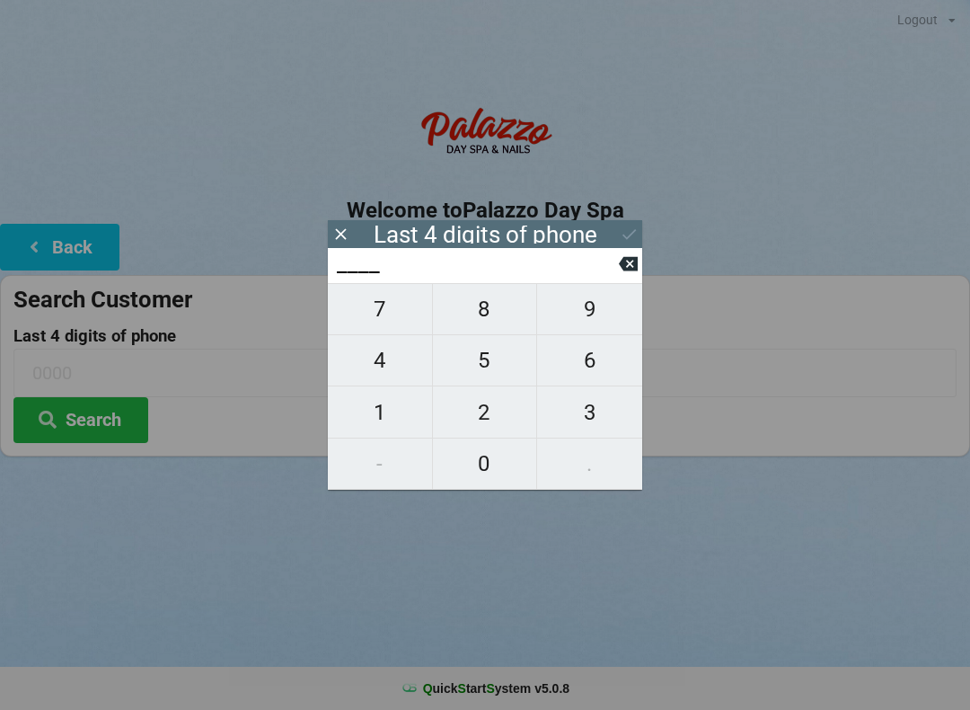
click at [391, 321] on span "7" at bounding box center [380, 309] width 104 height 38
type input "7___"
click at [603, 377] on span "6" at bounding box center [589, 360] width 105 height 38
type input "76__"
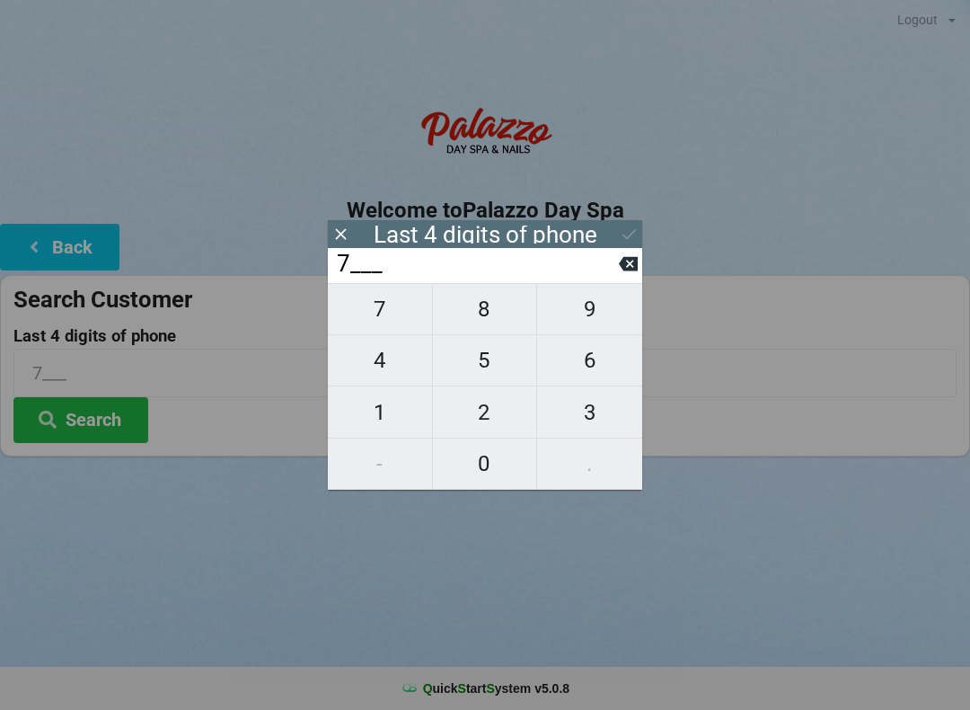
type input "76__"
click at [598, 328] on span "9" at bounding box center [589, 309] width 105 height 38
type input "769_"
click at [604, 317] on span "9" at bounding box center [589, 309] width 105 height 38
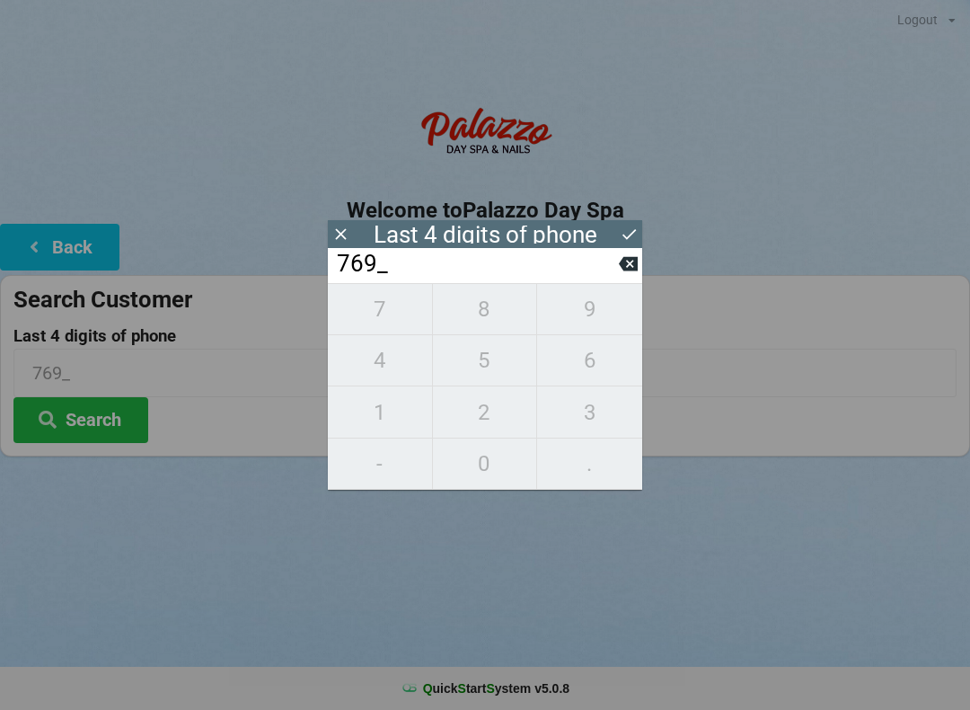
type input "7699"
click at [100, 431] on button "Search" at bounding box center [80, 420] width 135 height 46
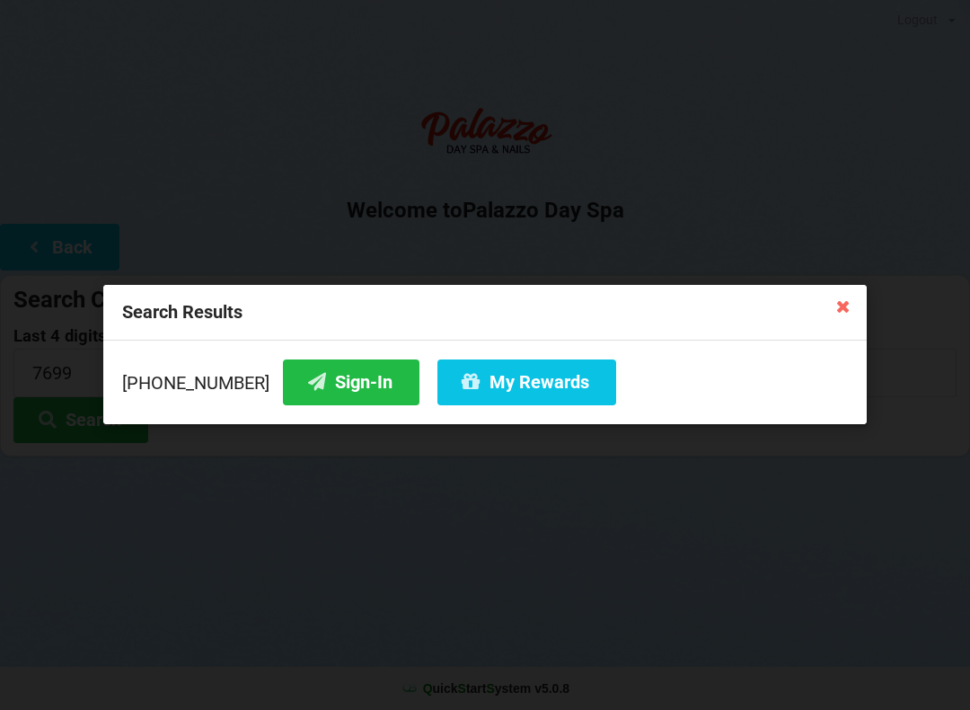
click at [833, 333] on div "Search Results" at bounding box center [485, 313] width 764 height 56
click at [847, 315] on icon at bounding box center [843, 305] width 29 height 29
